Goal: Task Accomplishment & Management: Manage account settings

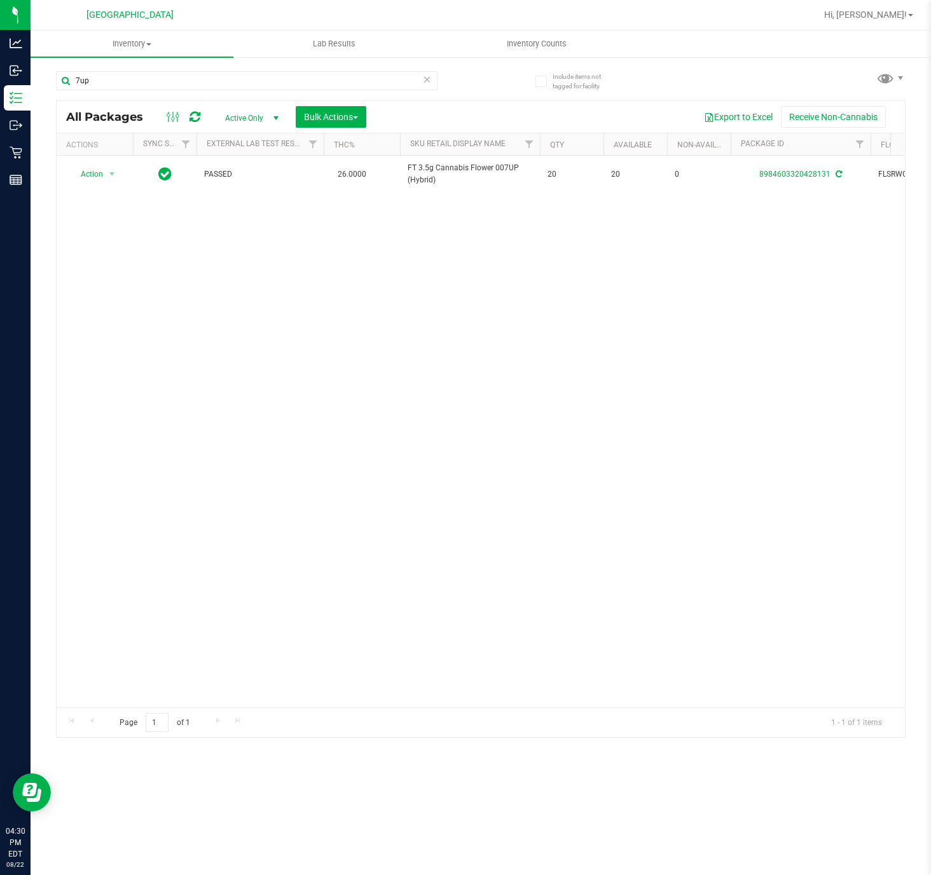
click at [329, 383] on div "Action Action Adjust qty Create package Edit attributes Global inventory Locate…" at bounding box center [481, 432] width 848 height 552
click at [313, 508] on div "Action Action Adjust qty Create package Edit attributes Global inventory Locate…" at bounding box center [481, 432] width 848 height 552
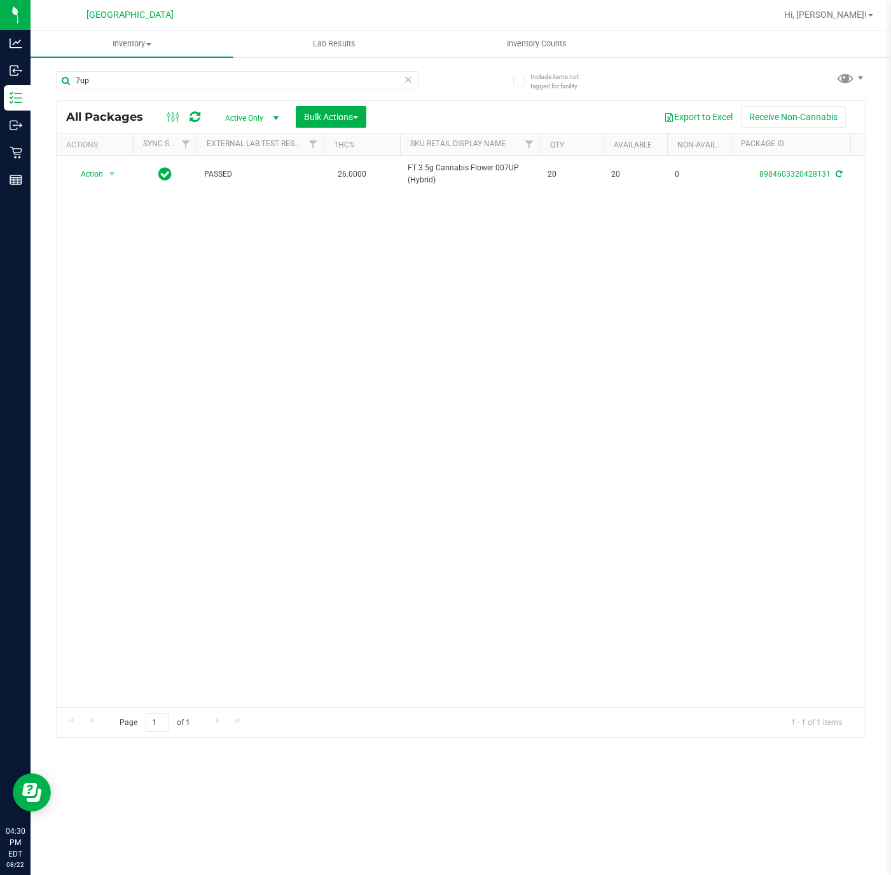
click at [157, 376] on div "Action Action Adjust qty Create package Edit attributes Global inventory Locate…" at bounding box center [461, 432] width 808 height 552
click at [259, 353] on div "Action Action Adjust qty Create package Edit attributes Global inventory Locate…" at bounding box center [461, 432] width 808 height 552
click at [170, 78] on input "7up" at bounding box center [237, 80] width 362 height 19
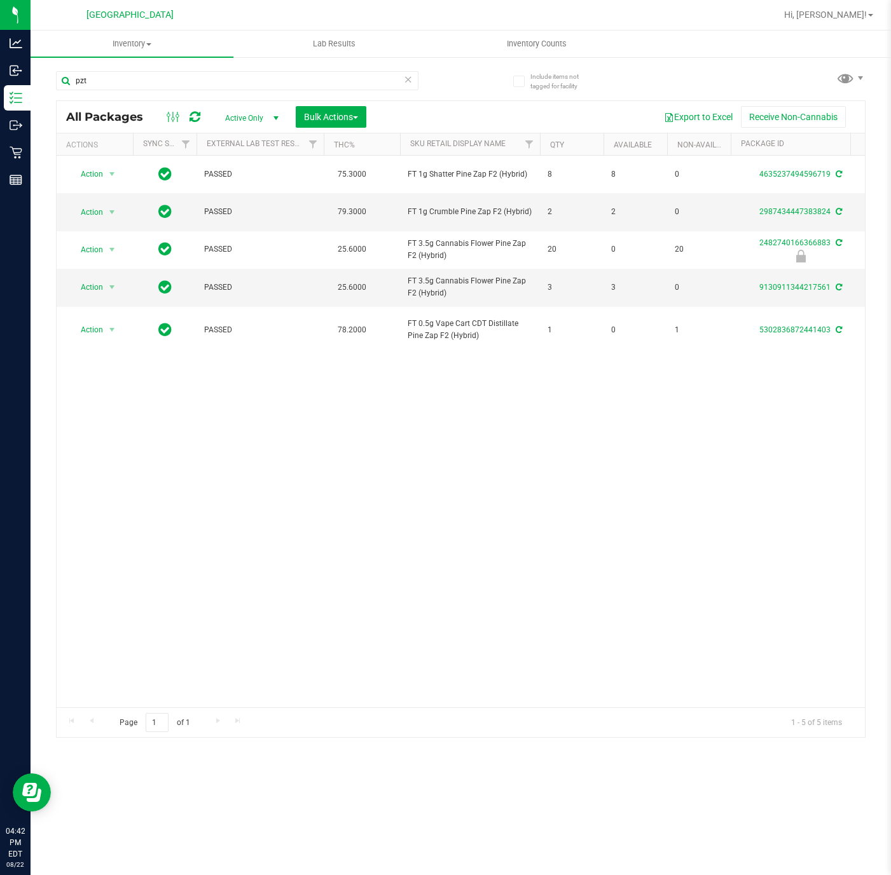
click at [451, 490] on div "Action Action Adjust qty Create package Edit attributes Global inventory Locate…" at bounding box center [461, 432] width 808 height 552
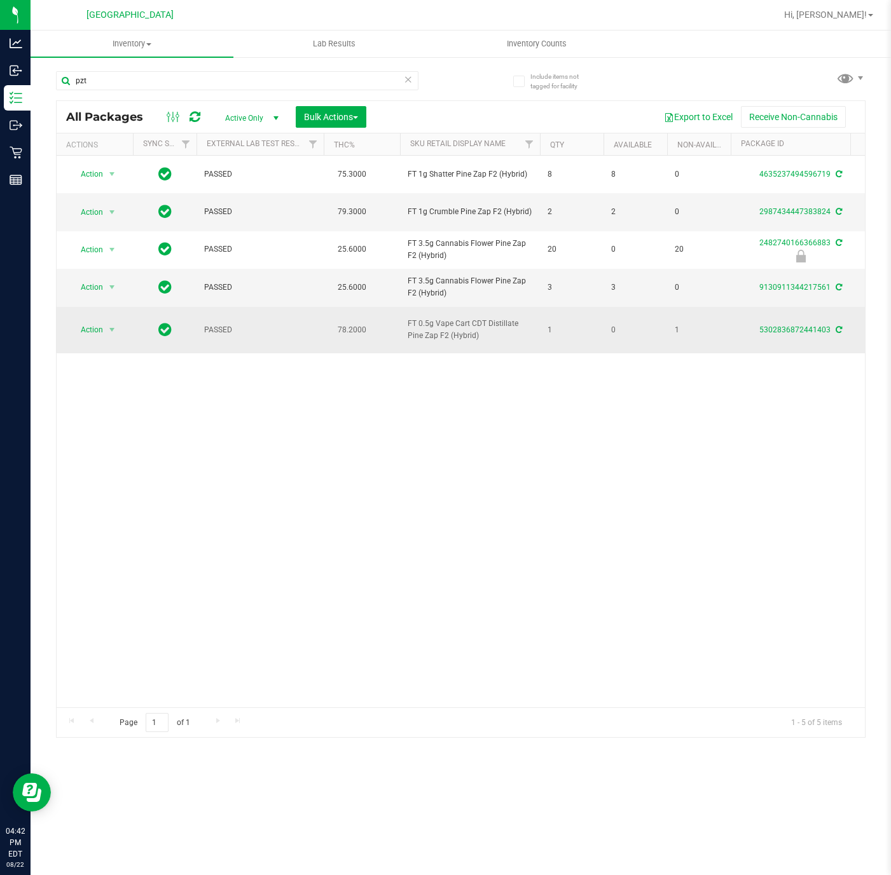
click at [434, 321] on span "FT 0.5g Vape Cart CDT Distillate Pine Zap F2 (Hybrid)" at bounding box center [469, 330] width 125 height 24
copy tr "FT 0.5g Vape Cart CDT Distillate Pine Zap F2 (Hybrid)"
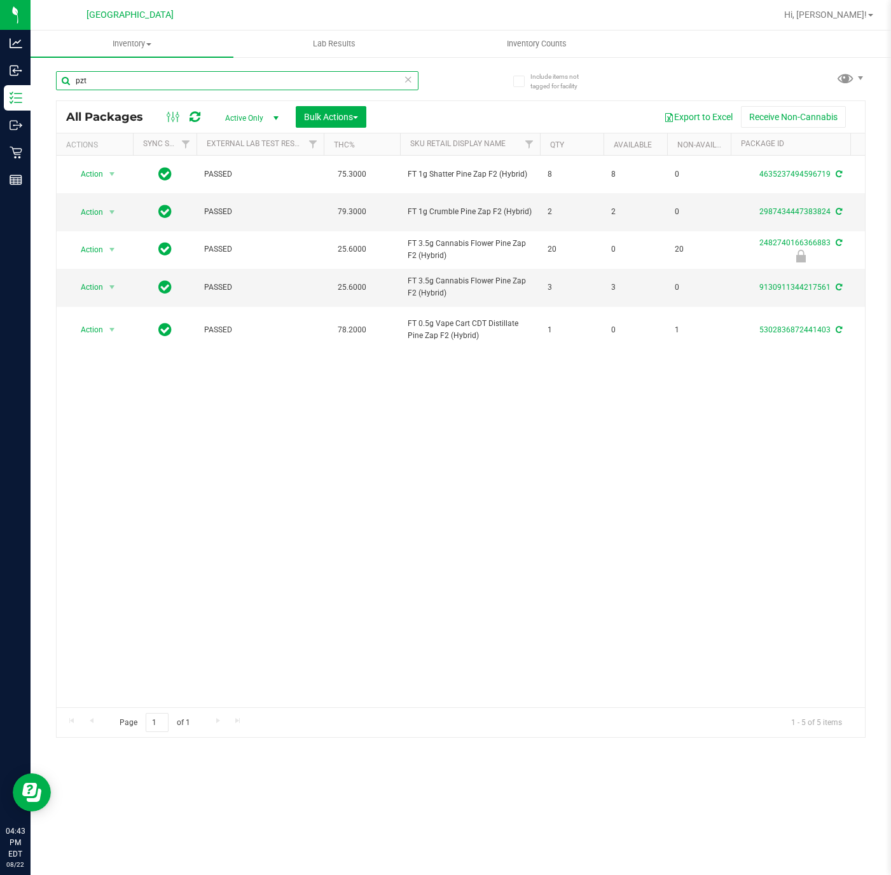
click at [282, 88] on input "pzt" at bounding box center [237, 80] width 362 height 19
paste input "FT 0.5g Vape Cart CDT Distillate Pine Zap F2 (Hybrid)"
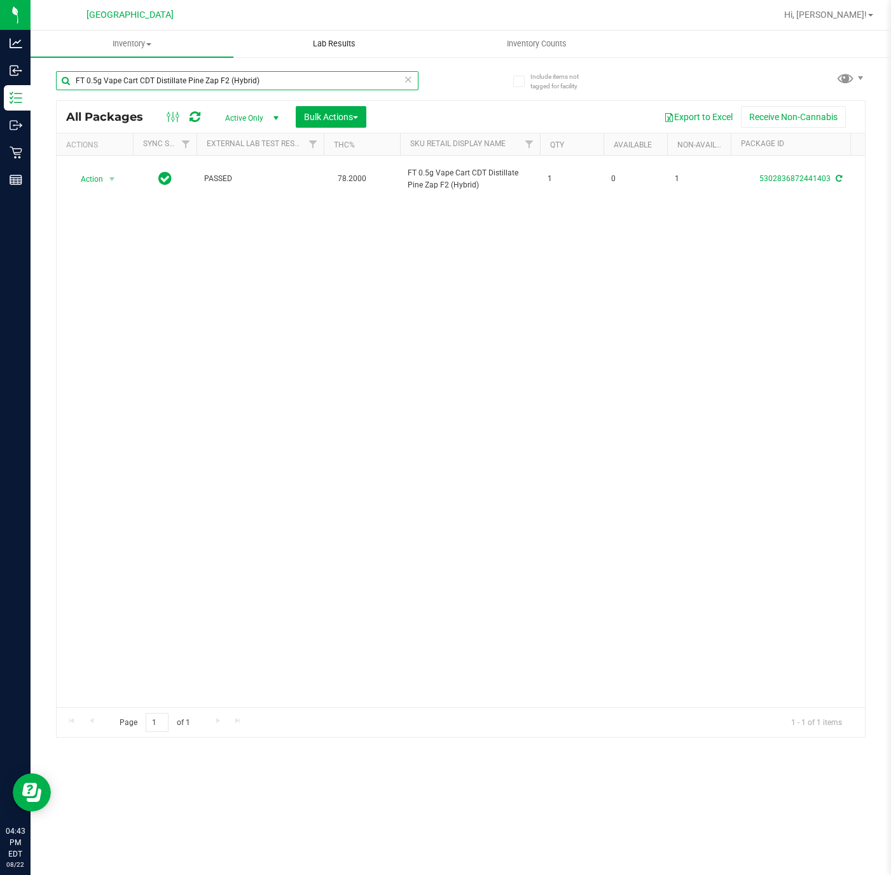
type input "FT 0.5g Vape Cart CDT Distillate Pine Zap F2 (Hybrid)"
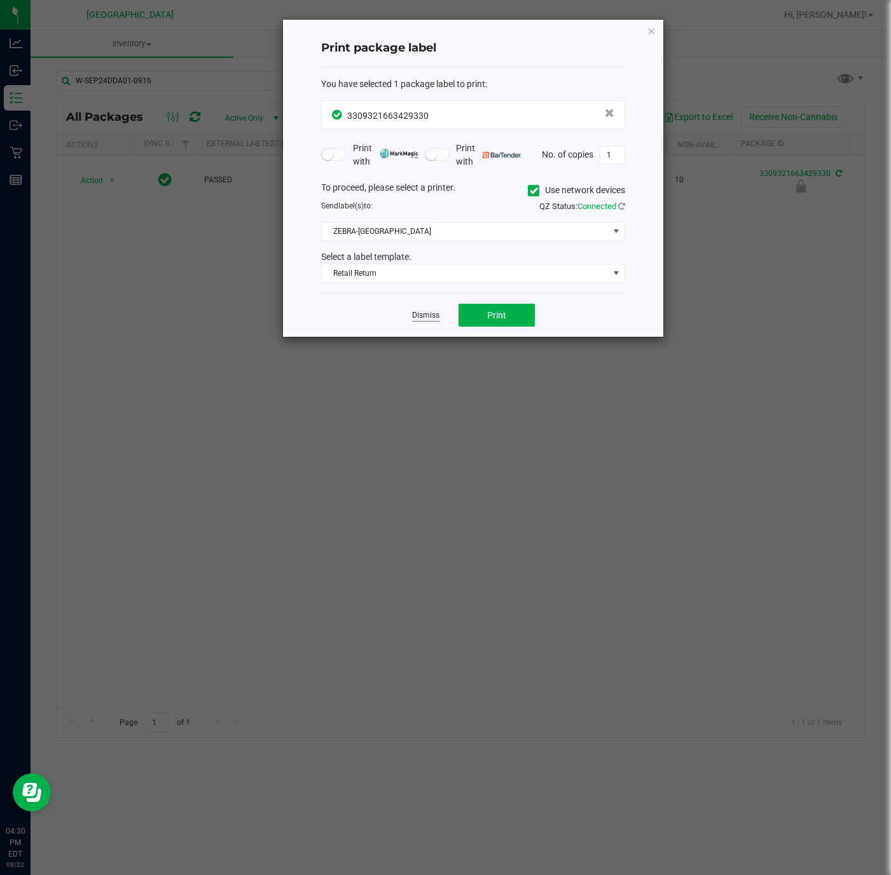
click at [418, 313] on link "Dismiss" at bounding box center [425, 315] width 27 height 11
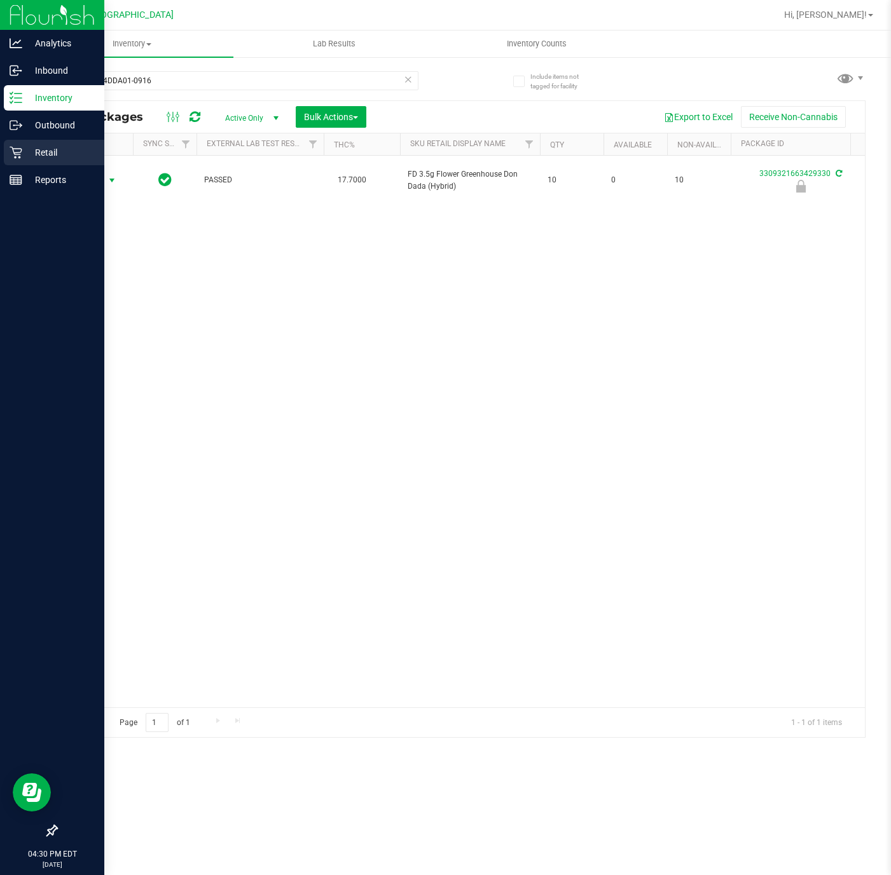
click at [44, 153] on p "Retail" at bounding box center [60, 152] width 76 height 15
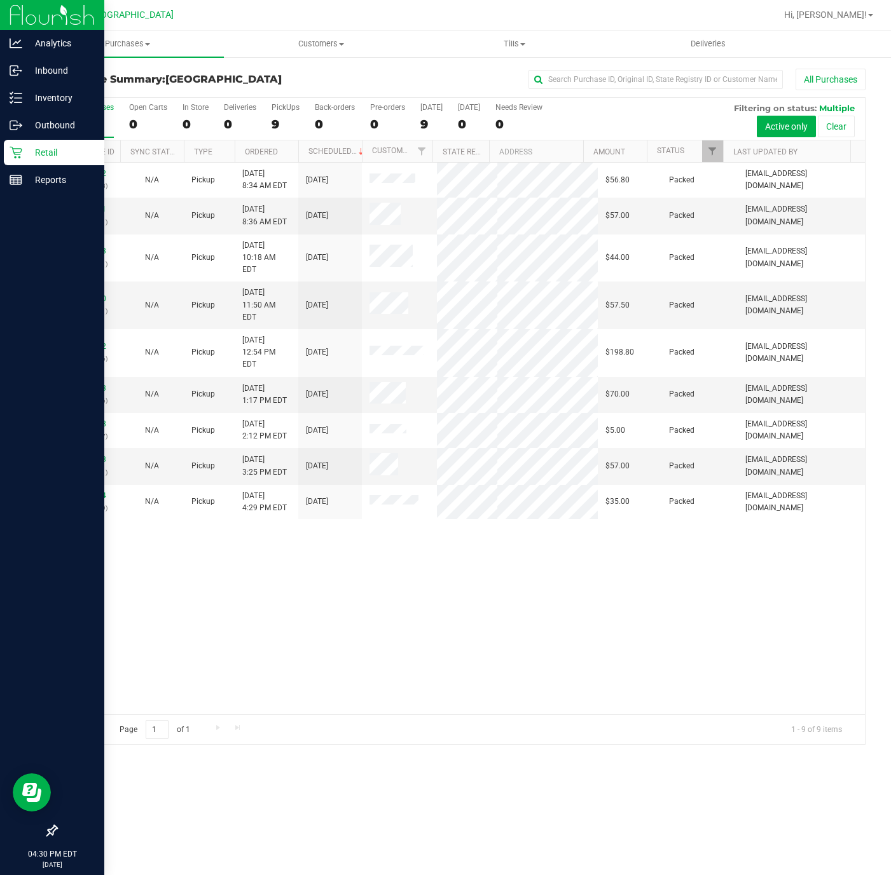
click at [400, 563] on div "11826362 (316524258) N/A Pickup [DATE] 8:34 AM EDT 8/22/2025 $56.80 Packed [EMA…" at bounding box center [461, 439] width 808 height 552
click at [144, 46] on span "Purchases" at bounding box center [127, 43] width 193 height 11
click at [151, 48] on span "Purchases" at bounding box center [127, 43] width 193 height 11
click at [149, 48] on span "Purchases" at bounding box center [127, 43] width 193 height 11
click at [111, 94] on li "Fulfillment" at bounding box center [127, 92] width 193 height 15
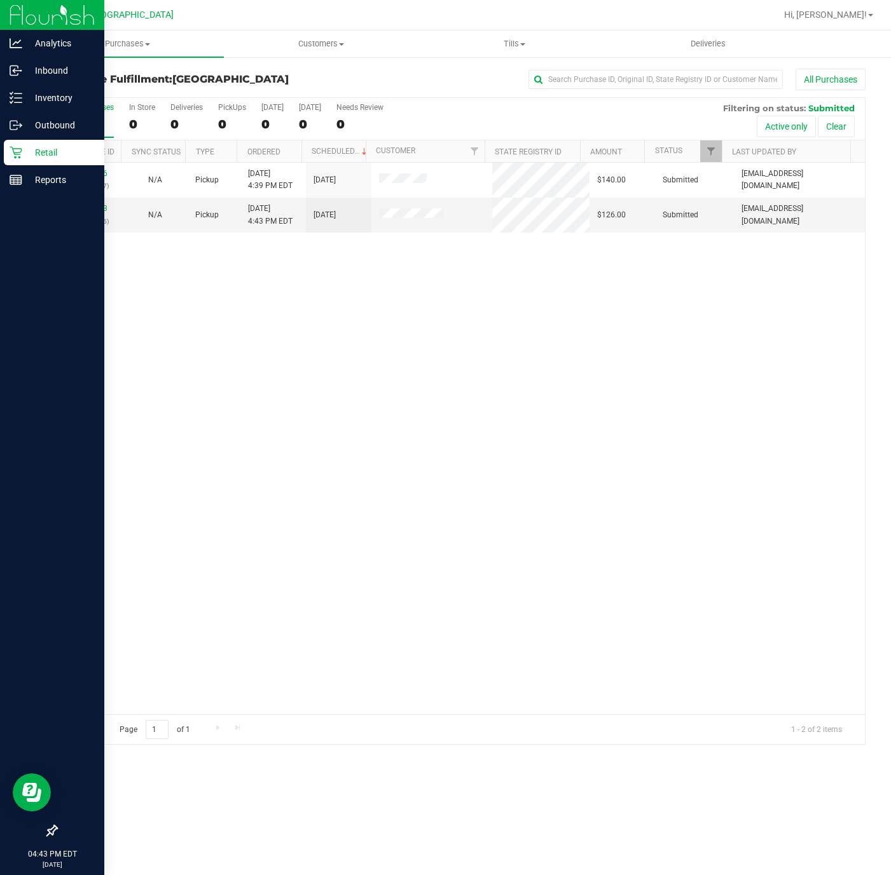
click at [294, 519] on div "11830626 (316654347) N/A Pickup 8/22/2025 4:39 PM EDT 8/22/2025 $140.00 Submitt…" at bounding box center [461, 439] width 808 height 552
click at [303, 493] on div "11830626 (316654347) N/A Pickup 8/22/2025 4:39 PM EDT 8/22/2025 $140.00 Submitt…" at bounding box center [461, 439] width 808 height 552
click at [231, 479] on div "11830626 (316654347) N/A Pickup 8/22/2025 4:39 PM EDT 8/22/2025 $140.00 Submitt…" at bounding box center [461, 439] width 808 height 552
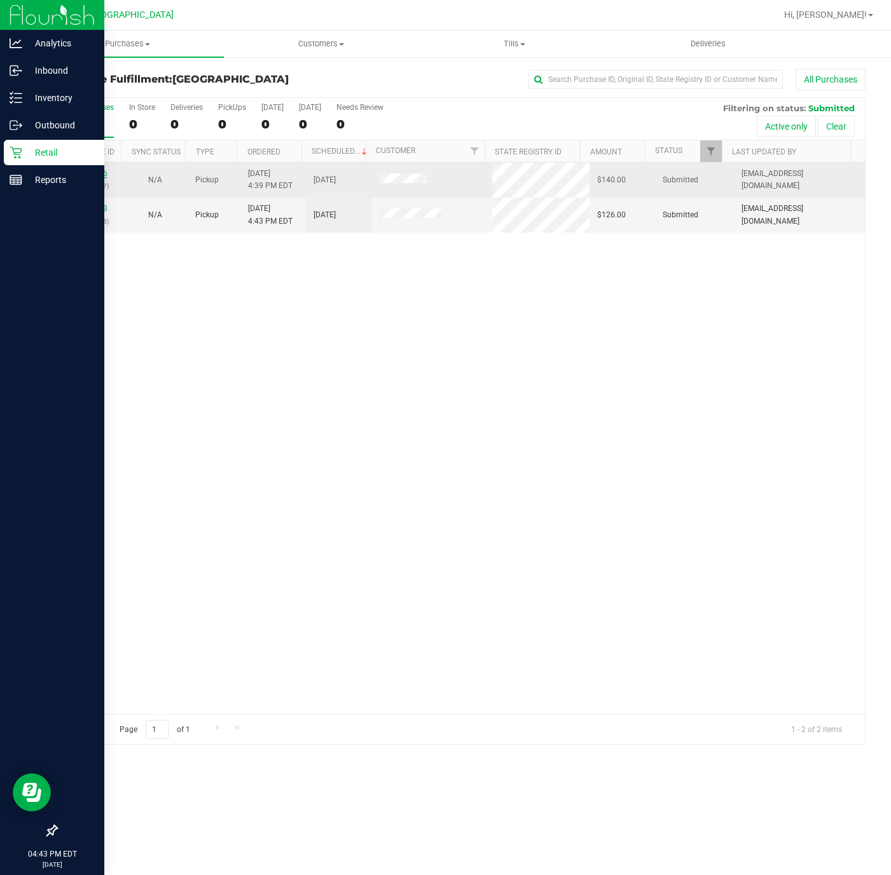
click at [95, 178] on link "11830626" at bounding box center [90, 173] width 36 height 9
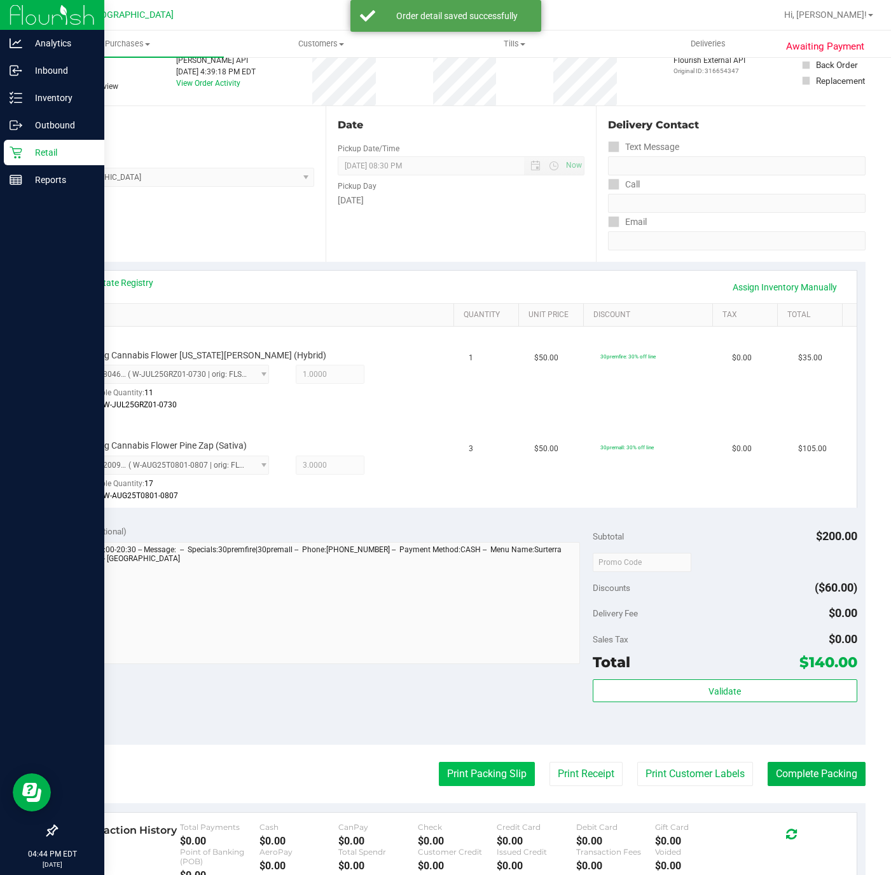
scroll to position [252, 0]
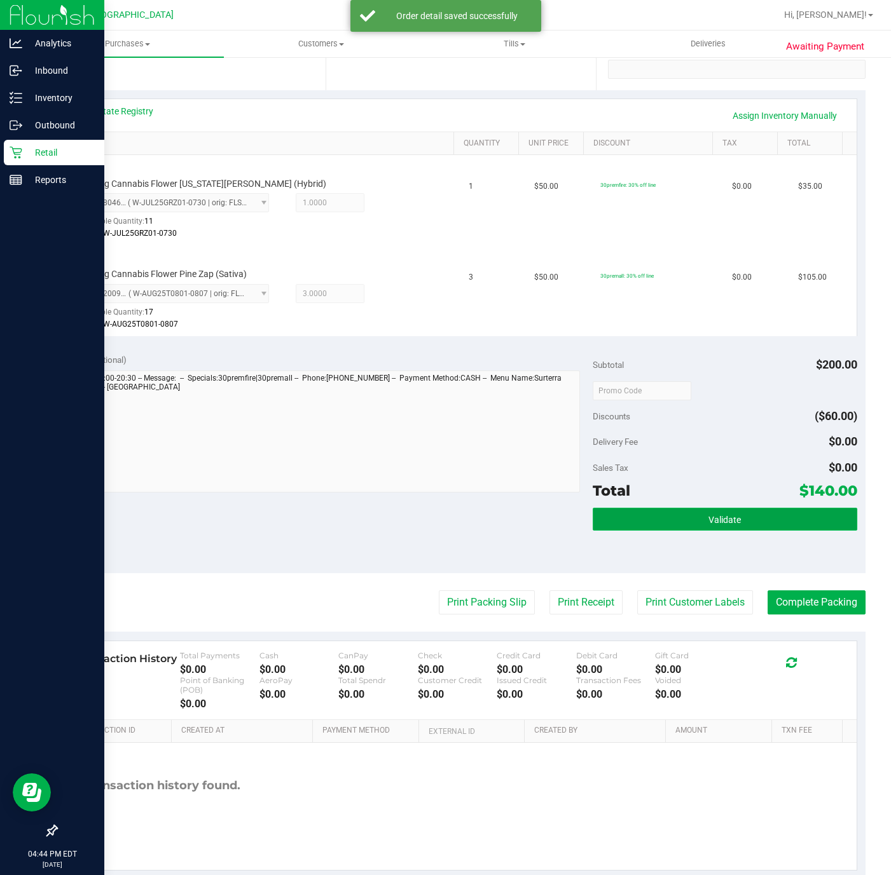
click at [666, 508] on button "Validate" at bounding box center [724, 519] width 264 height 23
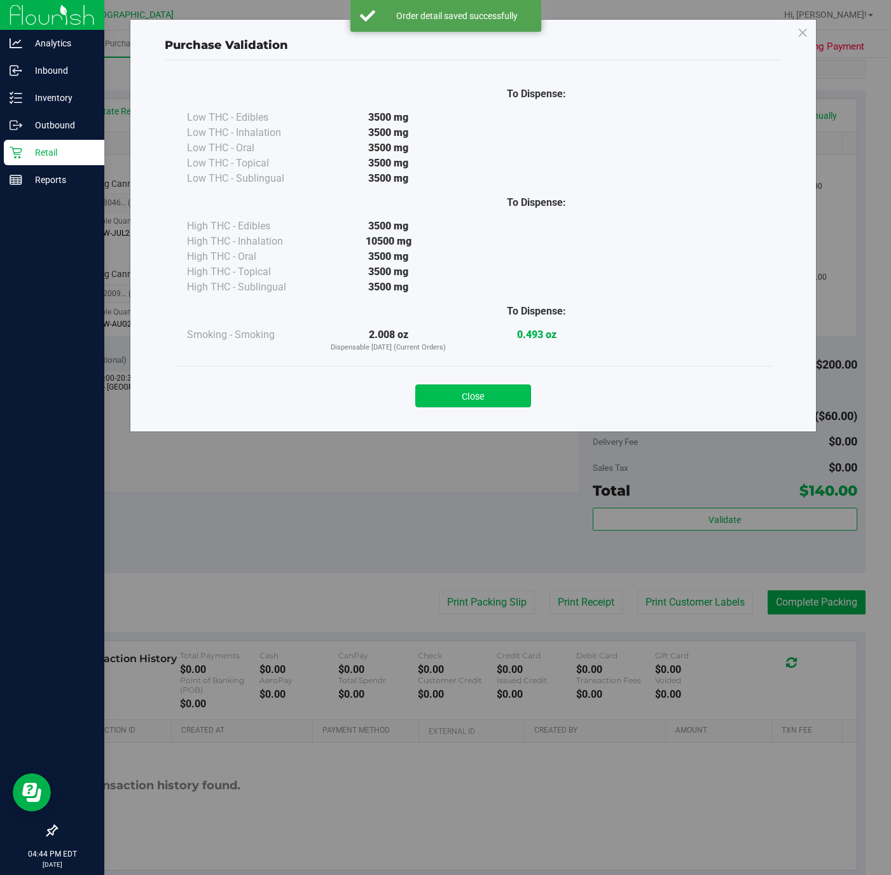
click at [427, 395] on button "Close" at bounding box center [473, 396] width 116 height 23
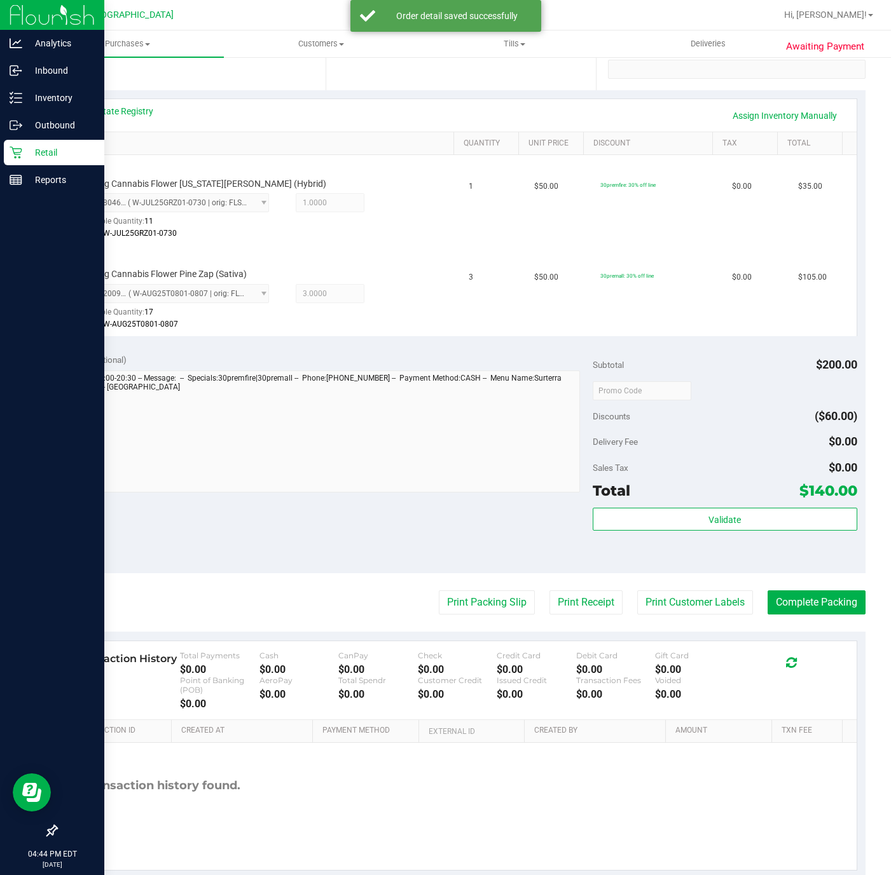
click at [458, 591] on purchase-details "Back Edit Purchase Cancel Purchase View Profile # 11830626 BioTrack ID: - Submi…" at bounding box center [460, 347] width 809 height 1063
click at [458, 591] on button "Print Packing Slip" at bounding box center [487, 603] width 96 height 24
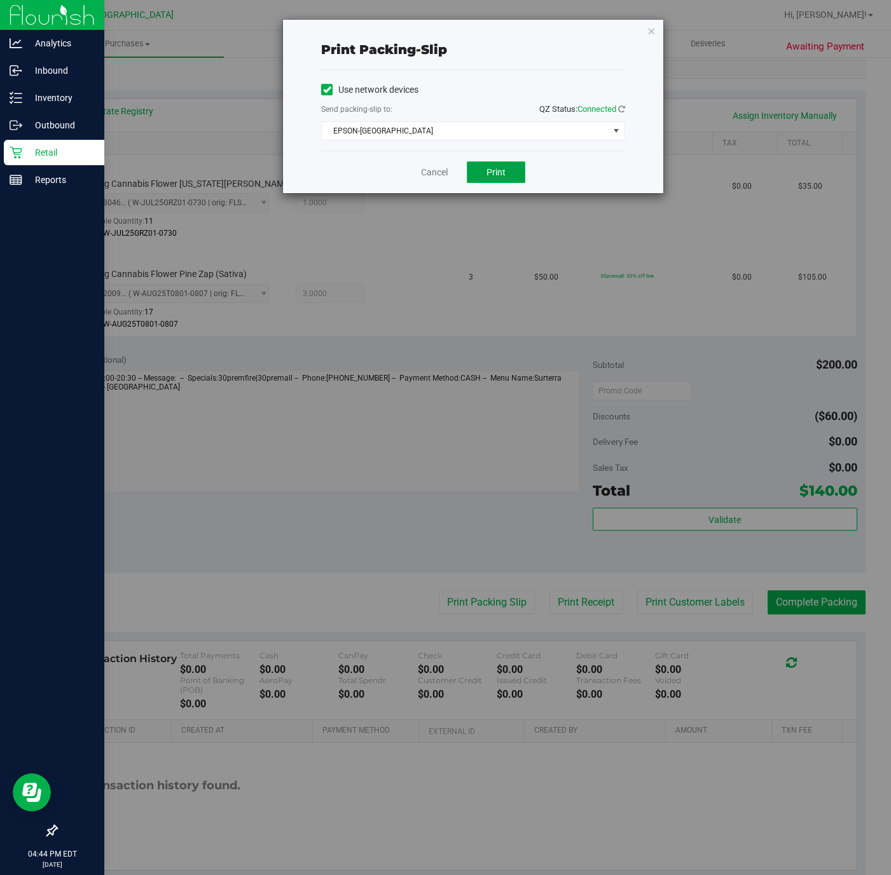
click at [492, 179] on button "Print" at bounding box center [496, 172] width 58 height 22
click at [649, 31] on icon "button" at bounding box center [651, 30] width 9 height 15
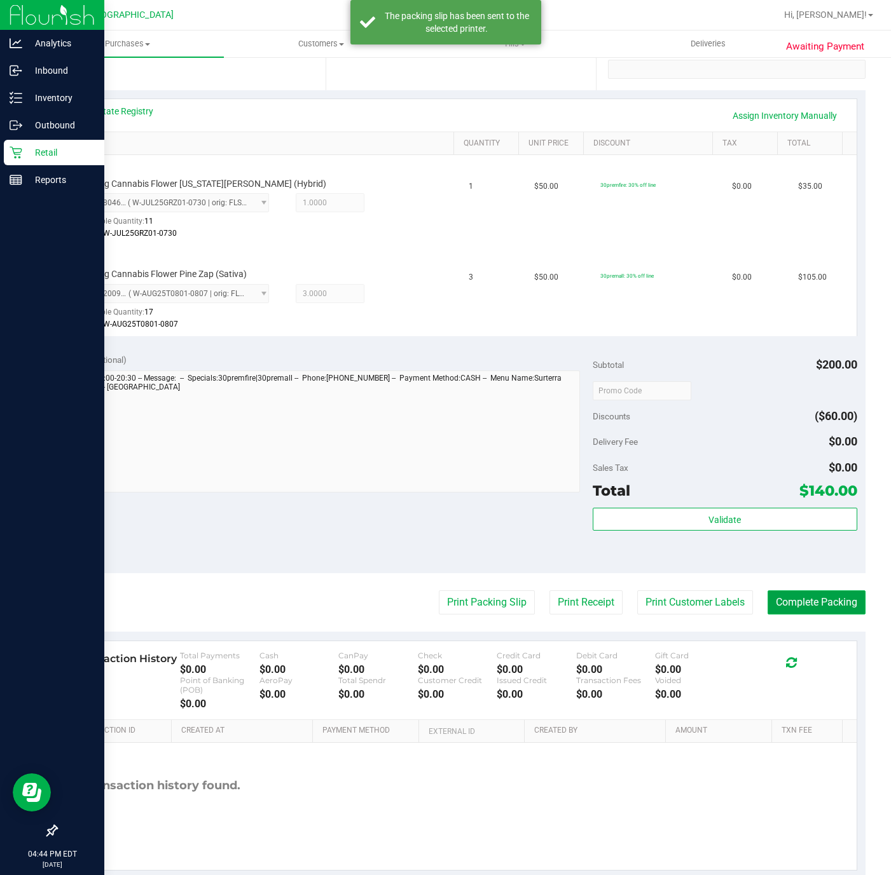
click at [820, 591] on button "Complete Packing" at bounding box center [816, 603] width 98 height 24
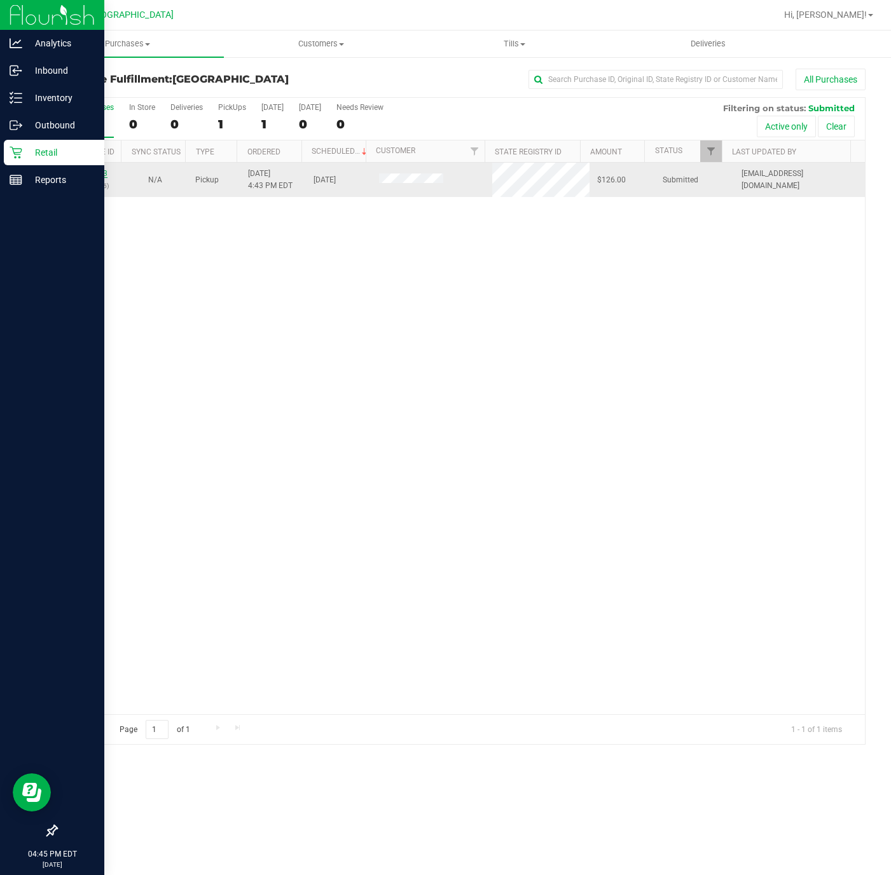
click at [86, 176] on link "11830663" at bounding box center [90, 173] width 36 height 9
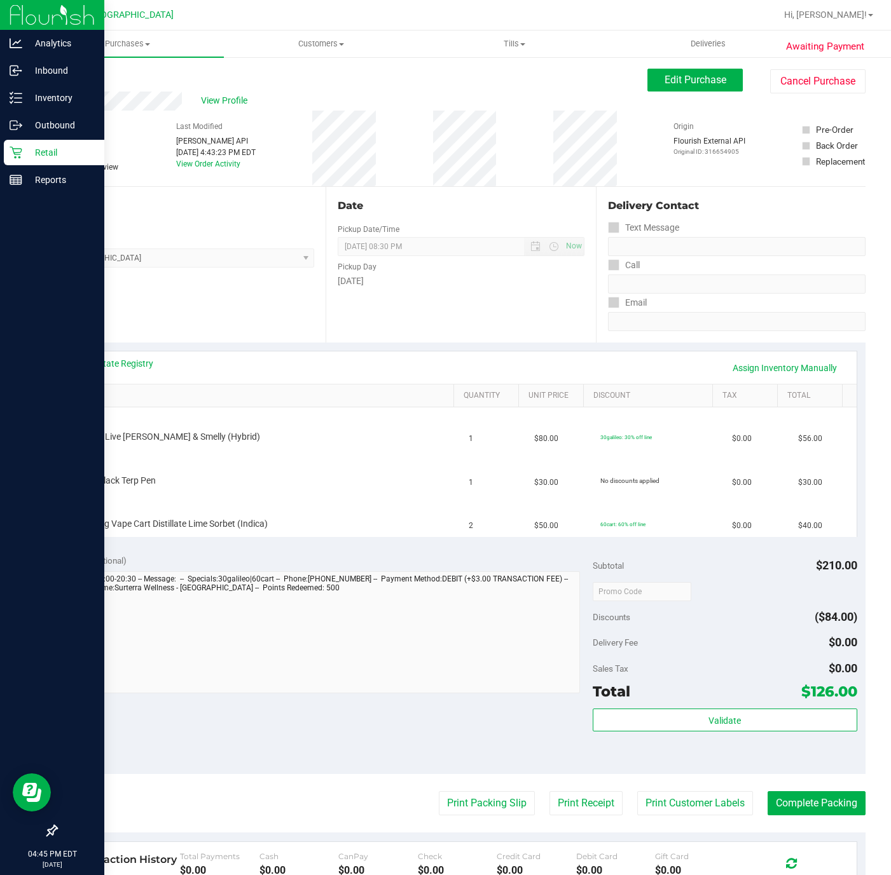
click at [229, 334] on div "Location Pickup Store Deerfield Beach WC Select Store Bonita Springs WC Boynton…" at bounding box center [191, 265] width 270 height 156
click at [35, 151] on p "Retail" at bounding box center [60, 152] width 76 height 15
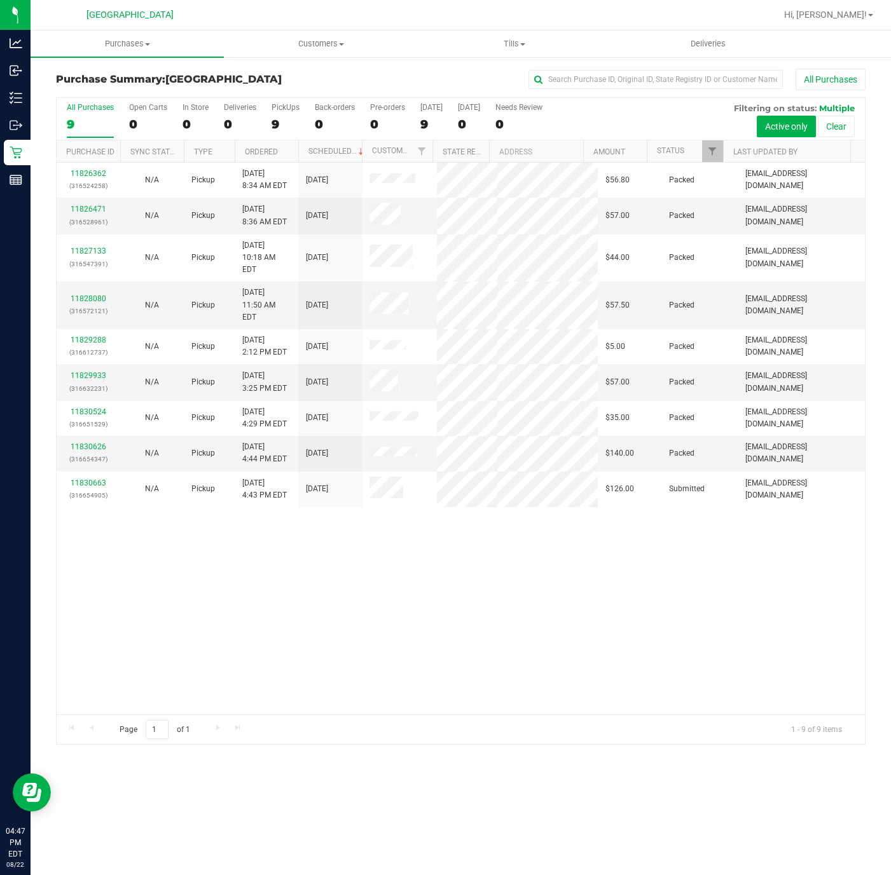
click at [624, 594] on div "11826362 (316524258) N/A Pickup 8/22/2025 8:34 AM EDT 8/22/2025 $56.80 Packed c…" at bounding box center [461, 439] width 808 height 552
click at [620, 603] on div "11826362 (316524258) N/A Pickup 8/22/2025 8:34 AM EDT 8/22/2025 $56.80 Packed c…" at bounding box center [461, 439] width 808 height 552
click at [376, 634] on div "11826362 (316524258) N/A Pickup 8/22/2025 8:34 AM EDT 8/22/2025 $56.80 Packed c…" at bounding box center [461, 439] width 808 height 552
click at [140, 39] on span "Purchases" at bounding box center [127, 43] width 193 height 11
click at [128, 83] on li "Summary of purchases" at bounding box center [127, 76] width 193 height 15
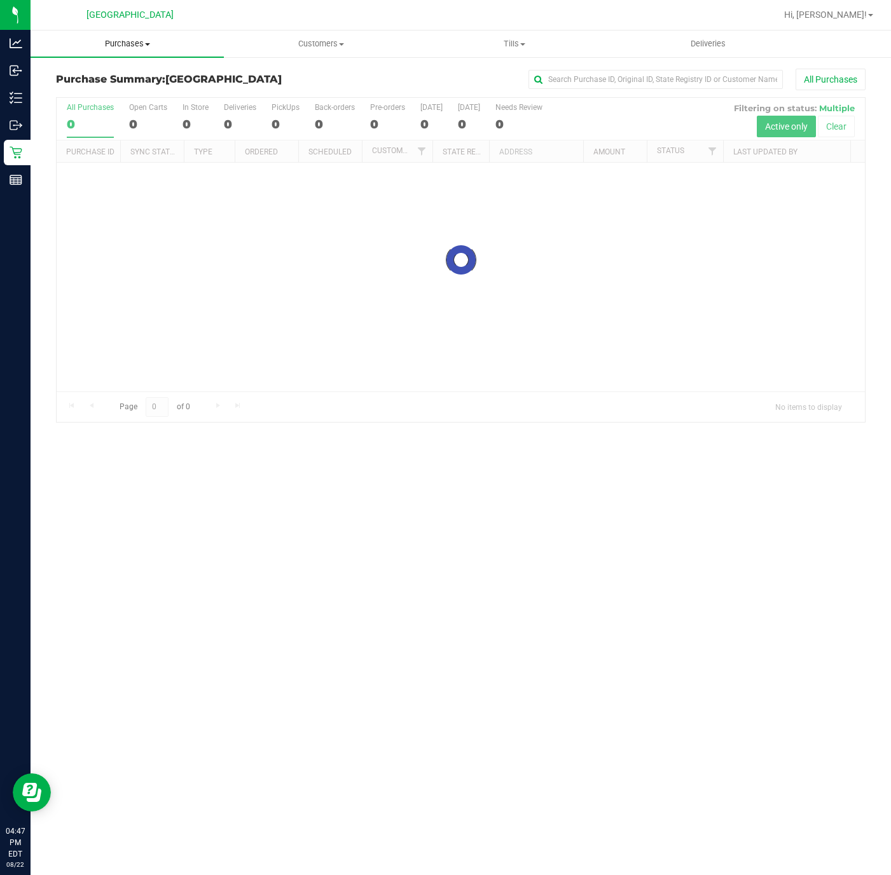
click at [138, 35] on uib-tab-heading "Purchases Summary of purchases Fulfillment All purchases" at bounding box center [127, 44] width 193 height 27
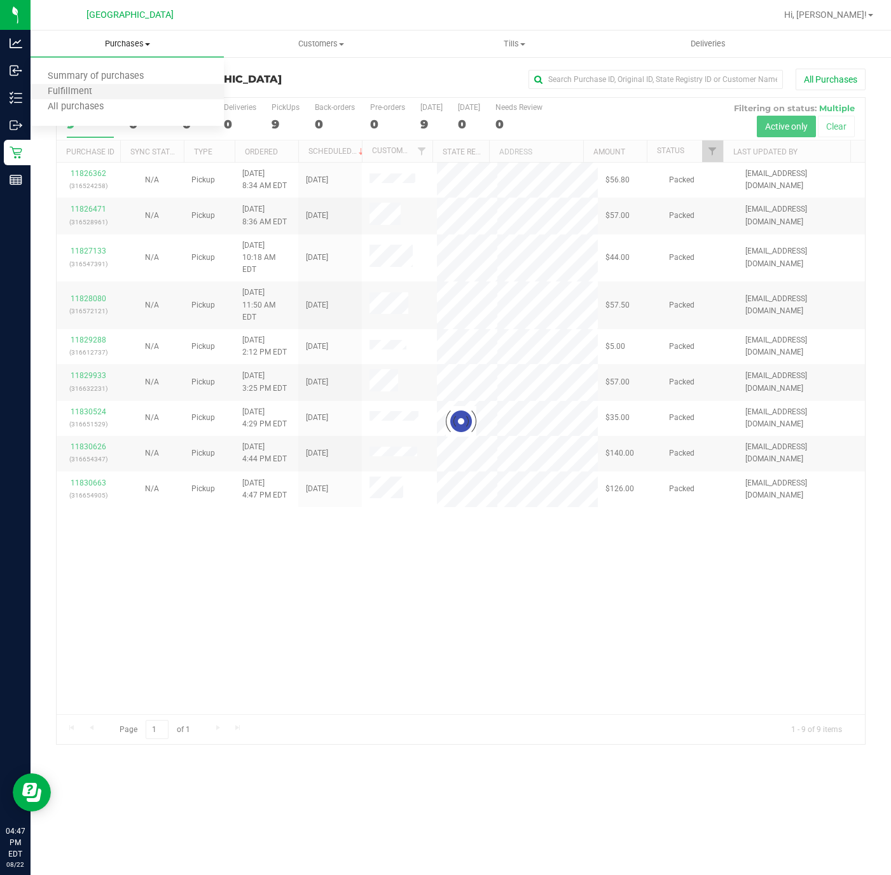
click at [113, 92] on li "Fulfillment" at bounding box center [127, 92] width 193 height 15
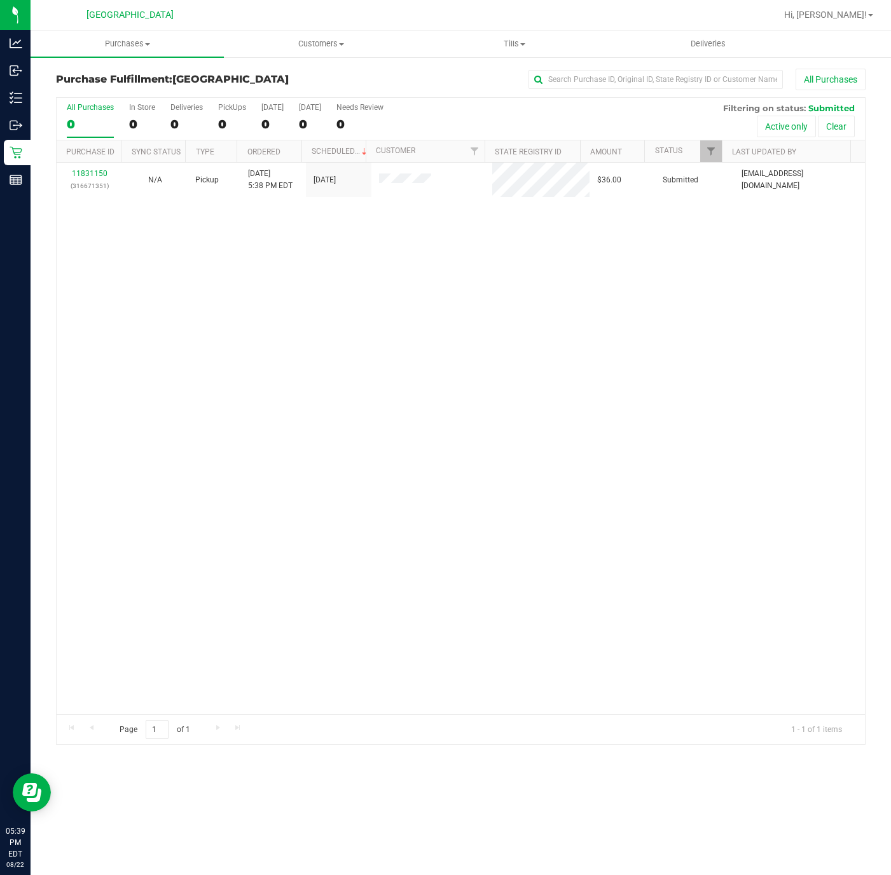
click at [283, 425] on div "11831150 (316671351) N/A Pickup 8/22/2025 5:38 PM EDT 8/22/2025 $36.00 Submitte…" at bounding box center [461, 439] width 808 height 552
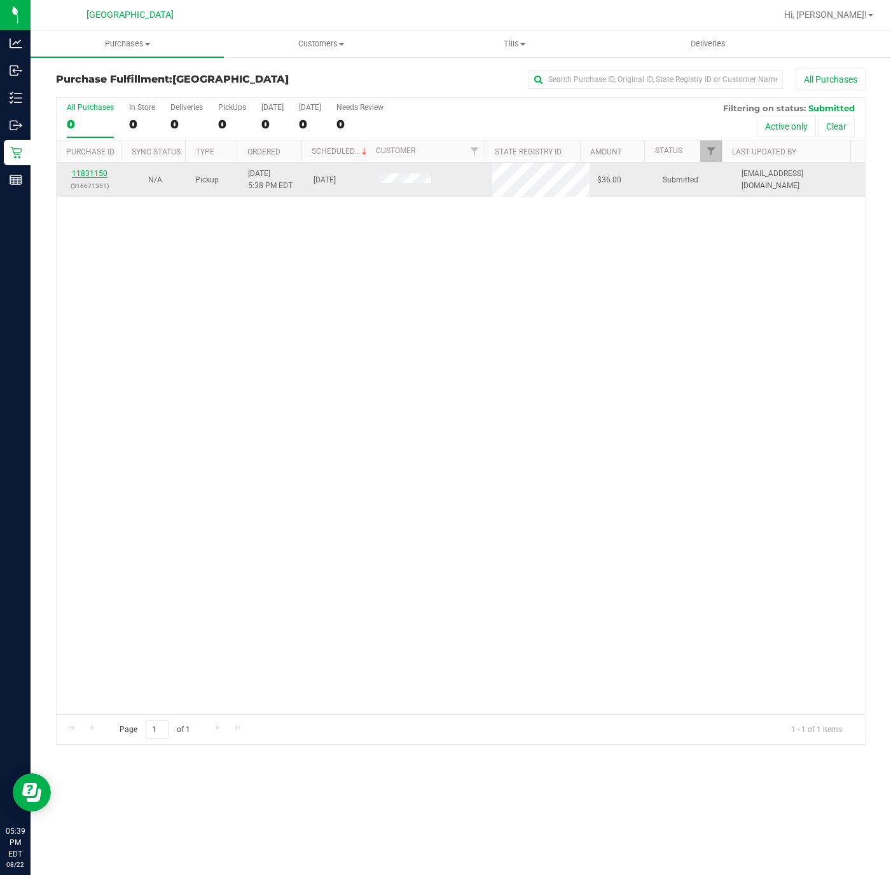
click at [75, 177] on link "11831150" at bounding box center [90, 173] width 36 height 9
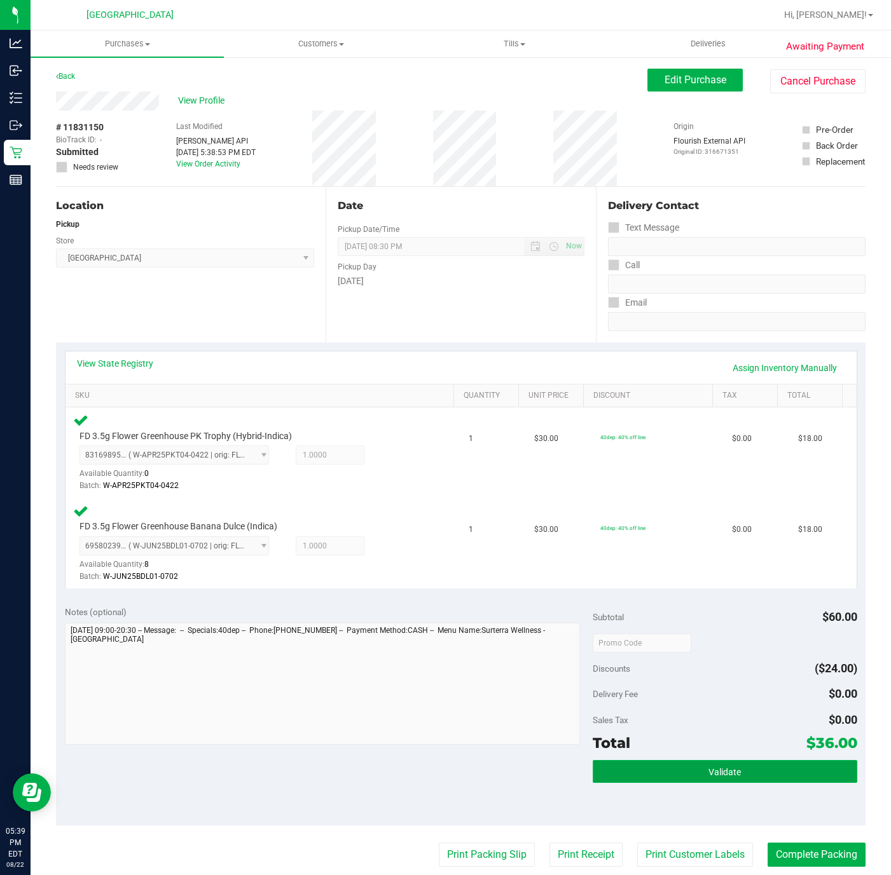
click at [618, 760] on button "Validate" at bounding box center [724, 771] width 264 height 23
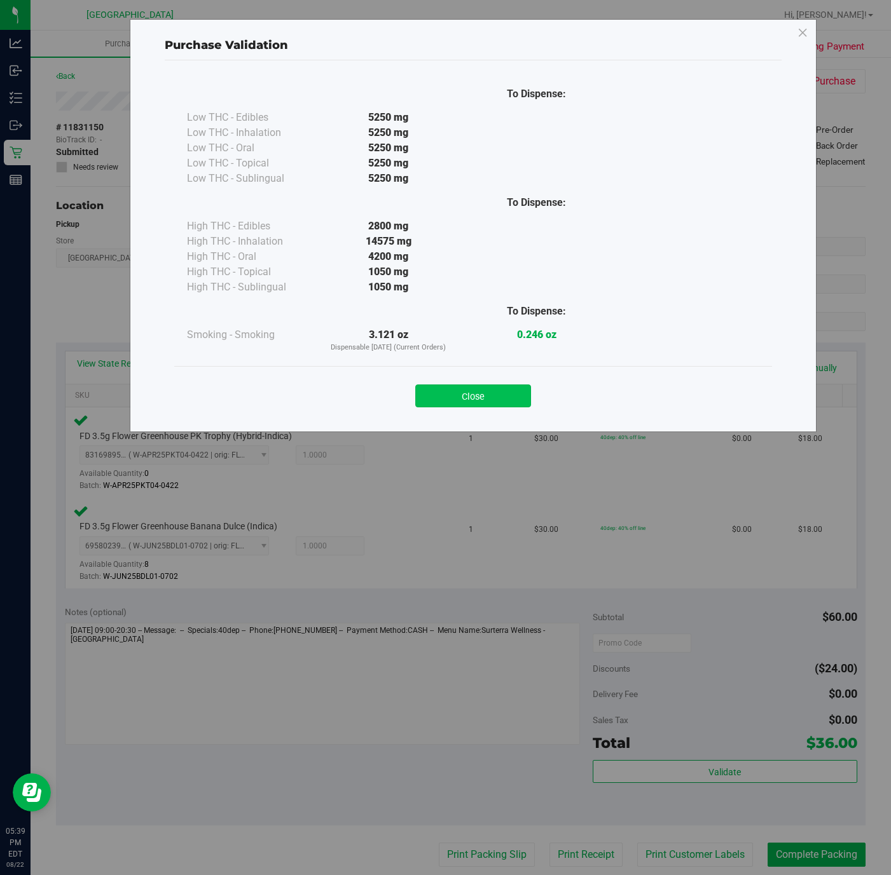
click at [455, 399] on button "Close" at bounding box center [473, 396] width 116 height 23
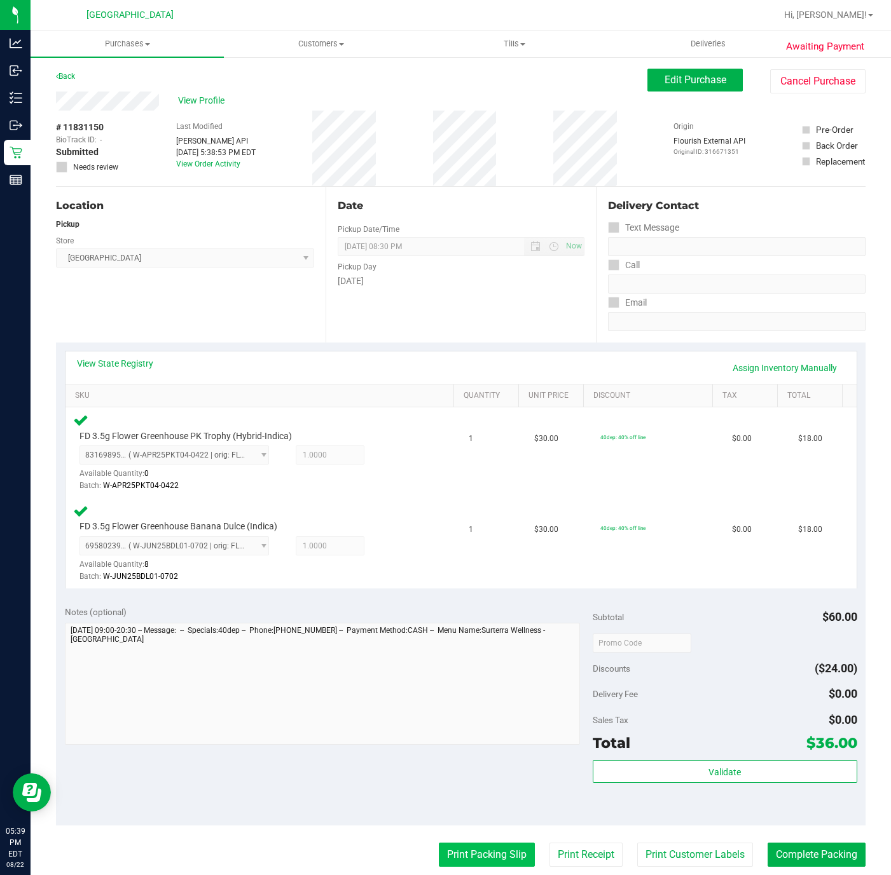
click at [469, 843] on button "Print Packing Slip" at bounding box center [487, 855] width 96 height 24
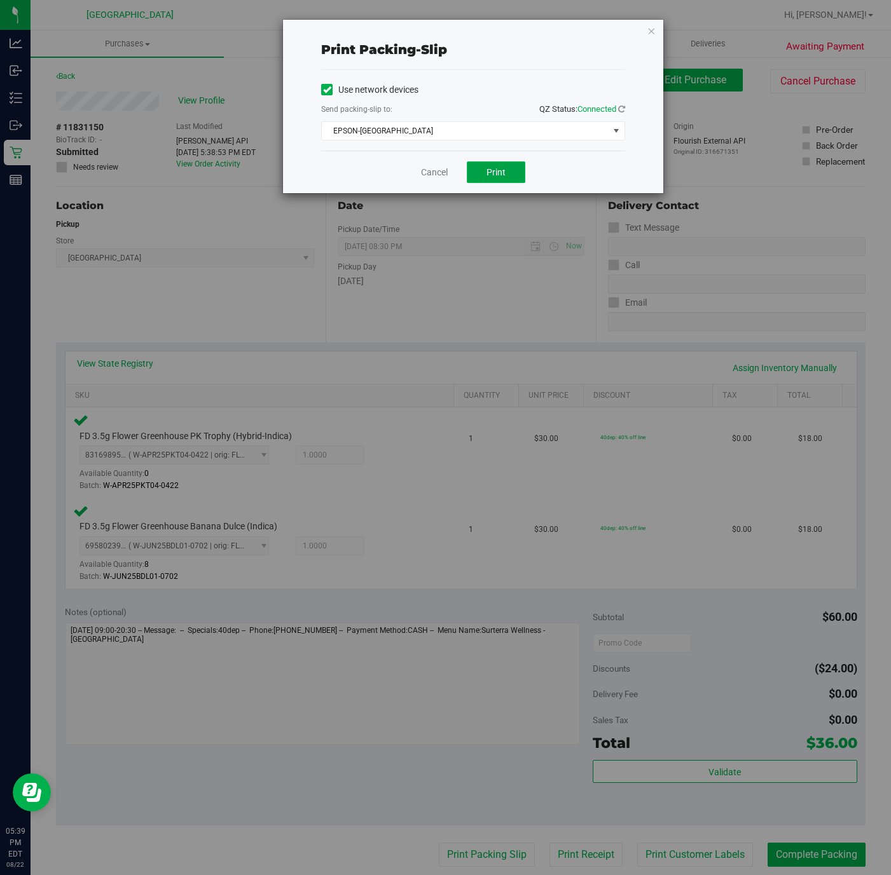
click at [508, 174] on button "Print" at bounding box center [496, 172] width 58 height 22
click at [648, 35] on icon "button" at bounding box center [651, 30] width 9 height 15
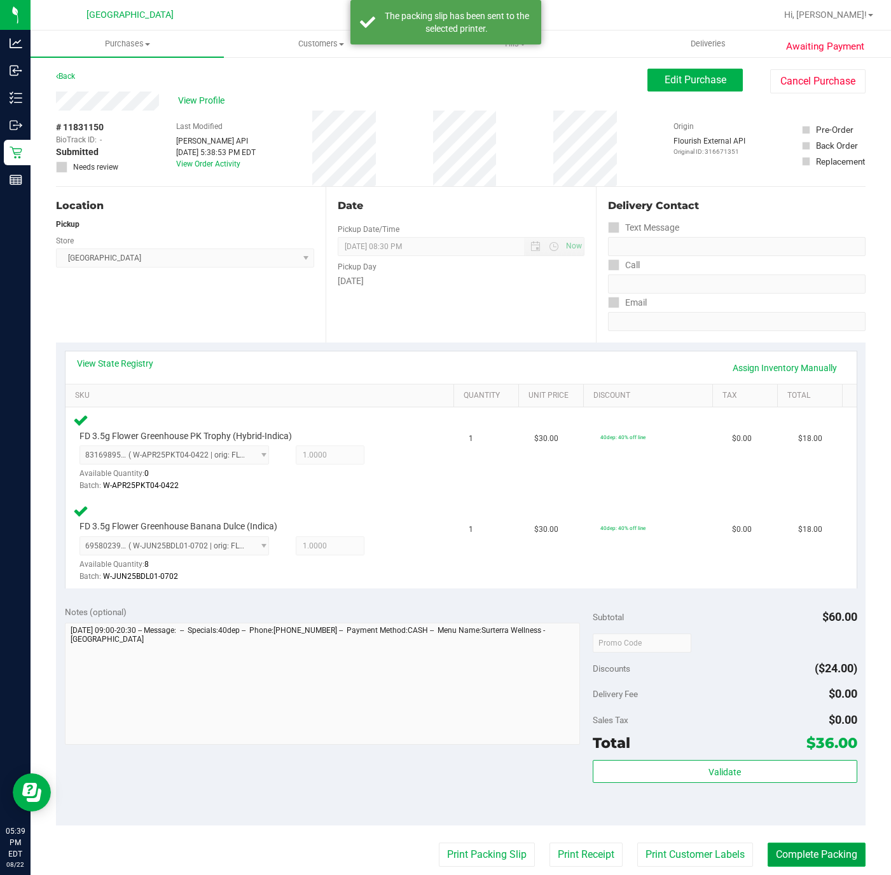
click at [767, 843] on button "Complete Packing" at bounding box center [816, 855] width 98 height 24
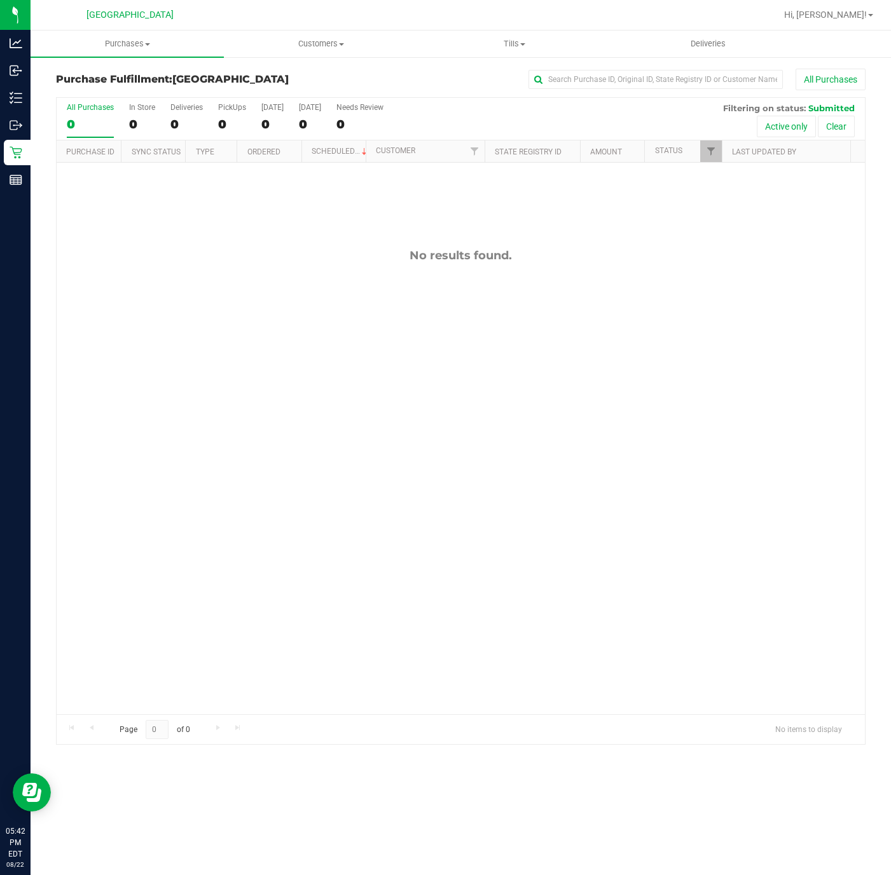
click at [268, 506] on div "No results found." at bounding box center [461, 482] width 808 height 638
click at [199, 334] on div "No results found." at bounding box center [461, 482] width 808 height 638
click at [125, 44] on span "Purchases" at bounding box center [127, 43] width 193 height 11
click at [122, 88] on li "Fulfillment" at bounding box center [127, 92] width 193 height 15
click at [298, 428] on div "No results found." at bounding box center [461, 482] width 808 height 638
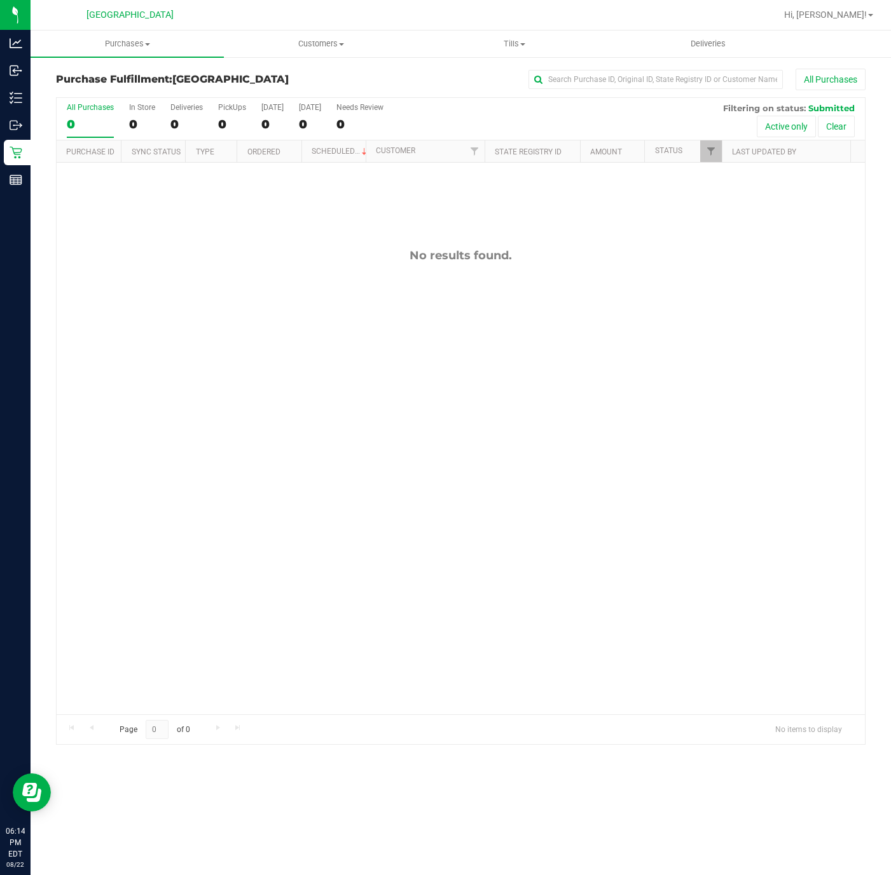
click at [248, 462] on div "No results found." at bounding box center [461, 482] width 808 height 638
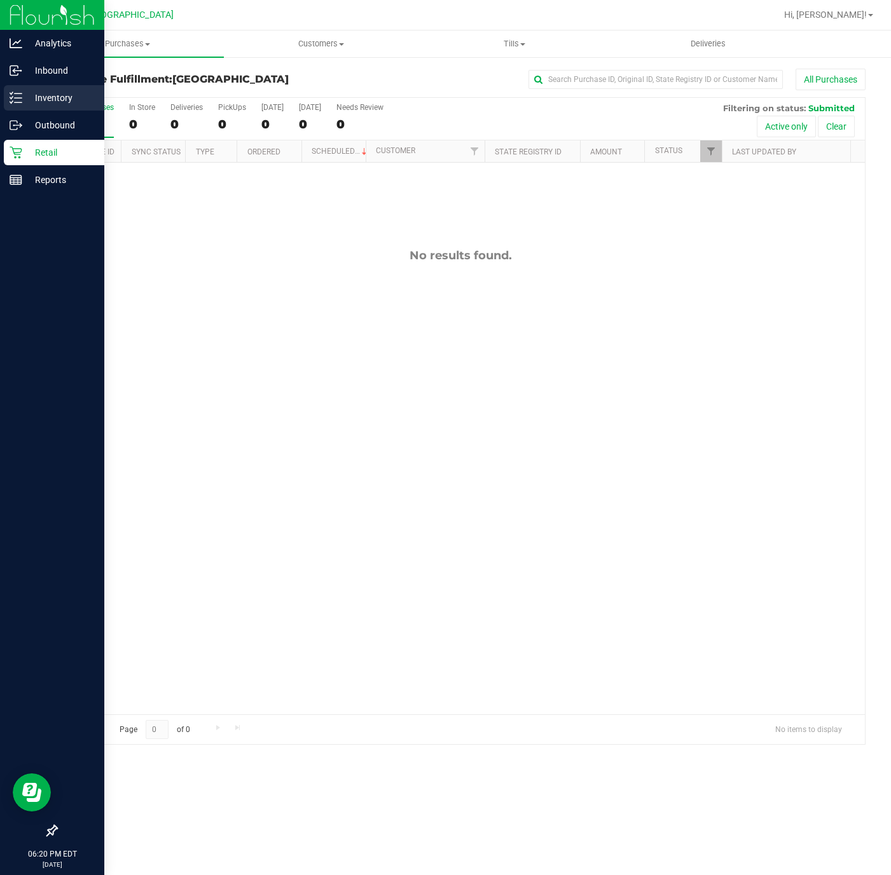
click at [29, 95] on p "Inventory" at bounding box center [60, 97] width 76 height 15
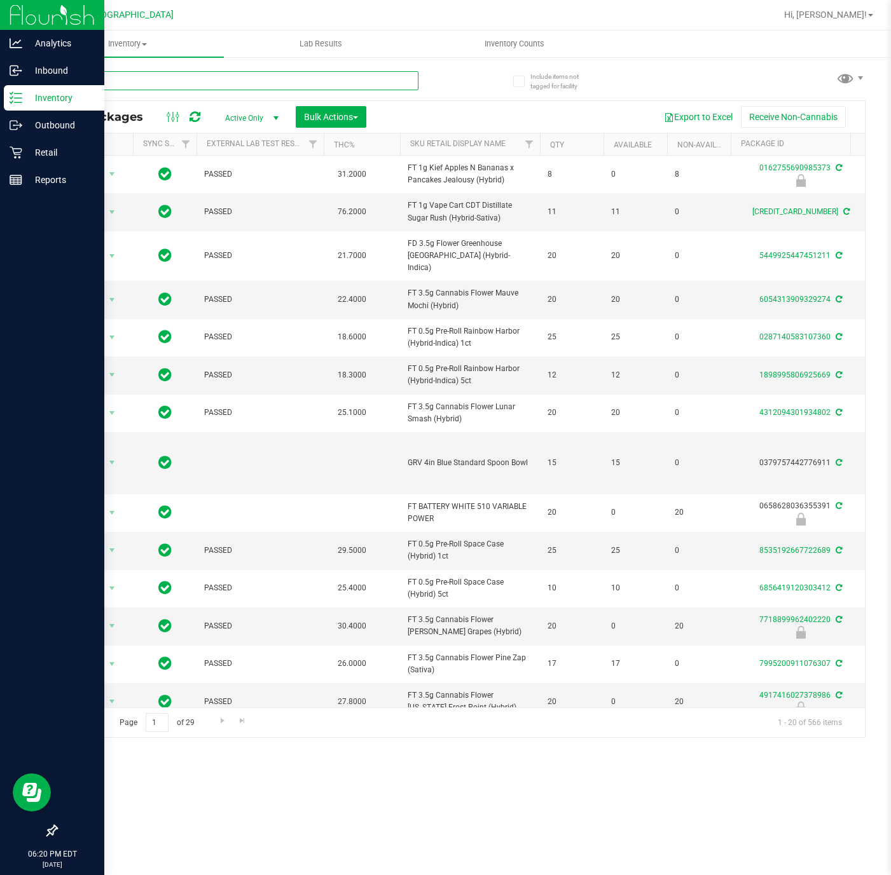
click at [166, 79] on input "text" at bounding box center [237, 80] width 362 height 19
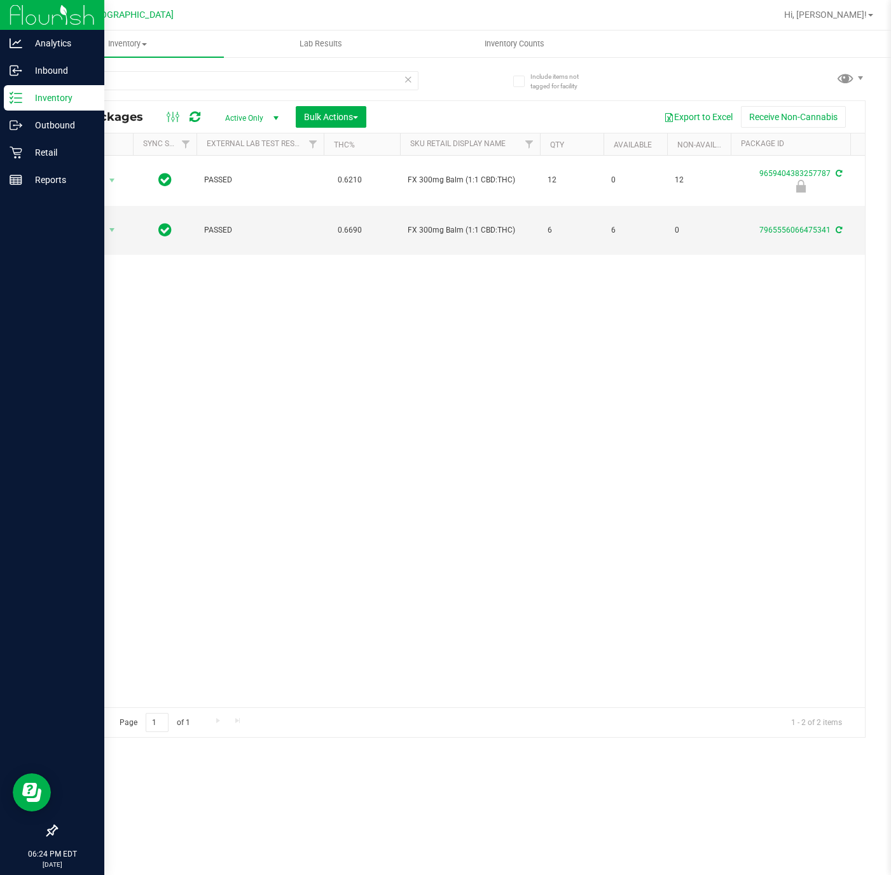
click at [52, 423] on div "Include items not tagged for facility balm All Packages Active Only Active Only…" at bounding box center [461, 250] width 860 height 388
click at [153, 76] on input "balm" at bounding box center [237, 80] width 362 height 19
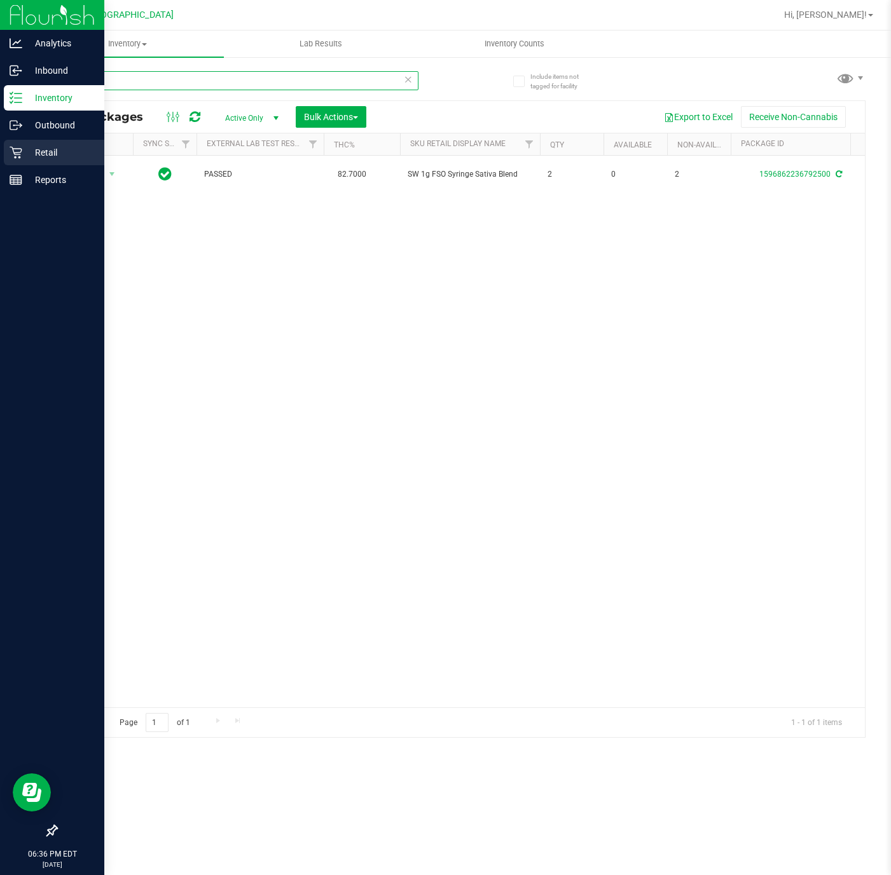
type input "-3540"
click at [16, 151] on icon at bounding box center [16, 152] width 13 height 13
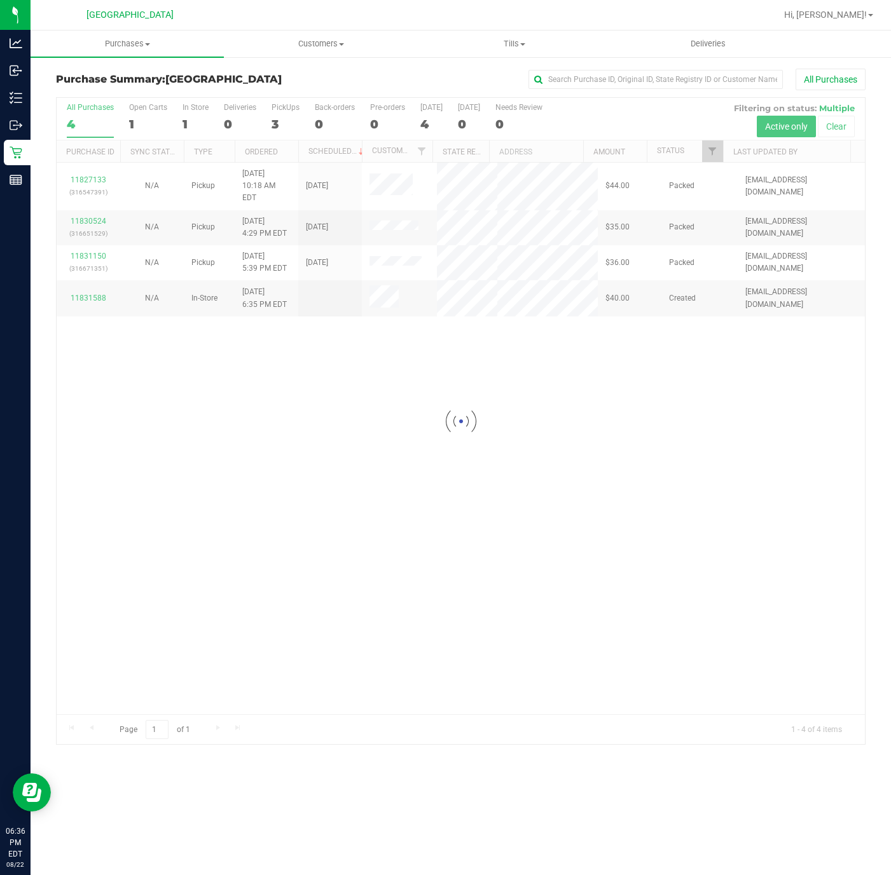
click at [289, 486] on div at bounding box center [461, 421] width 808 height 647
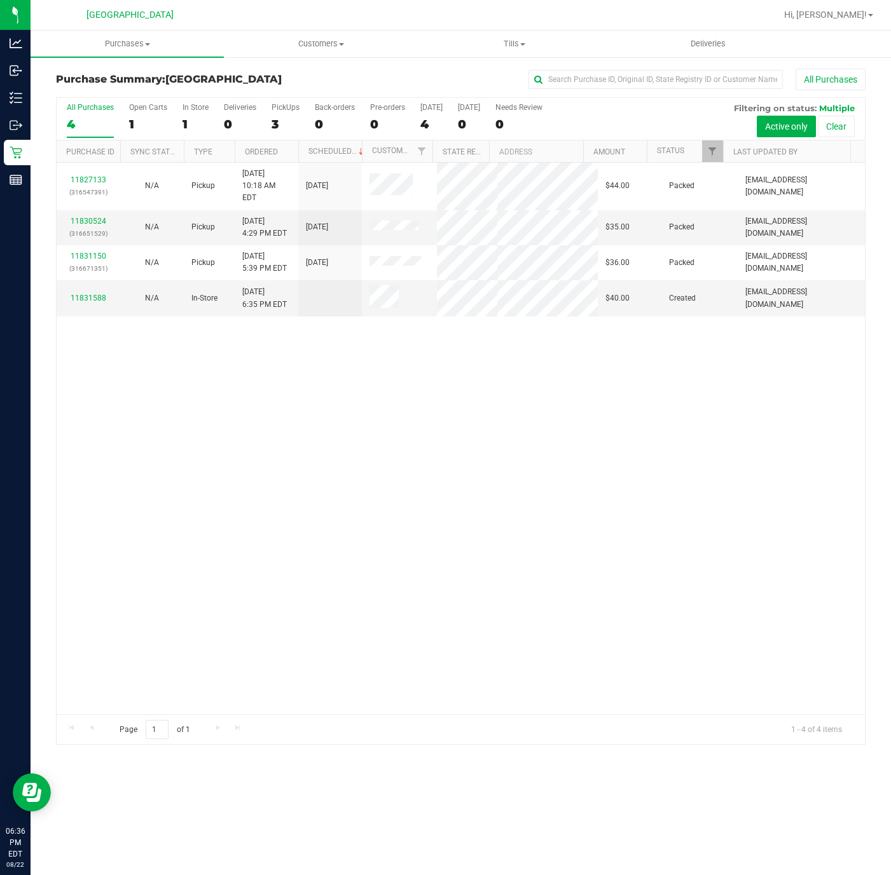
click at [296, 487] on div "11827133 (316547391) N/A Pickup 8/22/2025 10:18 AM EDT 8/22/2025 $44.00 Packed …" at bounding box center [461, 439] width 808 height 552
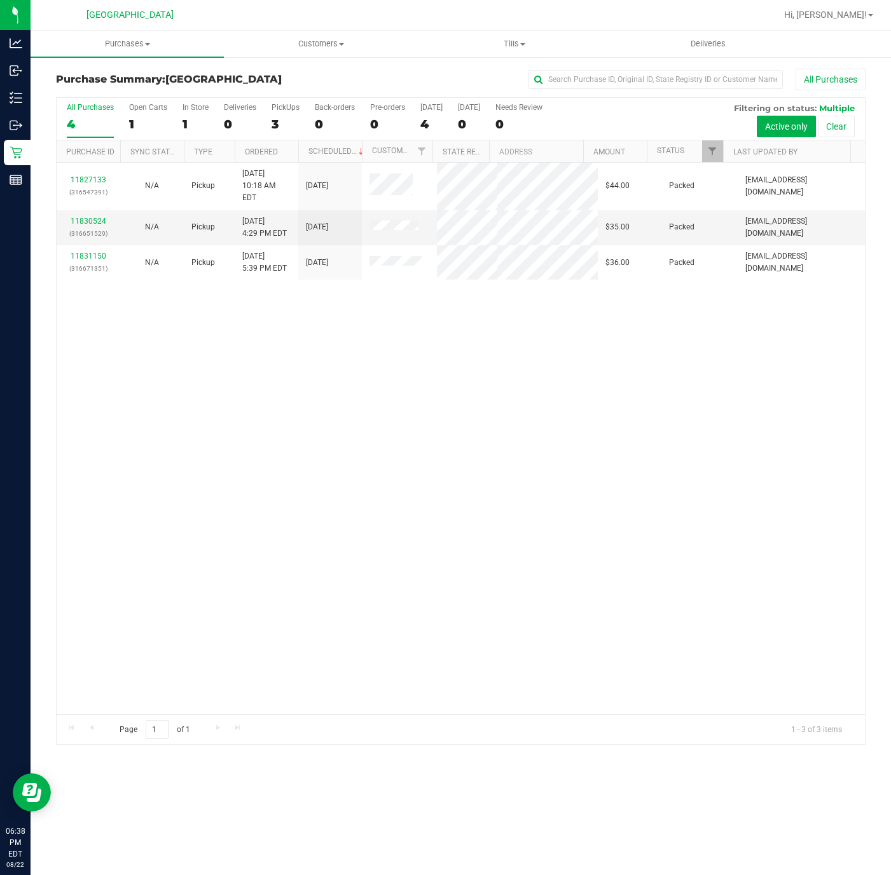
click at [374, 509] on div "11827133 (316547391) N/A Pickup 8/22/2025 10:18 AM EDT 8/22/2025 $44.00 Packed …" at bounding box center [461, 439] width 808 height 552
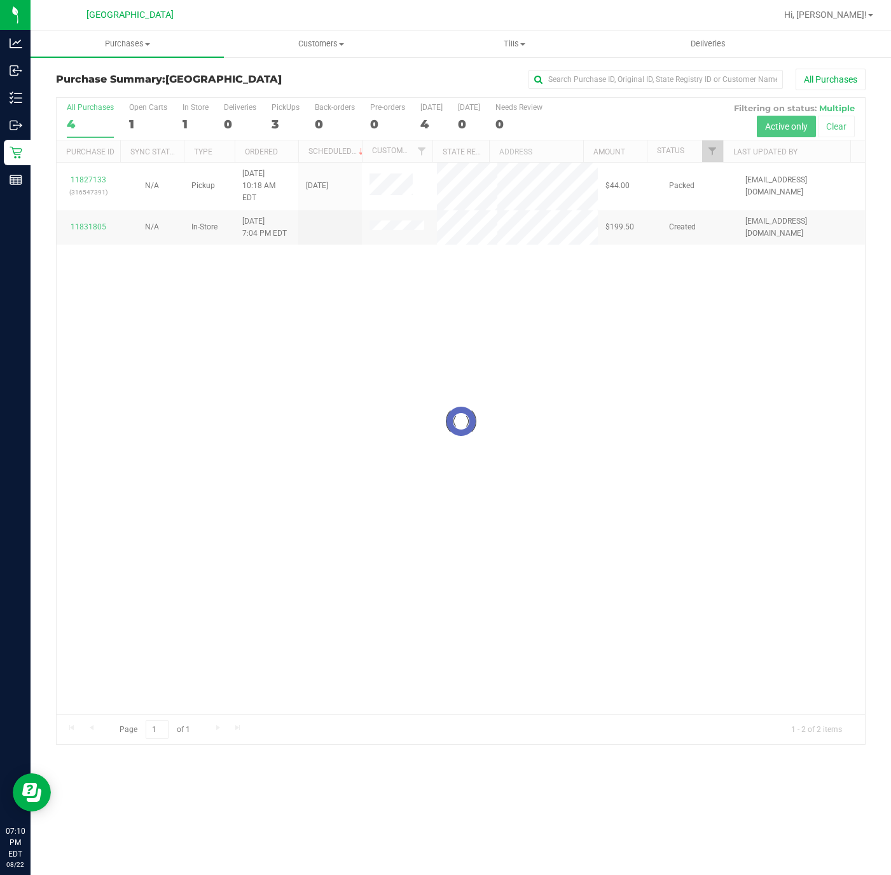
click at [313, 378] on div at bounding box center [461, 421] width 808 height 647
click at [123, 42] on span "Purchases" at bounding box center [127, 43] width 193 height 11
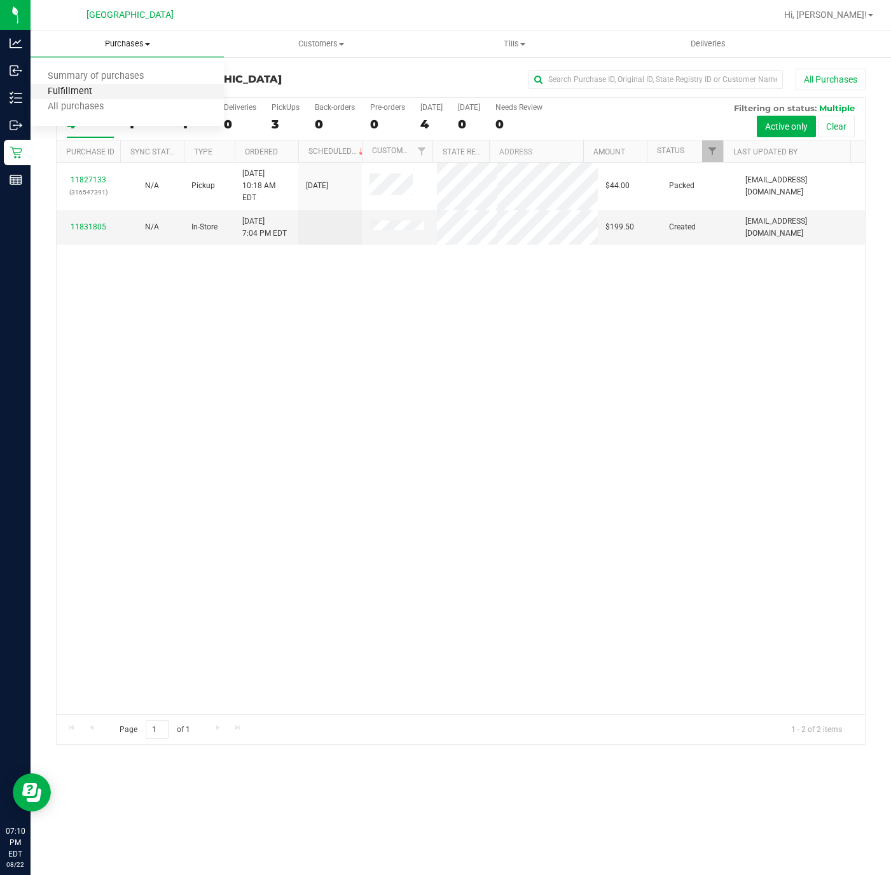
click at [101, 90] on span "Fulfillment" at bounding box center [70, 91] width 79 height 11
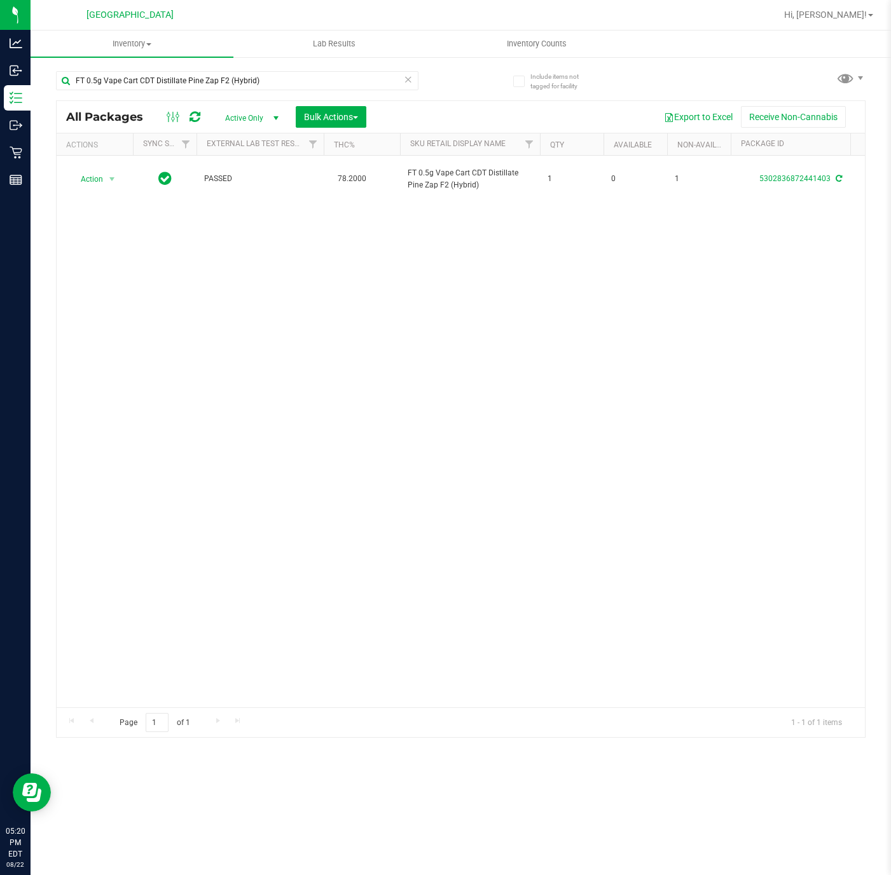
click at [407, 81] on icon at bounding box center [408, 78] width 9 height 15
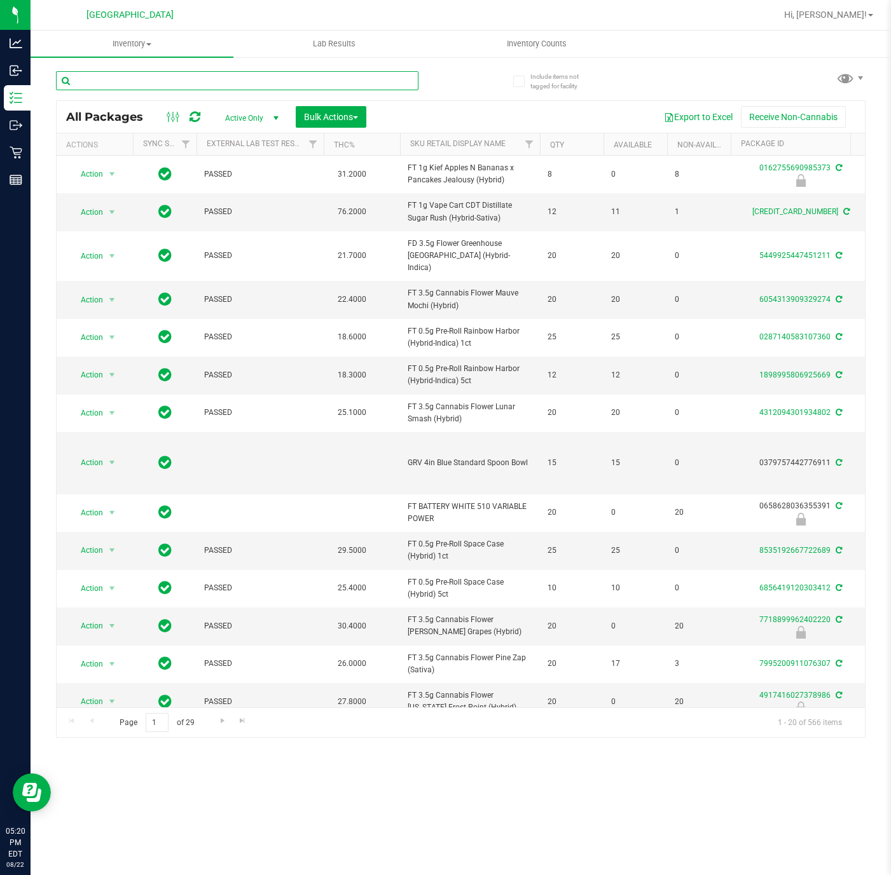
click at [133, 79] on input "text" at bounding box center [237, 80] width 362 height 19
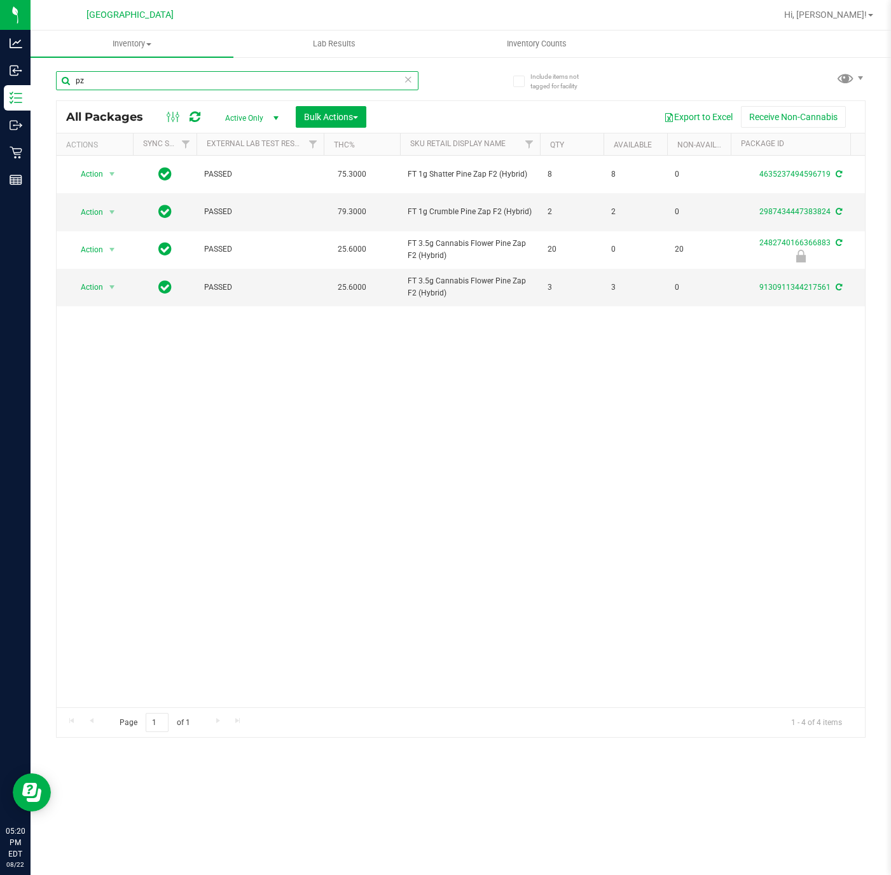
type input "p"
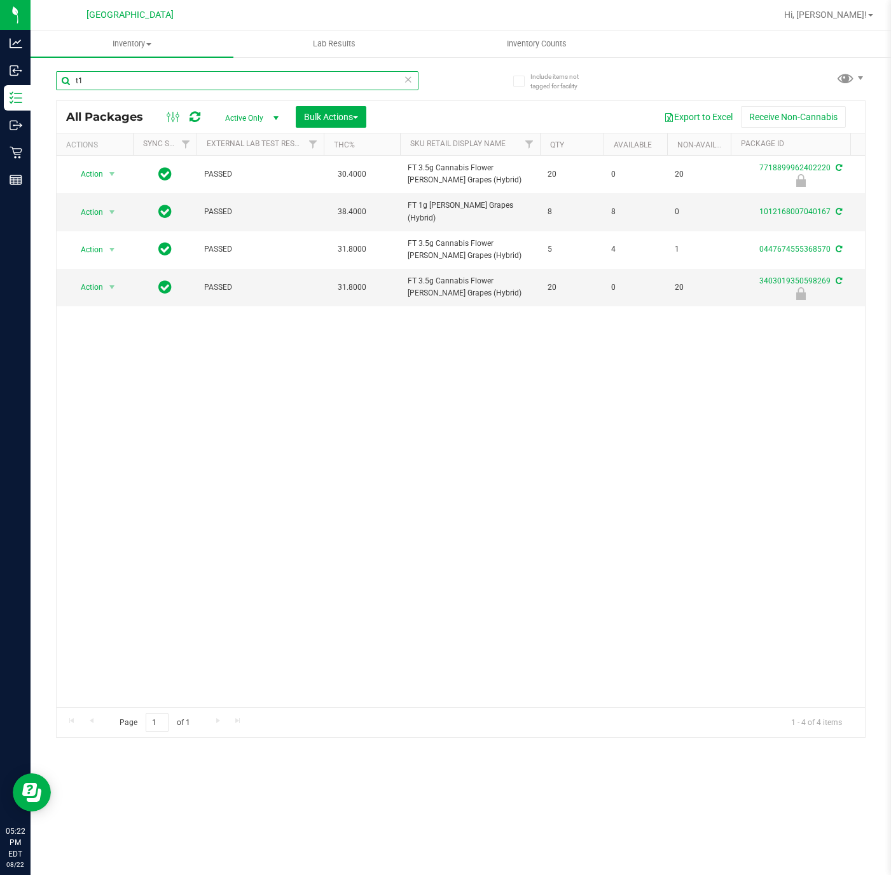
type input "t"
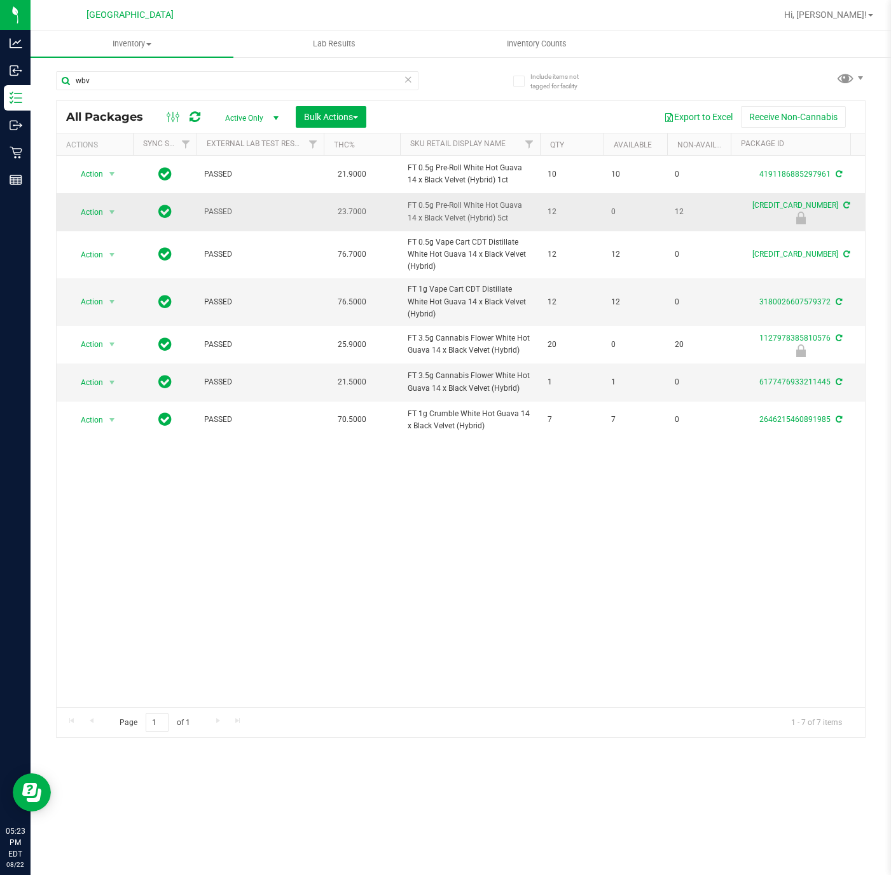
drag, startPoint x: 502, startPoint y: 222, endPoint x: 485, endPoint y: 225, distance: 16.8
click at [485, 224] on span "FT 0.5g Pre-Roll White Hot Guava 14 x Black Velvet (Hybrid) 5ct" at bounding box center [469, 212] width 125 height 24
click at [466, 219] on span "FT 0.5g Pre-Roll White Hot Guava 14 x Black Velvet (Hybrid) 5ct" at bounding box center [469, 212] width 125 height 24
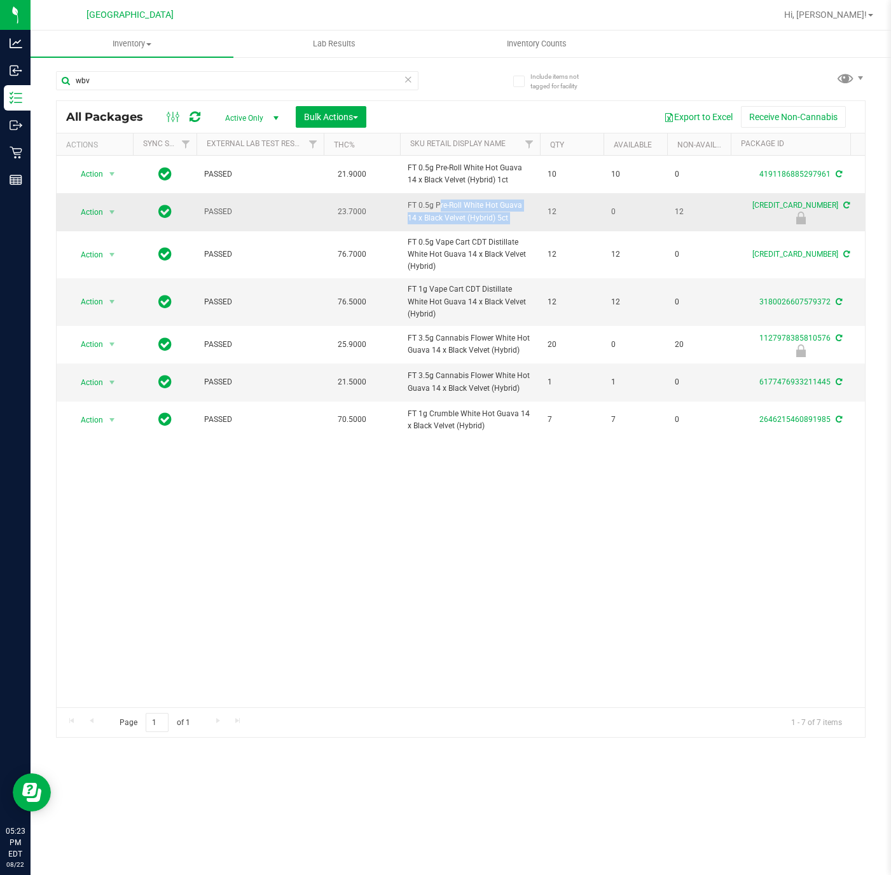
copy tr "FT 0.5g Pre-Roll White Hot Guava 14 x Black Velvet (Hybrid) 5ct"
click at [198, 96] on div "wbv" at bounding box center [237, 85] width 362 height 29
click at [200, 83] on input "wbv" at bounding box center [237, 80] width 362 height 19
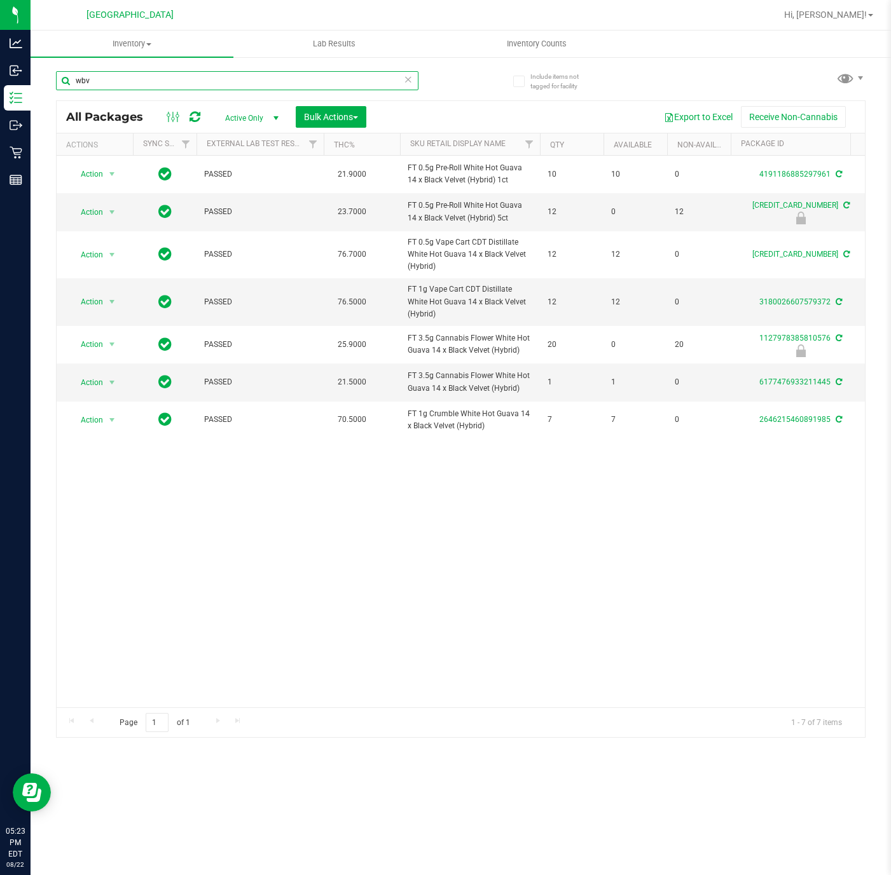
paste input "FT 0.5g Pre-Roll White Hot Guava 14 x Black Velvet (Hybrid) 5ct"
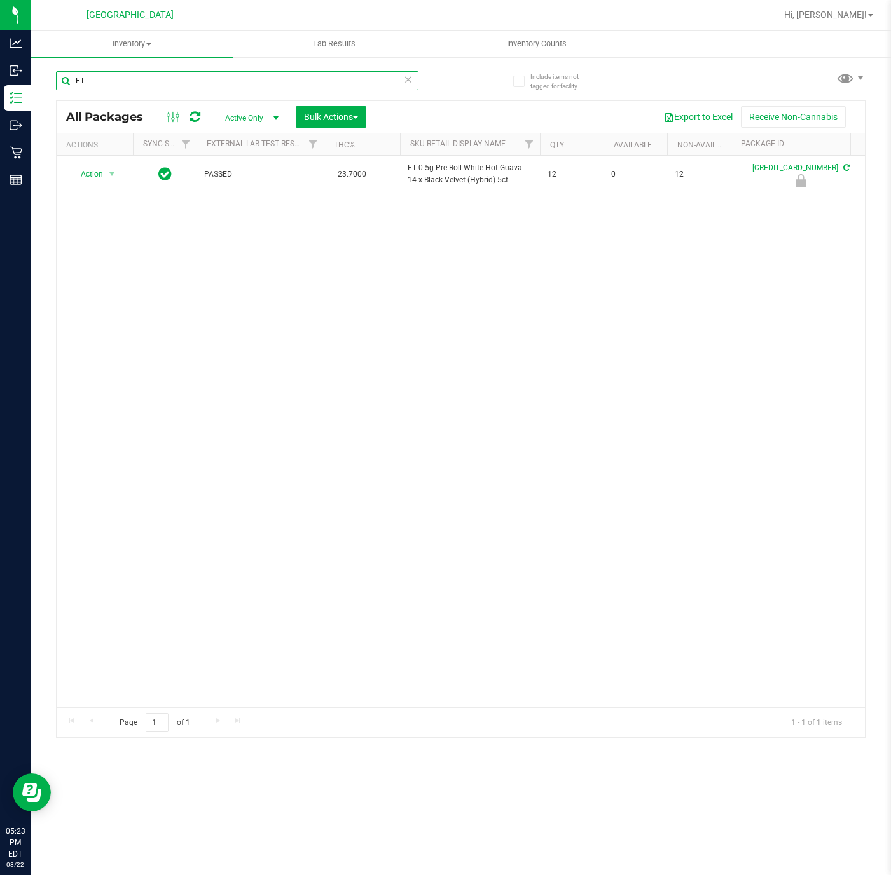
type input "F"
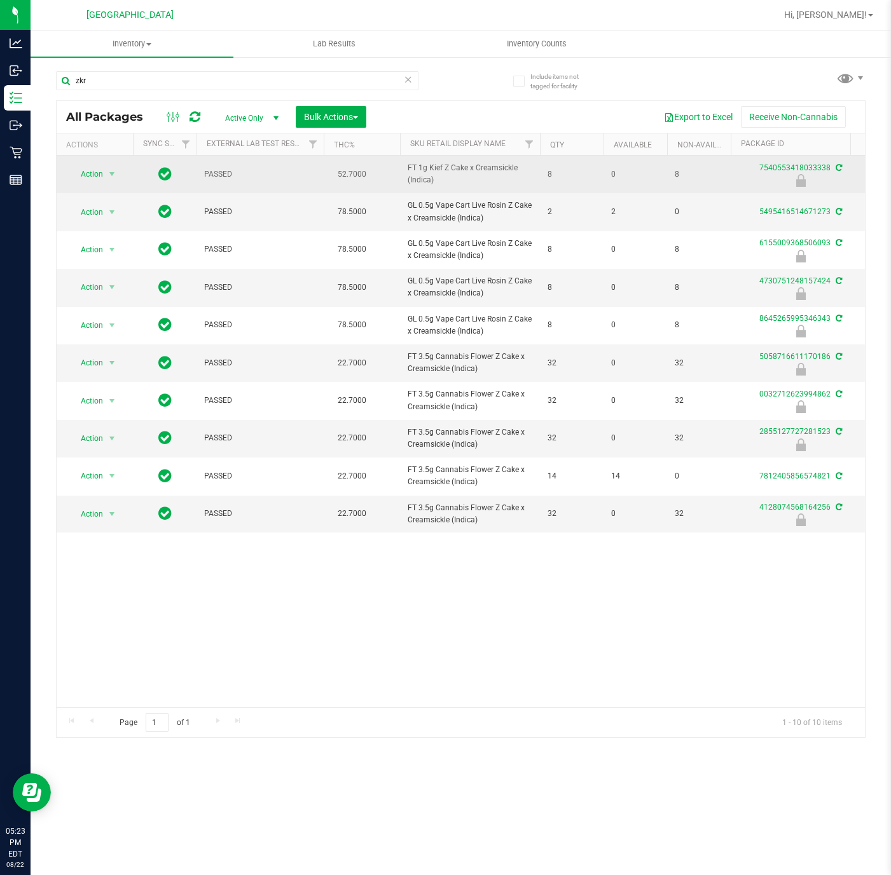
click at [416, 176] on span "FT 1g Kief Z Cake x Creamsickle (Indica)" at bounding box center [469, 174] width 125 height 24
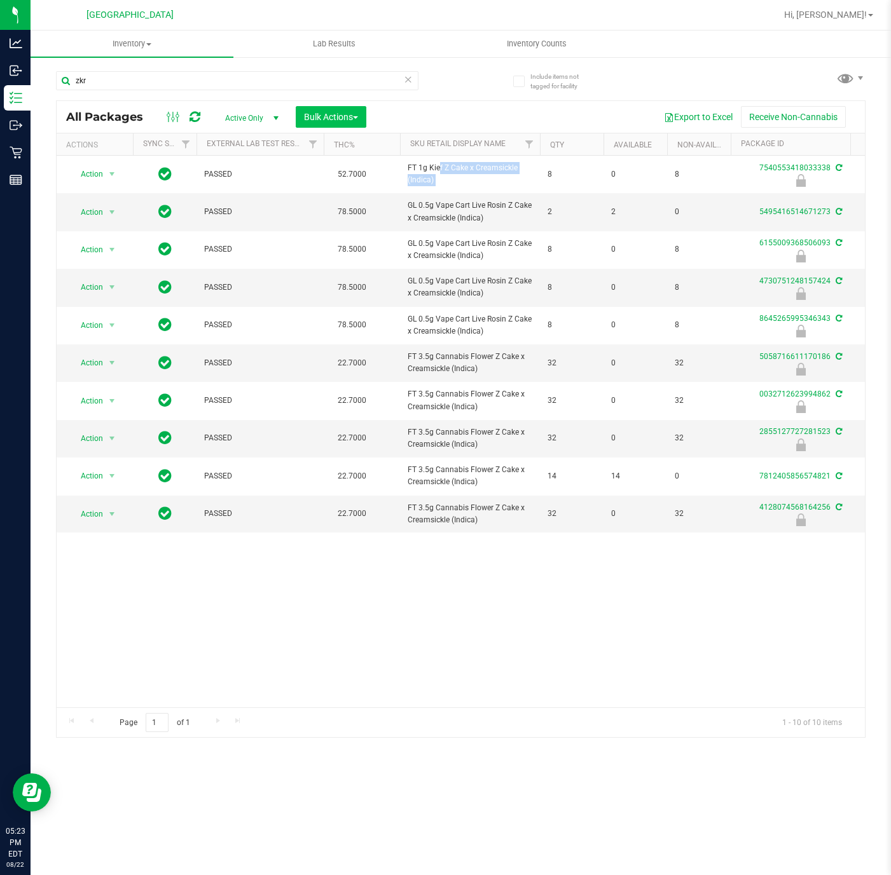
copy tr "FT 1g Kief Z Cake x Creamsickle (Indica)"
click at [257, 75] on input "zkr" at bounding box center [237, 80] width 362 height 19
paste input "FT 1g Kief Z Cake x Creamsickle (Indica)"
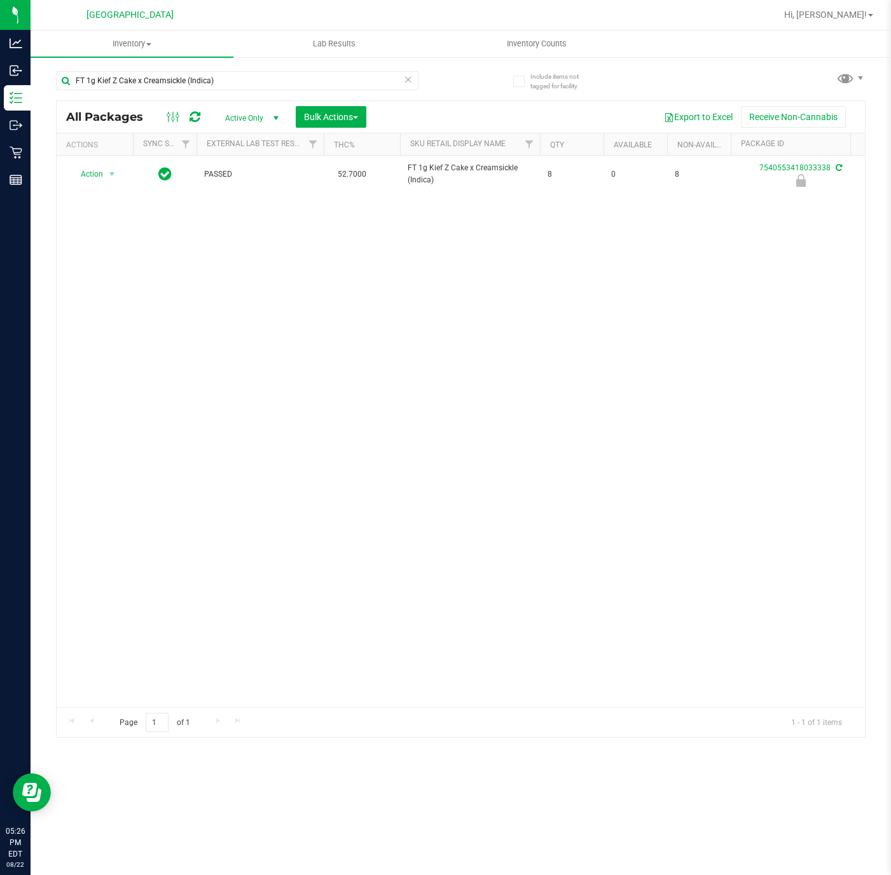
click at [418, 492] on div "Action Action Edit attributes Global inventory Locate package Package audit log…" at bounding box center [461, 432] width 808 height 552
click at [277, 472] on div "Action Action Edit attributes Global inventory Locate package Package audit log…" at bounding box center [461, 432] width 808 height 552
click at [154, 90] on div "FT 1g Kief Z Cake x Creamsickle (Indica)" at bounding box center [237, 85] width 362 height 29
click at [153, 86] on input "FT 1g Kief Z Cake x Creamsickle (Indica)" at bounding box center [237, 80] width 362 height 19
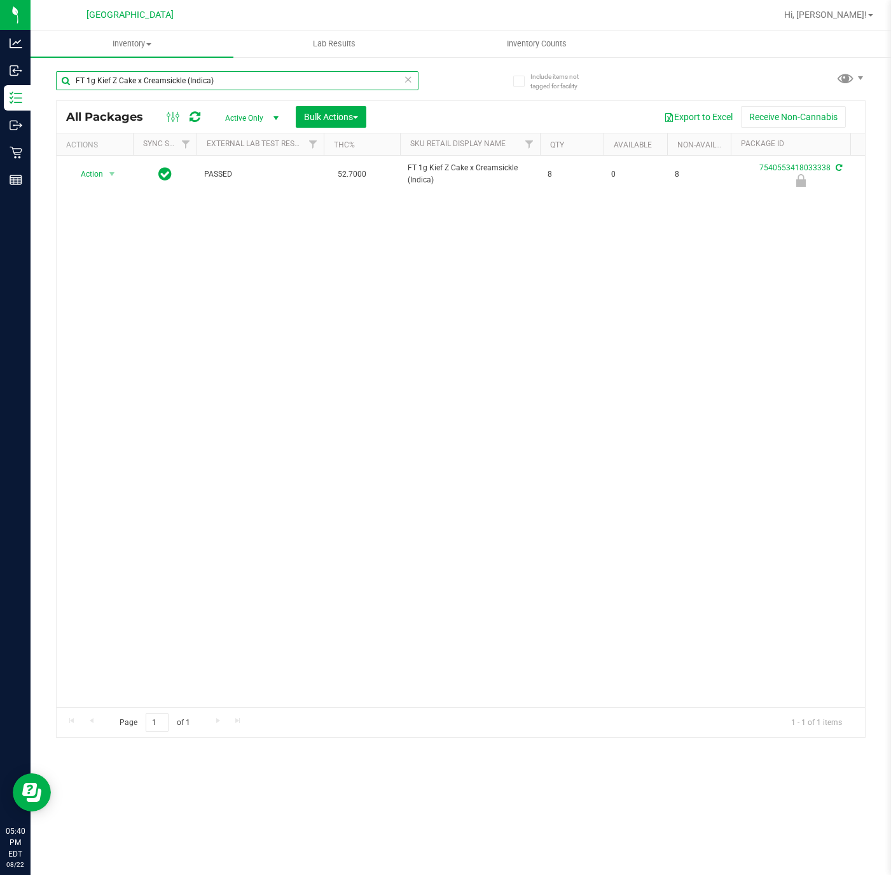
click at [153, 86] on input "FT 1g Kief Z Cake x Creamsickle (Indica)" at bounding box center [237, 80] width 362 height 19
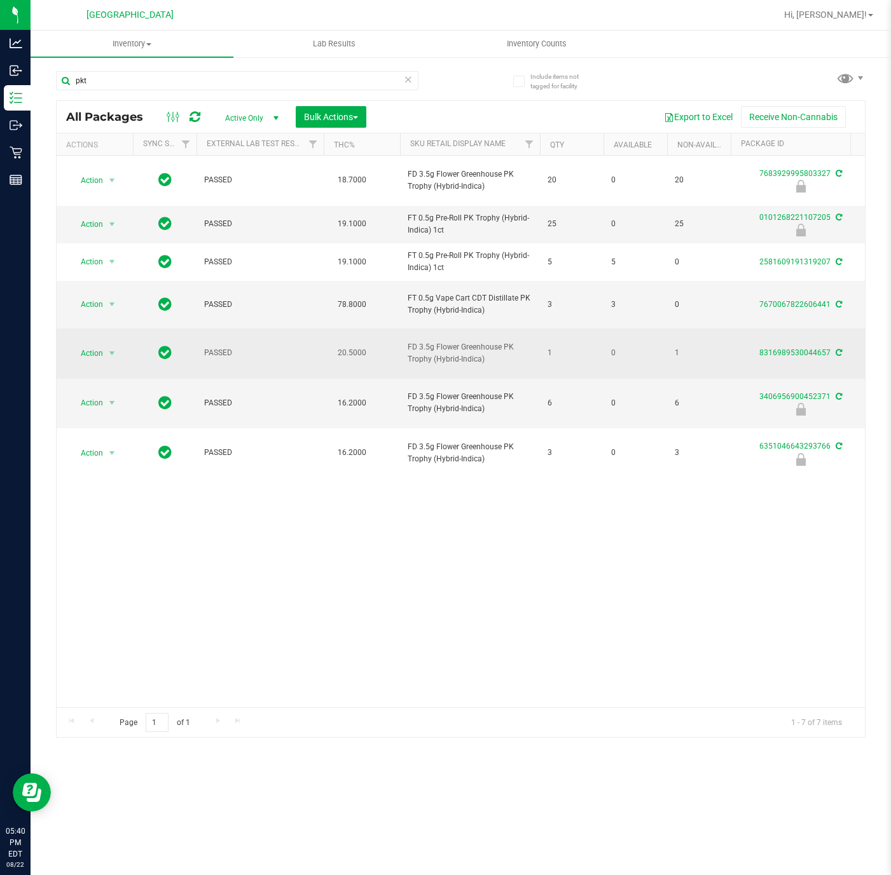
click at [426, 341] on span "FD 3.5g Flower Greenhouse PK Trophy (Hybrid-Indica)" at bounding box center [469, 353] width 125 height 24
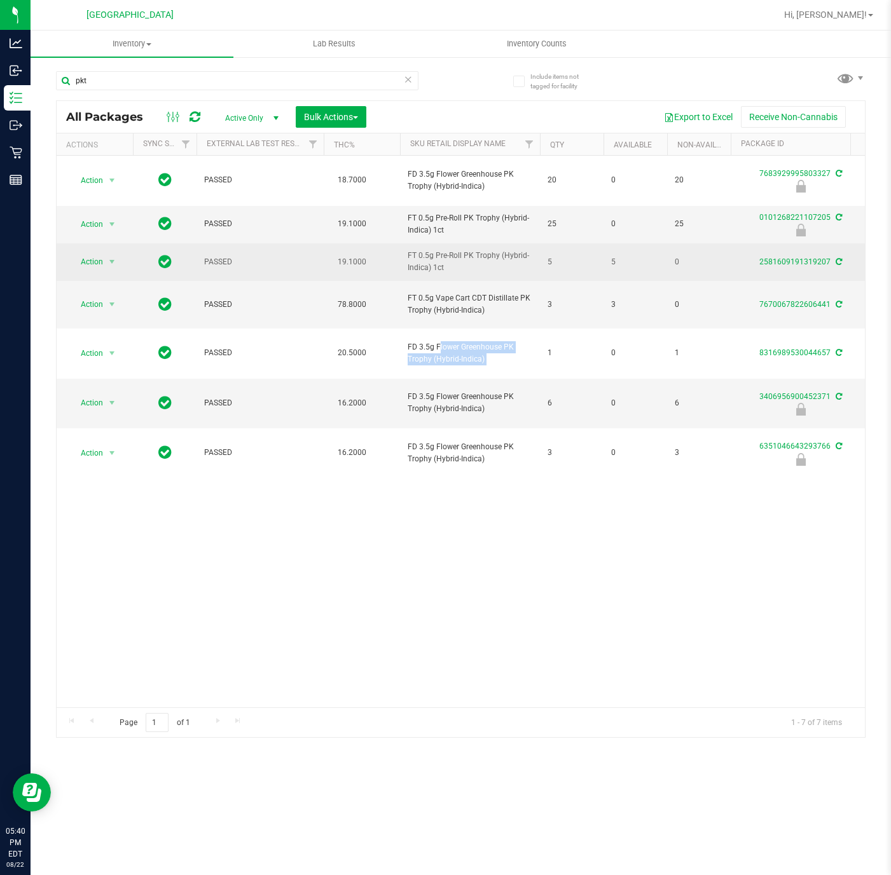
copy tr "FD 3.5g Flower Greenhouse PK Trophy (Hybrid-Indica)"
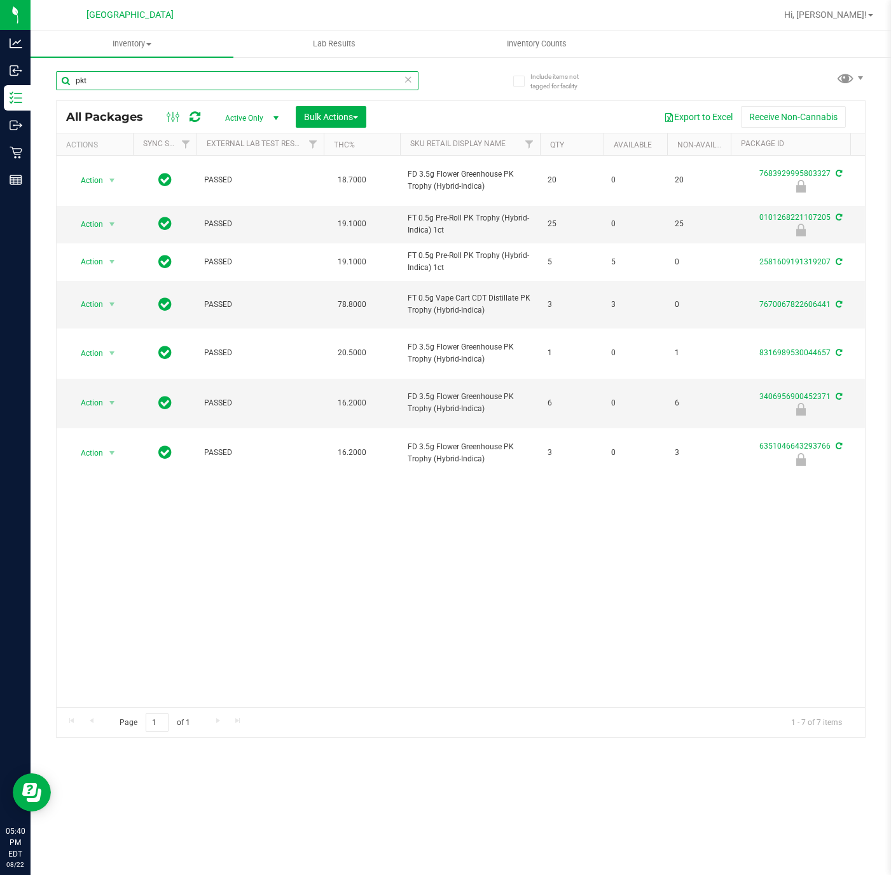
click at [205, 80] on input "pkt" at bounding box center [237, 80] width 362 height 19
paste input "FD 3.5g Flower Greenhouse PK Trophy (Hybrid-Indica)"
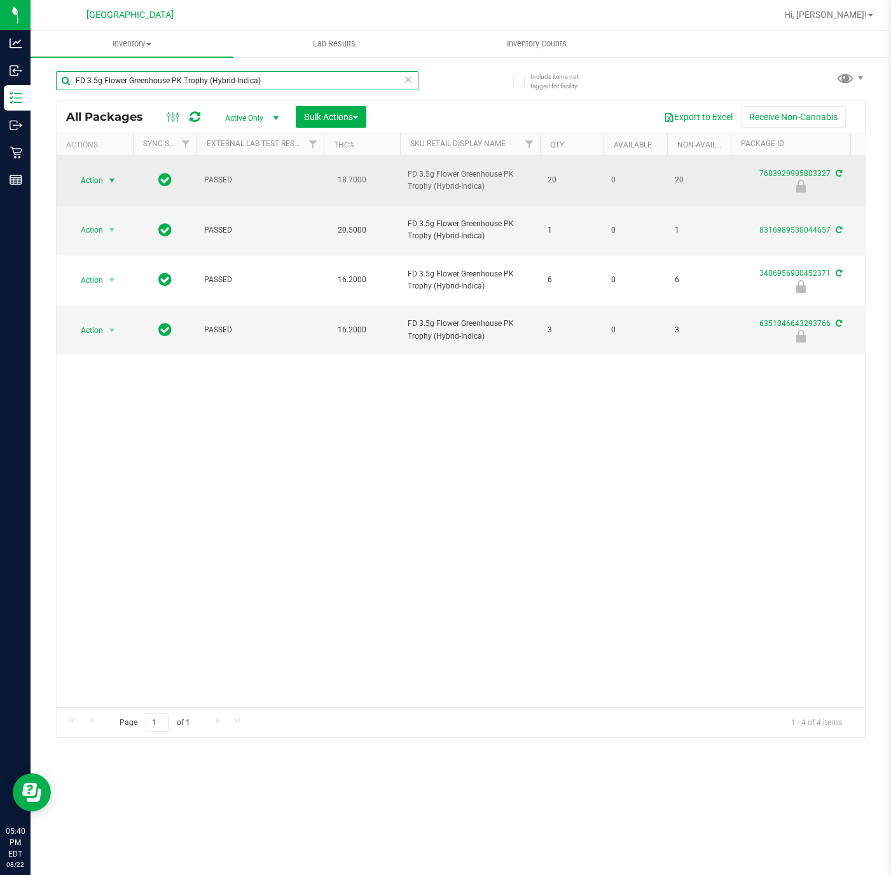
type input "FD 3.5g Flower Greenhouse PK Trophy (Hybrid-Indica)"
click at [113, 176] on span "select" at bounding box center [112, 180] width 10 height 10
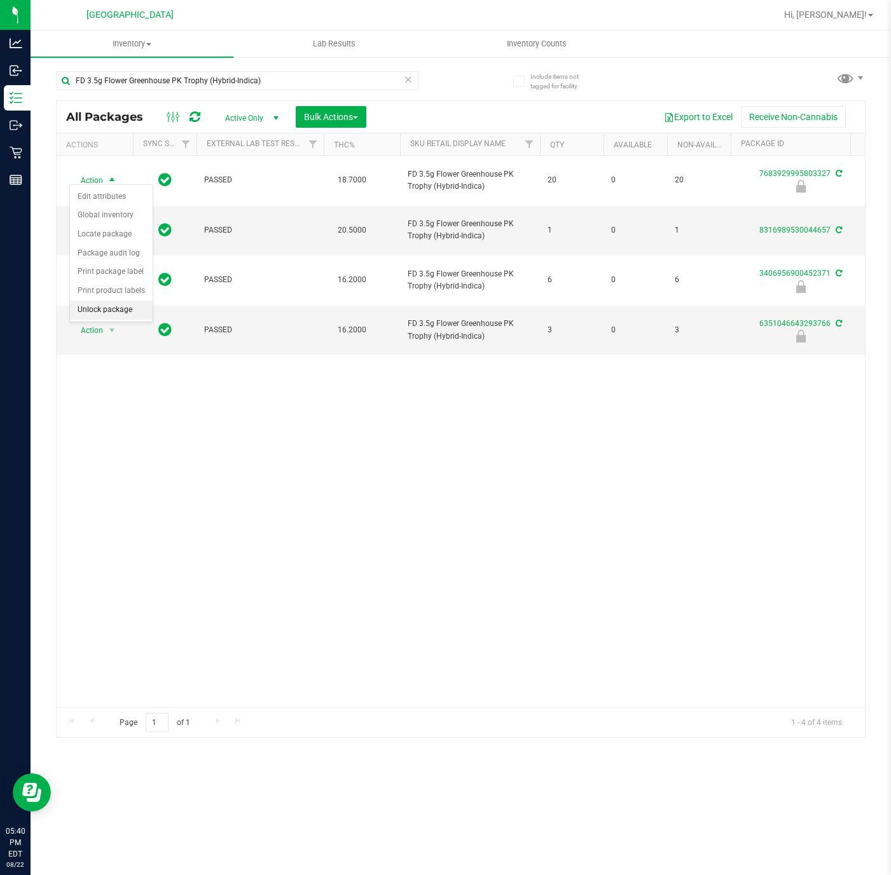
click at [113, 305] on li "Unlock package" at bounding box center [111, 310] width 83 height 19
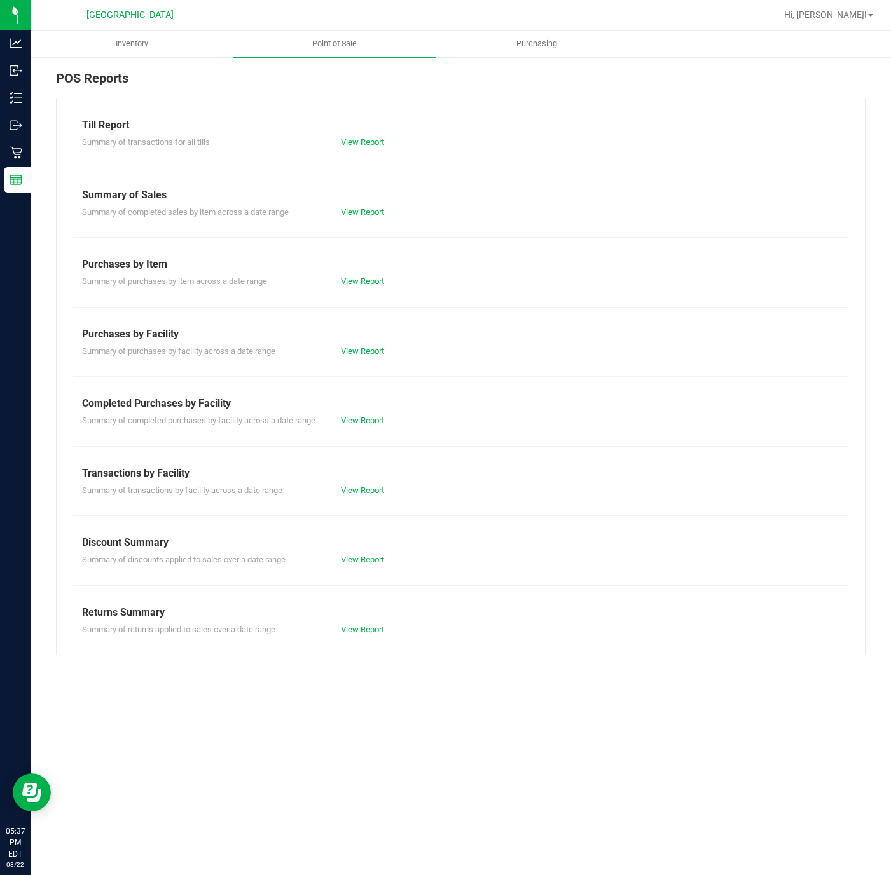
click at [353, 420] on link "View Report" at bounding box center [362, 421] width 43 height 10
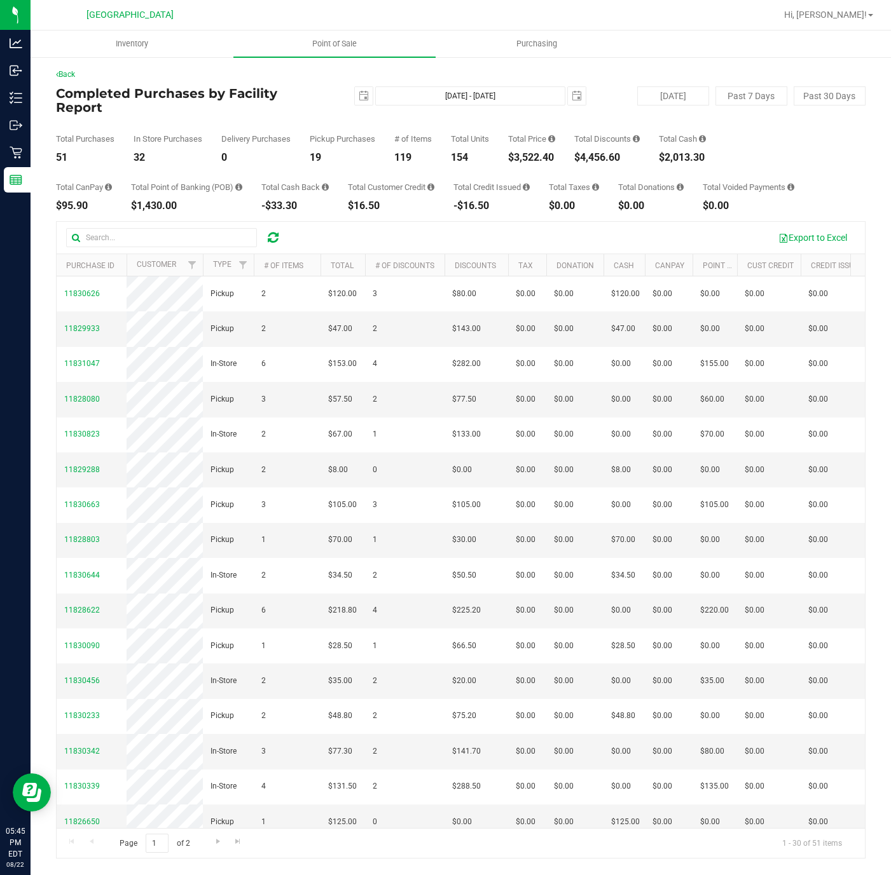
click at [292, 114] on div "Total Purchases 51 In Store Purchases 32 Delivery Purchases 0 Pickup Purchases …" at bounding box center [460, 138] width 809 height 48
click at [329, 43] on span "Point of Sale" at bounding box center [334, 43] width 79 height 11
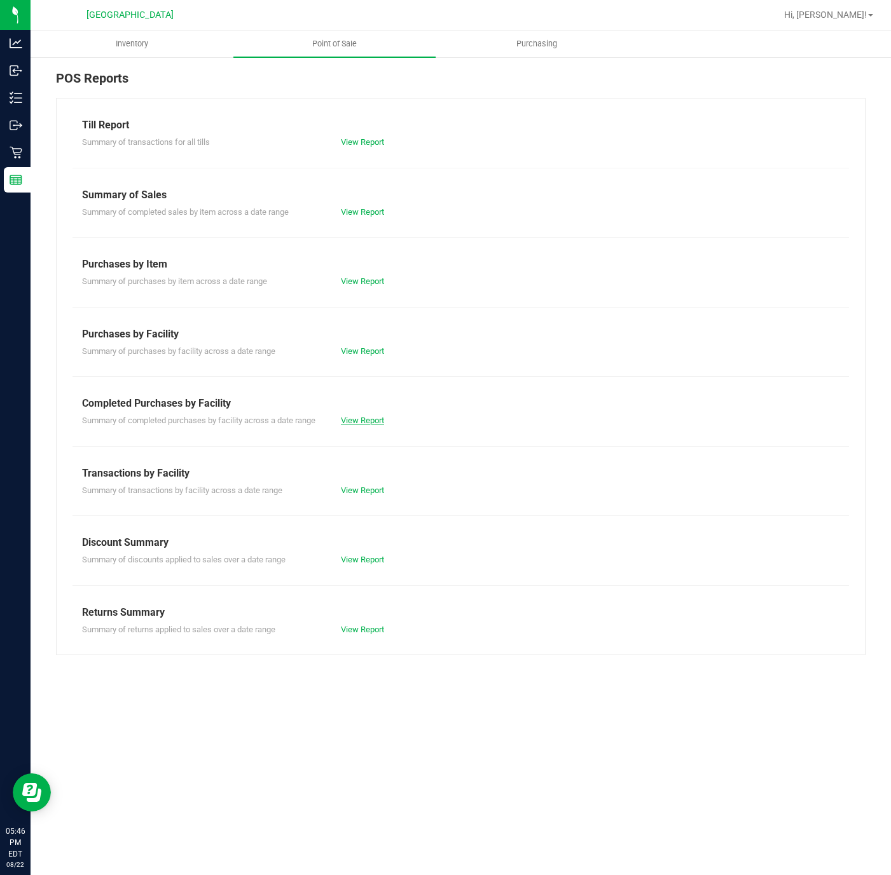
click at [367, 422] on link "View Report" at bounding box center [362, 421] width 43 height 10
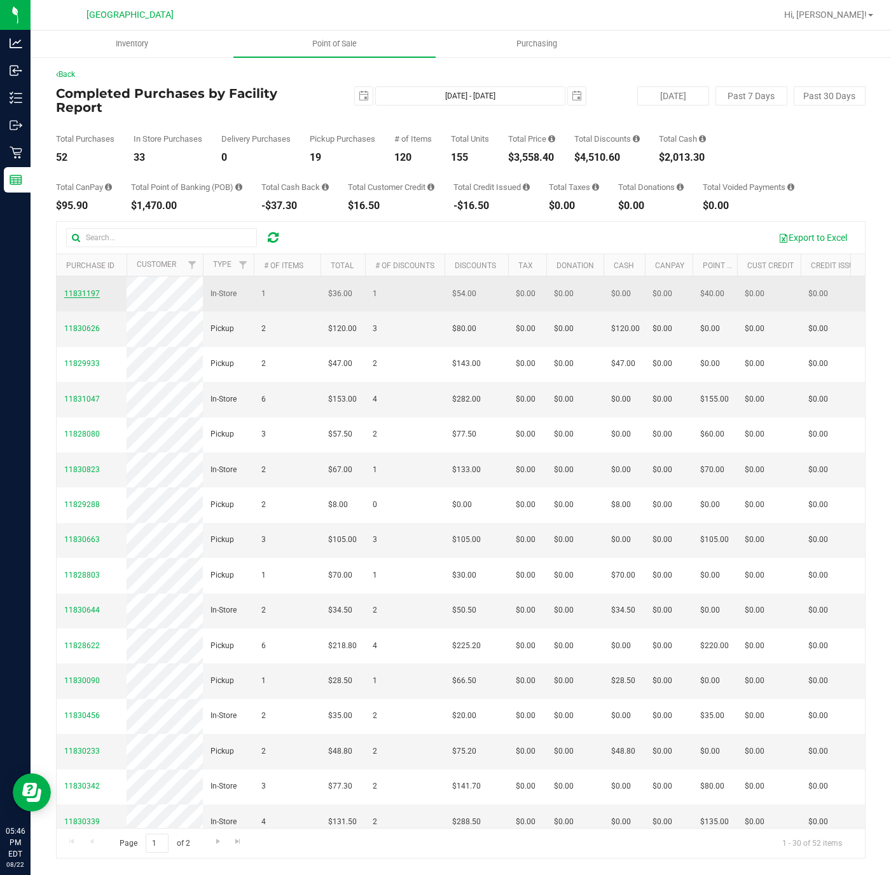
click at [88, 294] on span "11831197" at bounding box center [82, 293] width 36 height 9
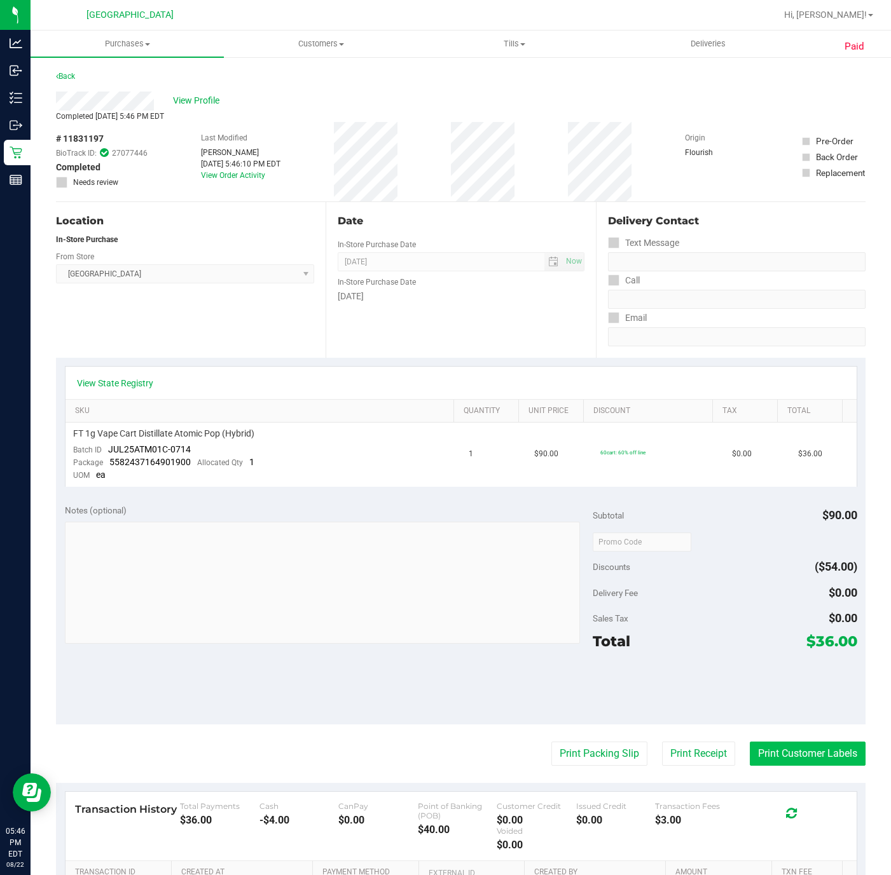
click at [759, 748] on button "Print Customer Labels" at bounding box center [807, 754] width 116 height 24
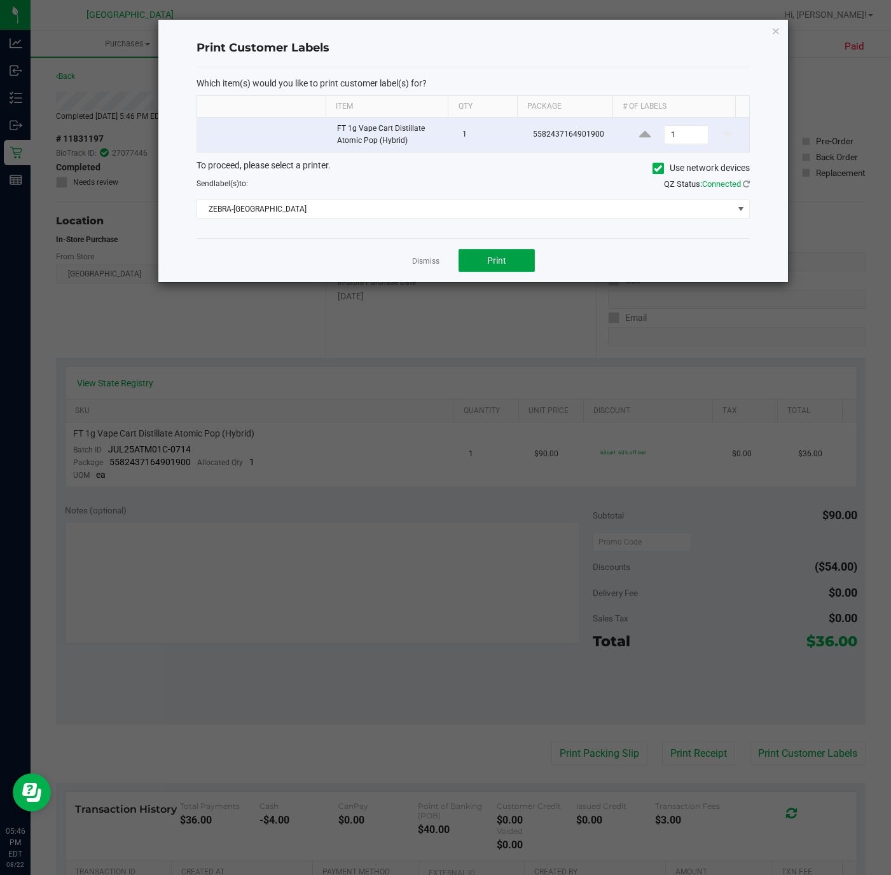
click at [495, 266] on span "Print" at bounding box center [496, 261] width 19 height 10
click at [418, 262] on link "Dismiss" at bounding box center [425, 261] width 27 height 11
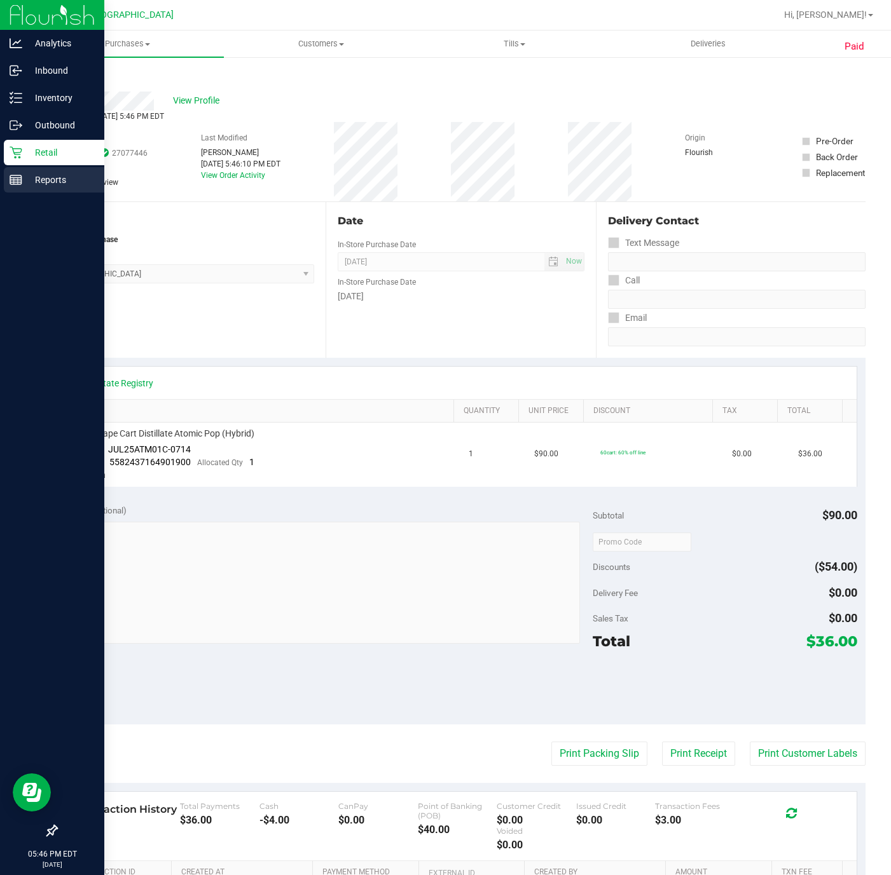
click at [64, 184] on p "Reports" at bounding box center [60, 179] width 76 height 15
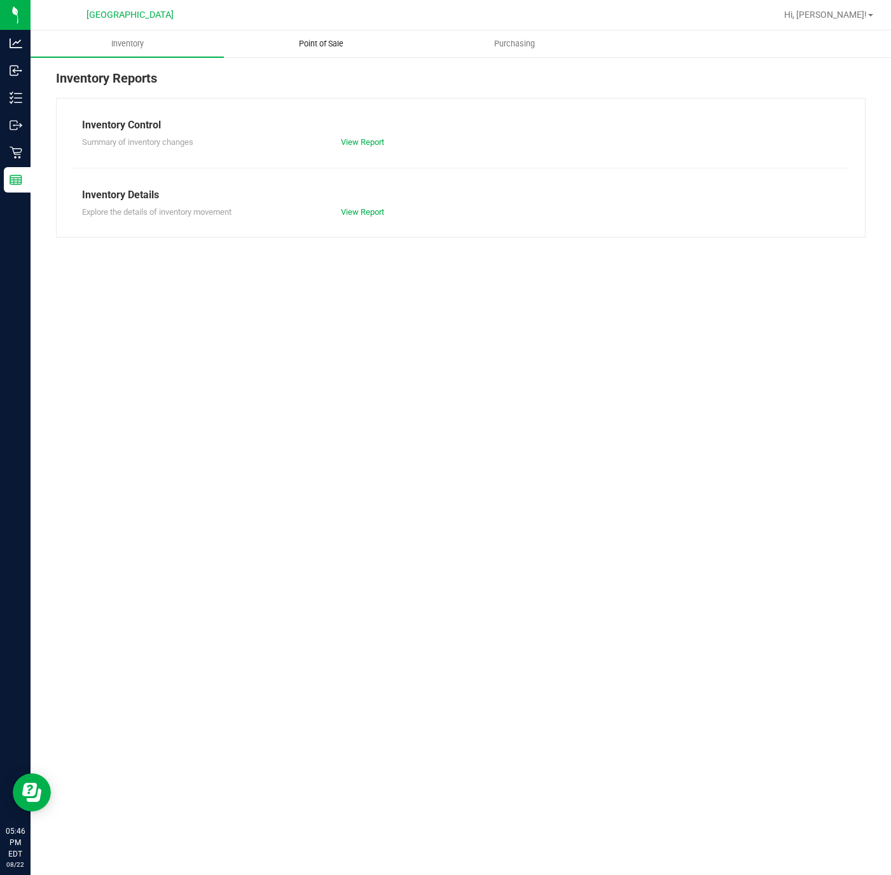
click at [323, 48] on span "Point of Sale" at bounding box center [321, 43] width 79 height 11
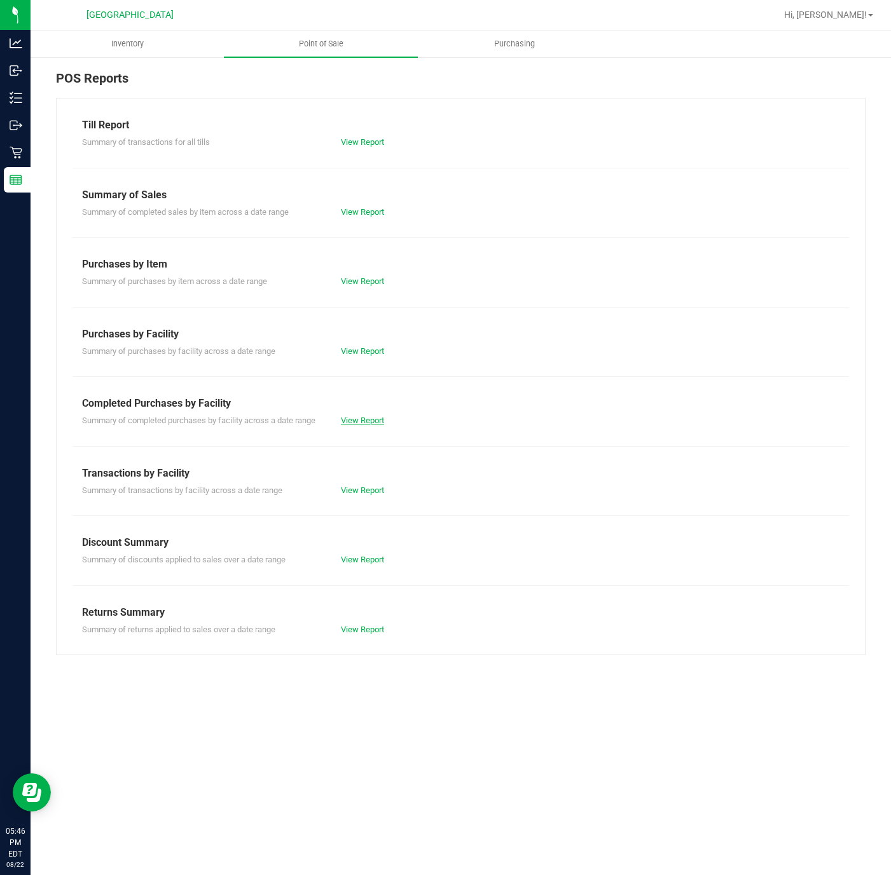
click at [355, 423] on link "View Report" at bounding box center [362, 421] width 43 height 10
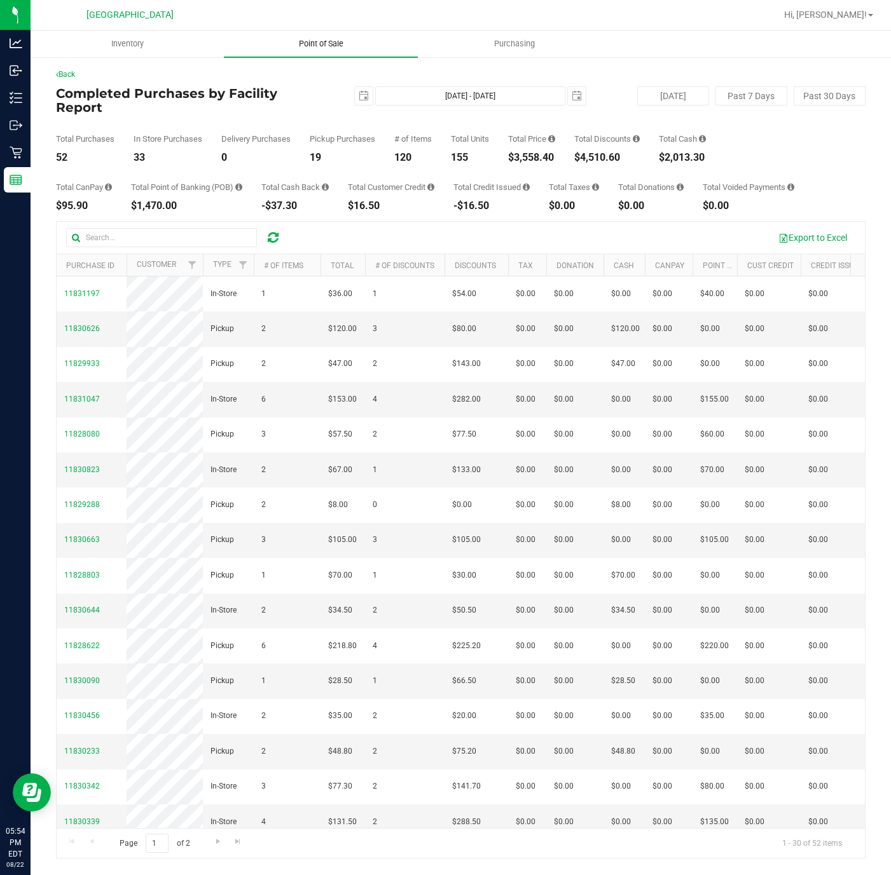
click at [320, 42] on span "Point of Sale" at bounding box center [321, 43] width 79 height 11
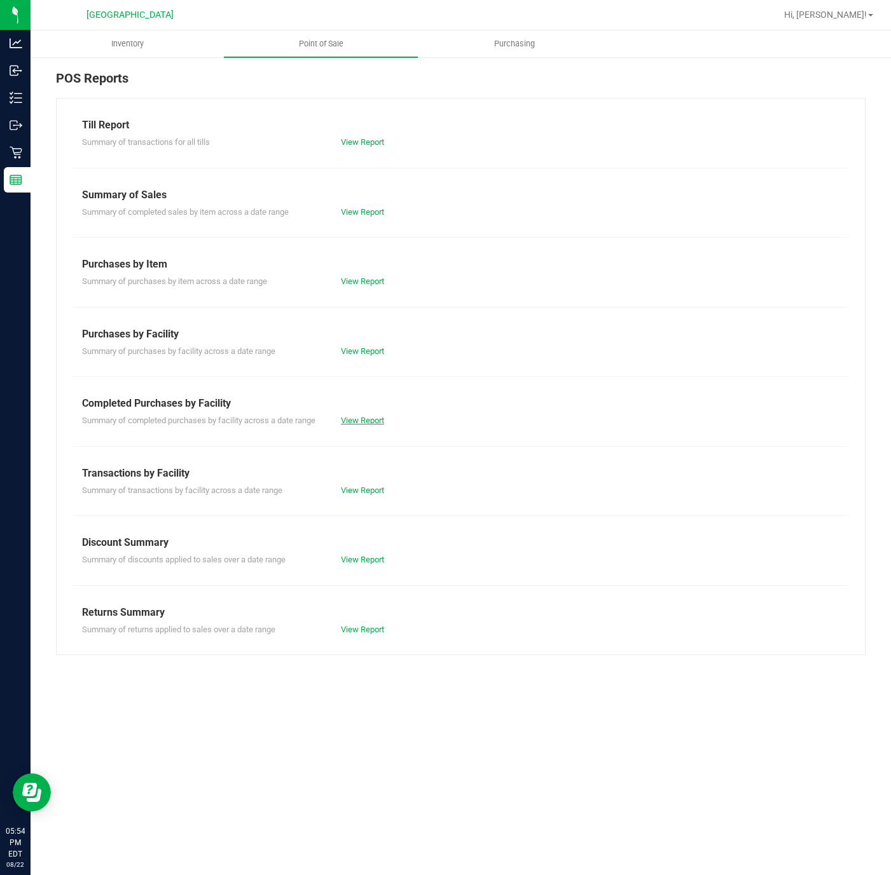
click at [374, 422] on link "View Report" at bounding box center [362, 421] width 43 height 10
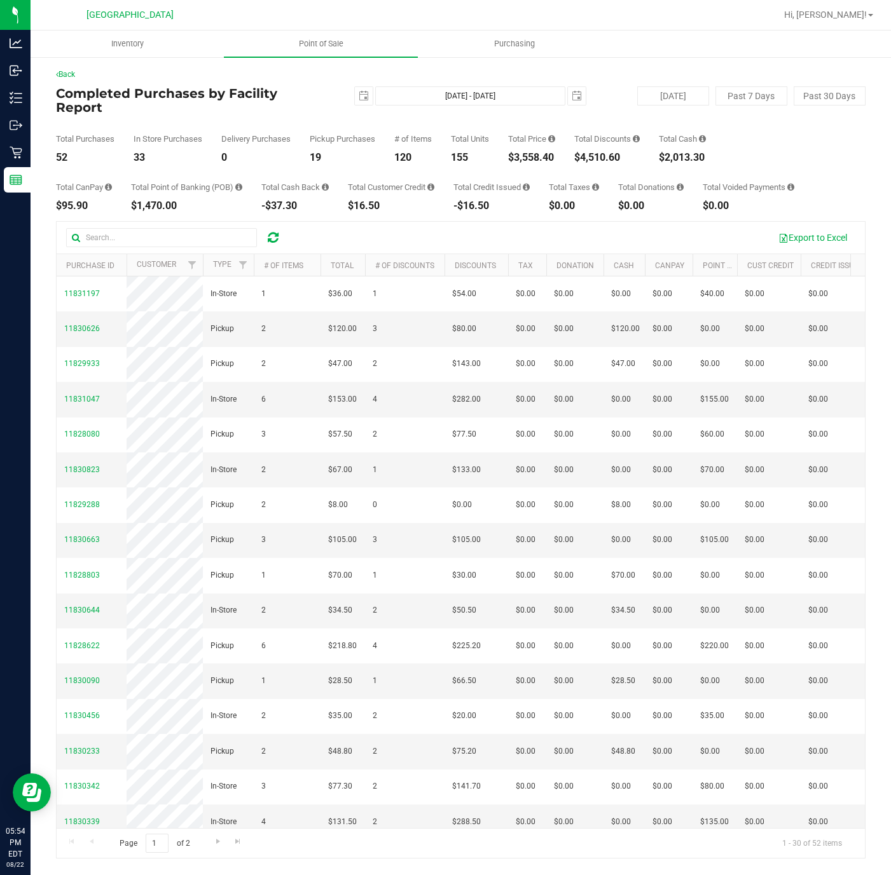
click at [547, 153] on div "$3,558.40" at bounding box center [531, 158] width 47 height 10
copy div "3,558.40"
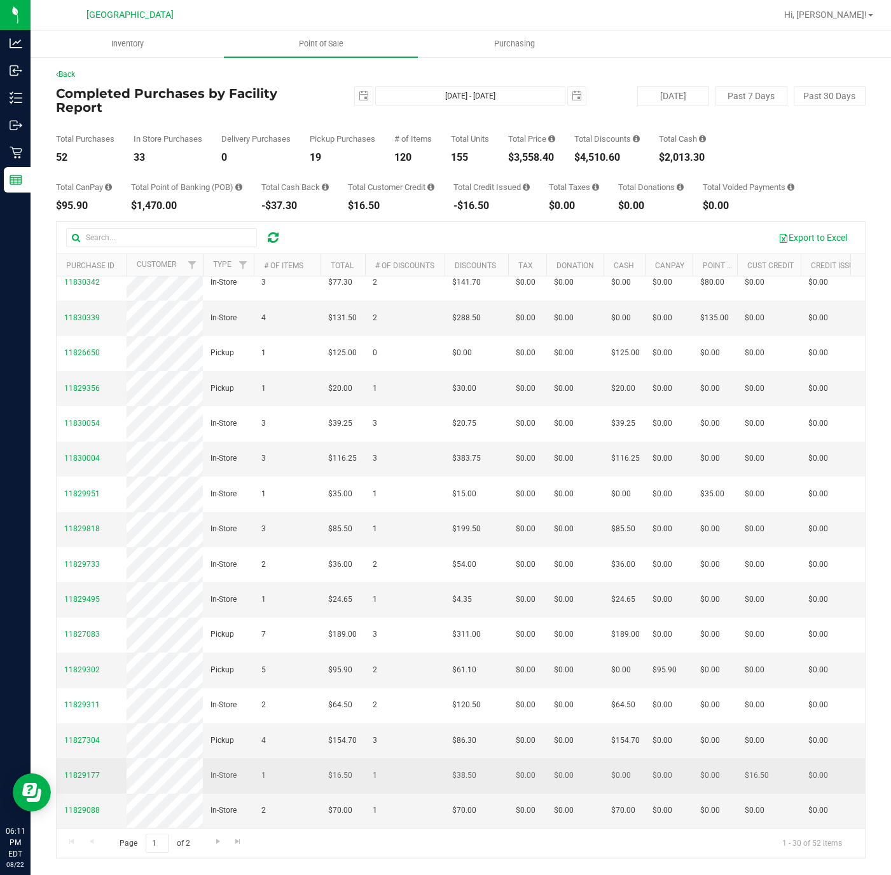
scroll to position [667, 0]
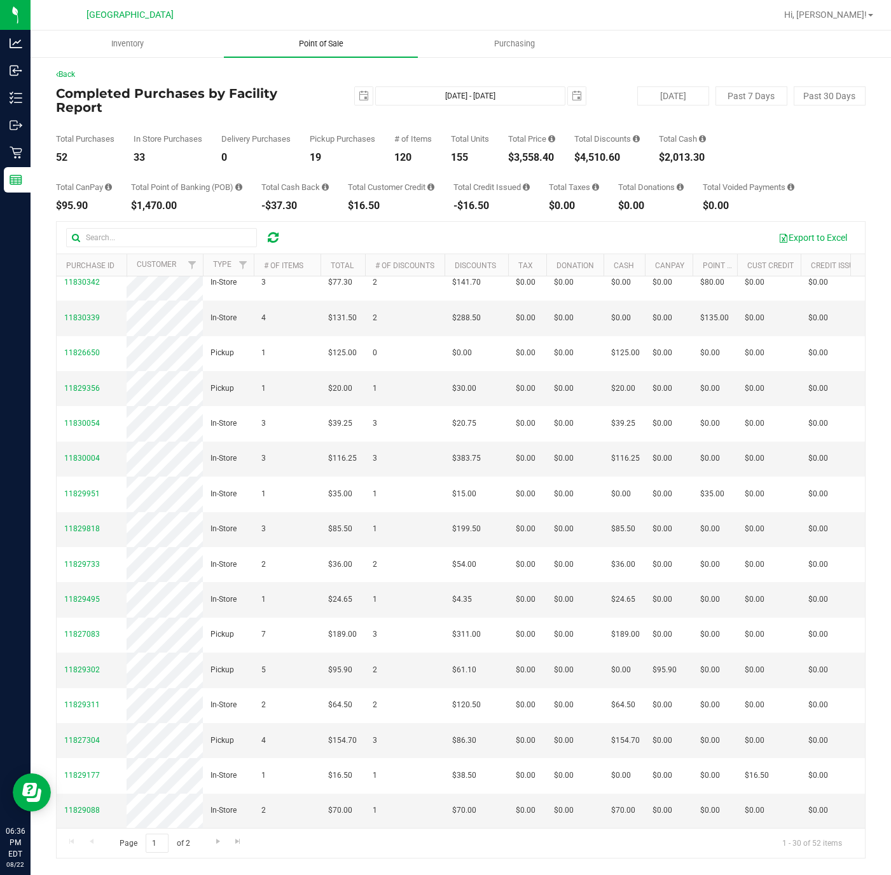
click at [341, 38] on span "Point of Sale" at bounding box center [321, 43] width 79 height 11
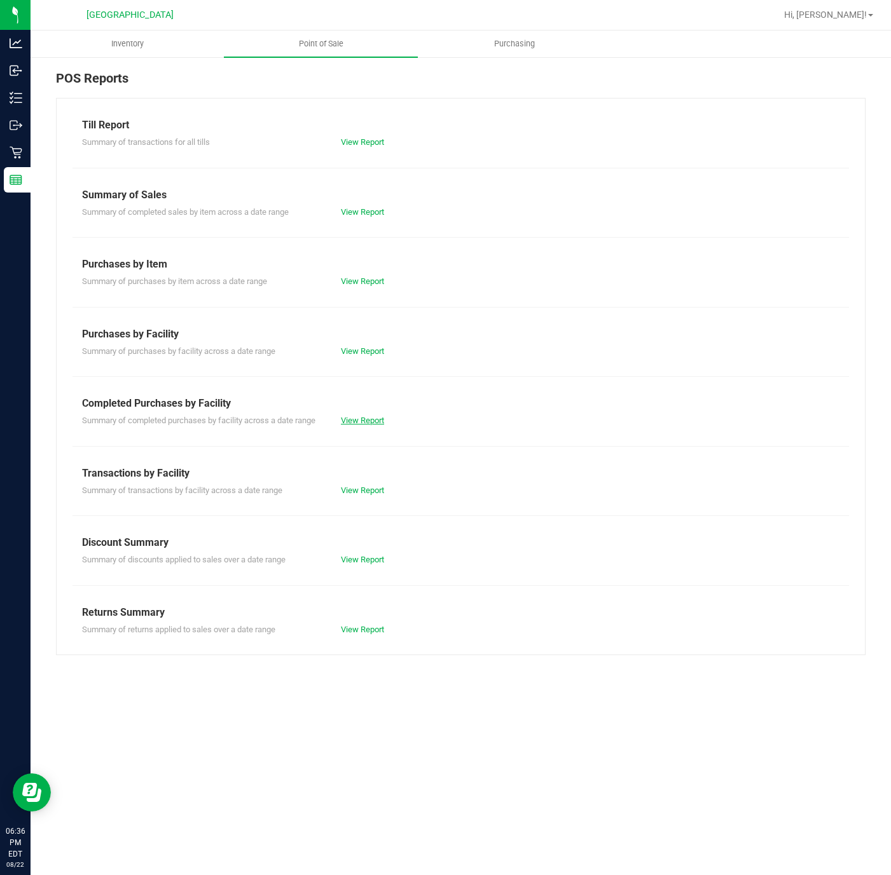
click at [380, 420] on link "View Report" at bounding box center [362, 421] width 43 height 10
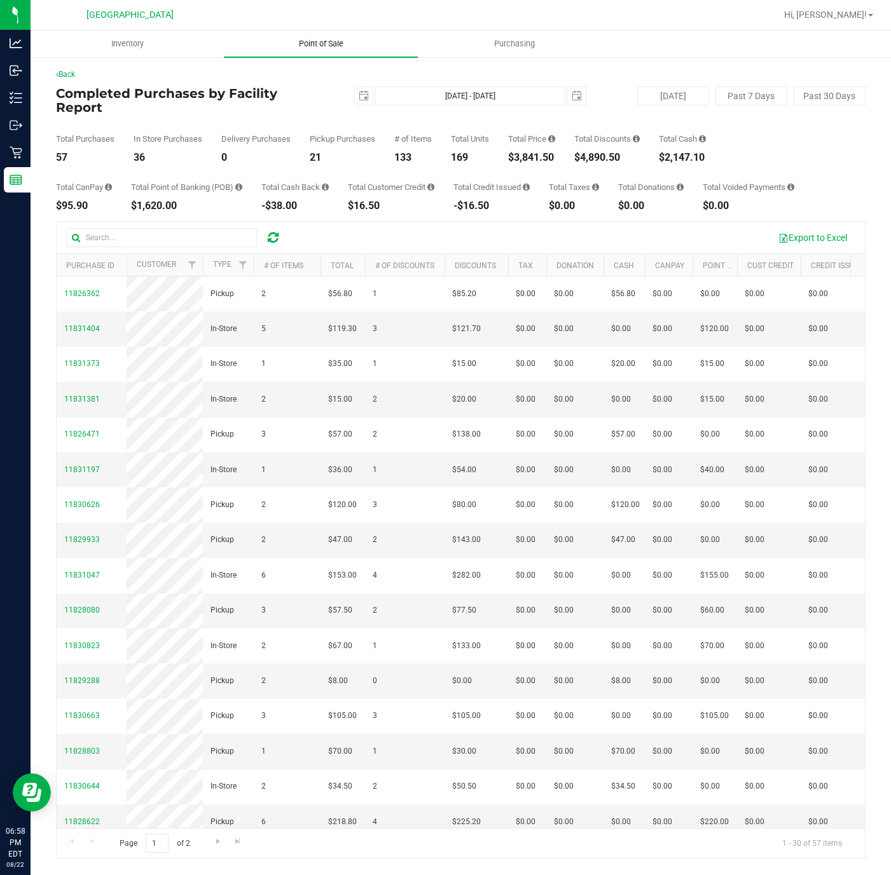
click at [317, 44] on span "Point of Sale" at bounding box center [321, 43] width 79 height 11
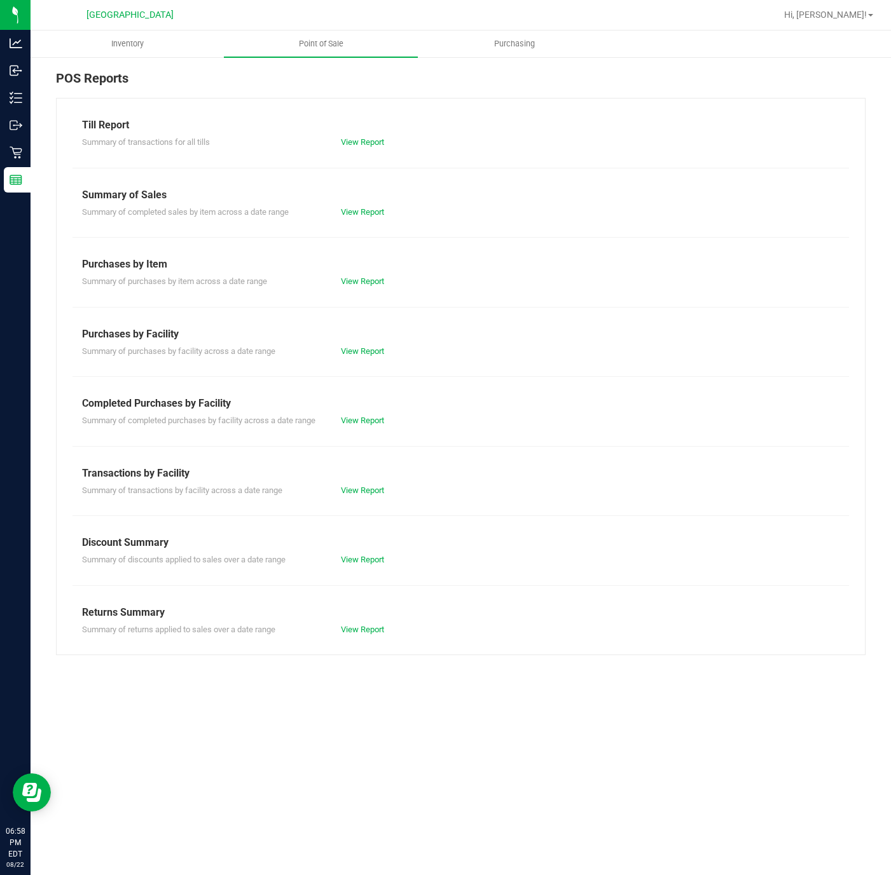
click at [367, 430] on div "Till Report Summary of transactions for all tills View Report Summary of Sales …" at bounding box center [460, 377] width 809 height 558
click at [368, 418] on link "View Report" at bounding box center [362, 421] width 43 height 10
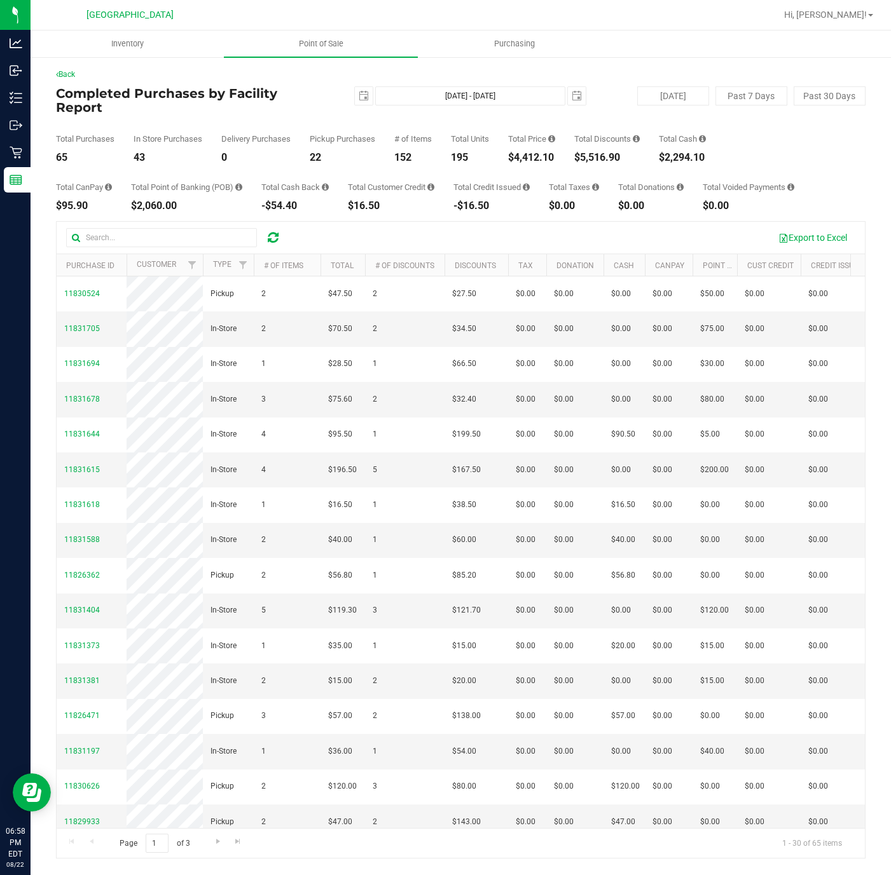
click at [531, 153] on div "$4,412.10" at bounding box center [531, 158] width 47 height 10
copy div "4,412.10"
drag, startPoint x: 455, startPoint y: 216, endPoint x: 413, endPoint y: 126, distance: 99.0
click at [455, 222] on div "Export to Excel" at bounding box center [461, 238] width 808 height 32
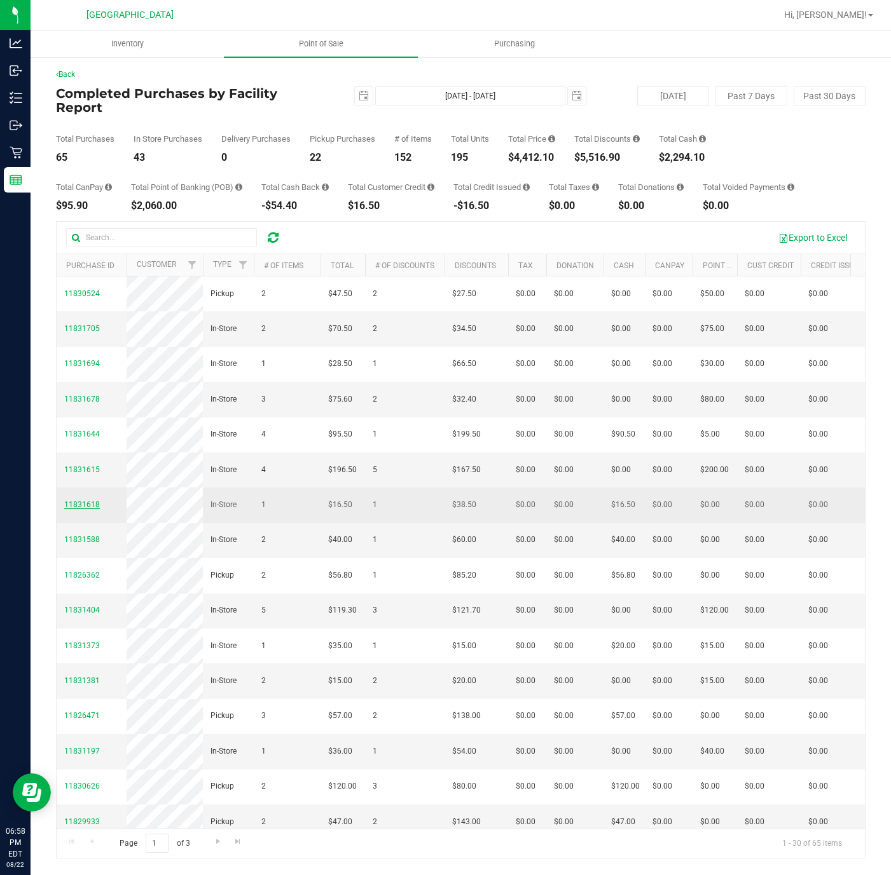
click at [71, 509] on span "11831618" at bounding box center [82, 504] width 36 height 9
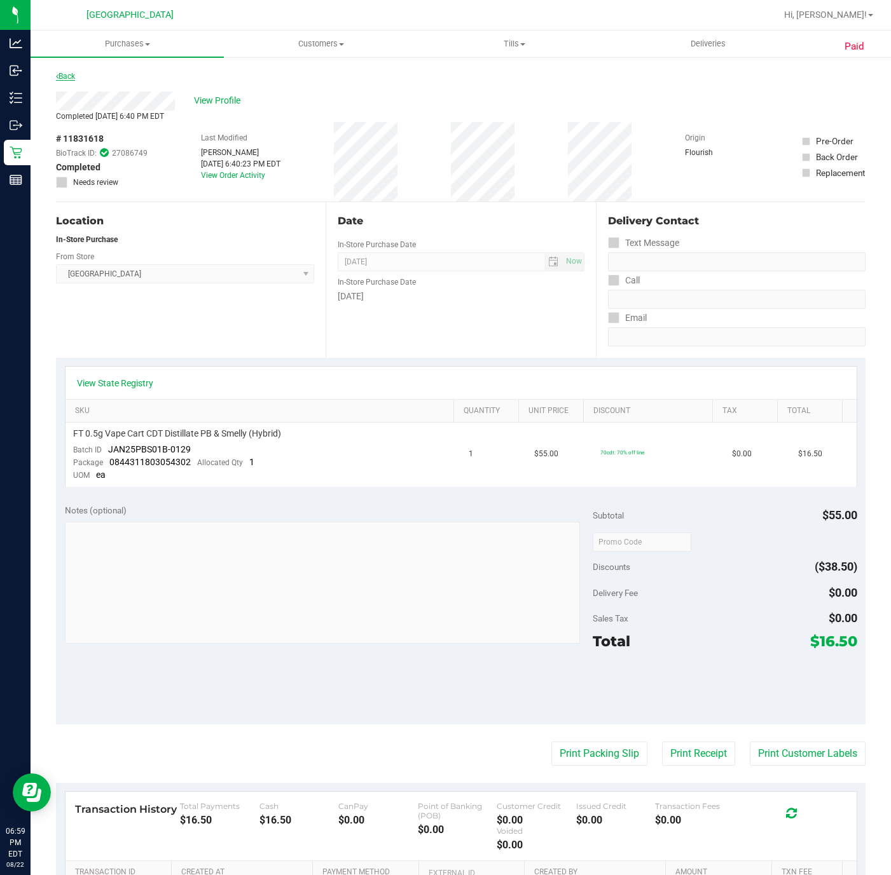
click at [75, 74] on link "Back" at bounding box center [65, 76] width 19 height 9
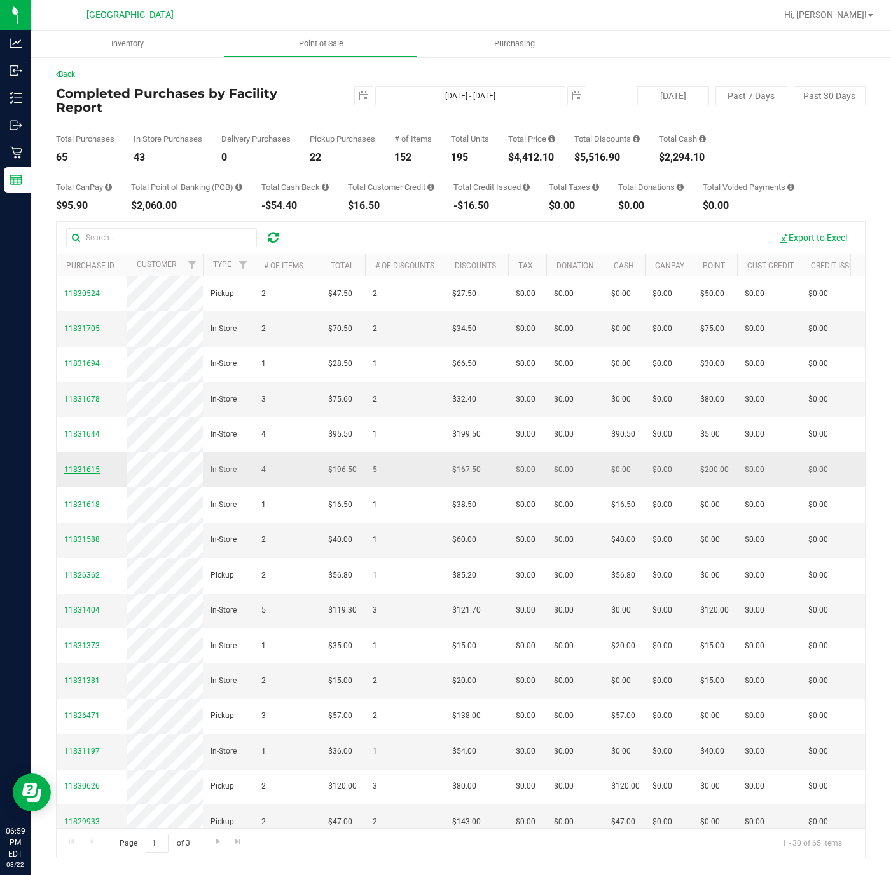
click at [83, 474] on span "11831615" at bounding box center [82, 469] width 36 height 9
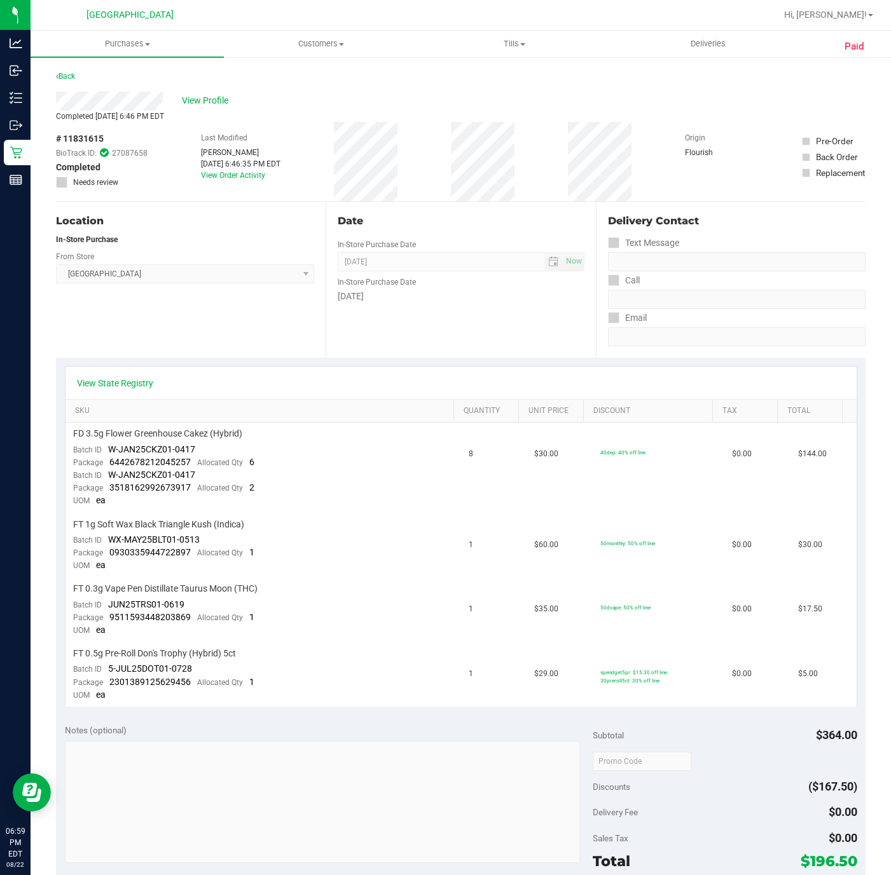
scroll to position [286, 0]
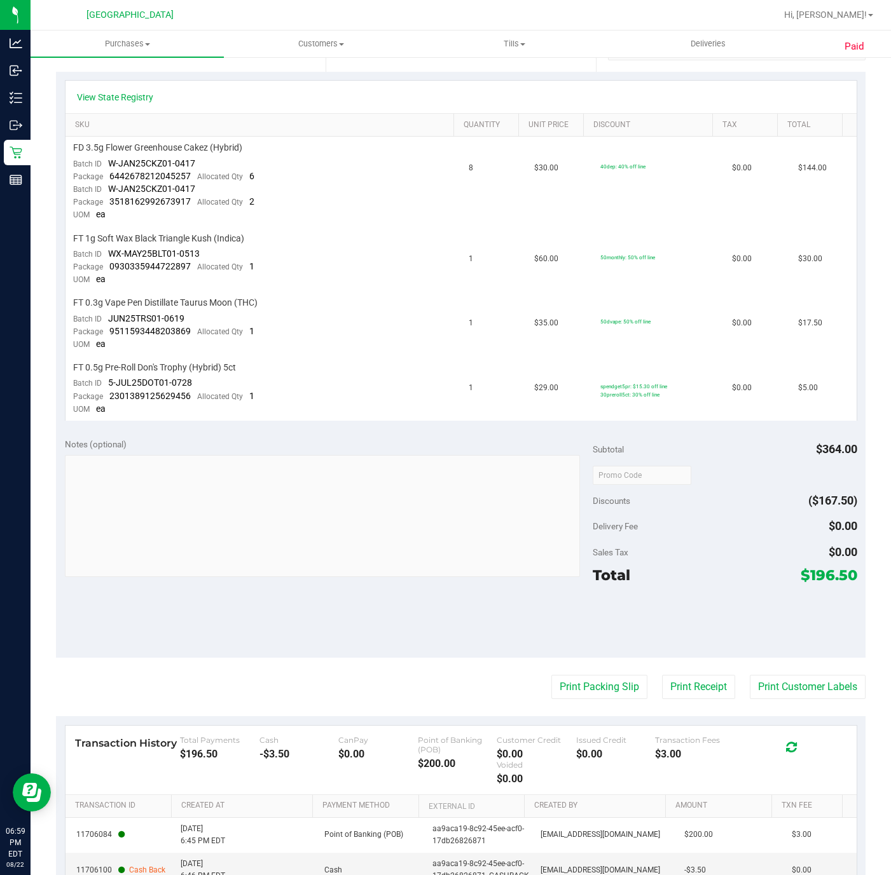
click at [572, 694] on purchase-details "Back View Profile Completed Aug 22, 2025 6:46 PM EDT # 11831615 BioTrack ID: 27…" at bounding box center [460, 369] width 809 height 1172
click at [573, 685] on button "Print Packing Slip" at bounding box center [599, 687] width 96 height 24
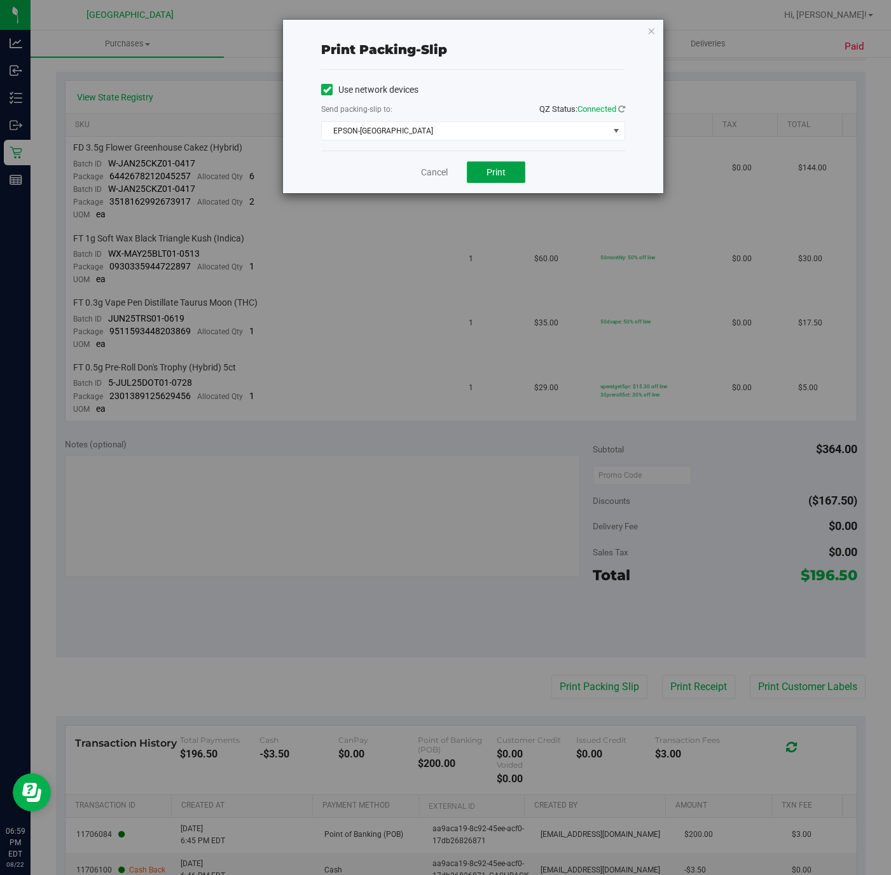
click at [484, 165] on button "Print" at bounding box center [496, 172] width 58 height 22
click at [650, 25] on icon "button" at bounding box center [651, 30] width 9 height 15
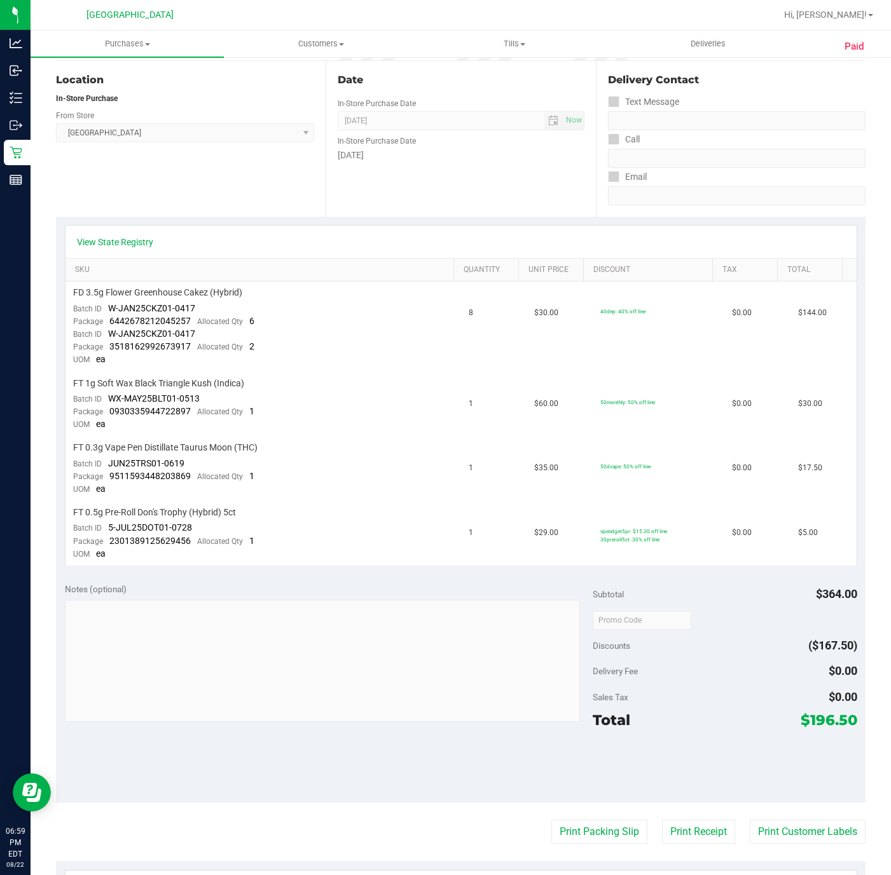
scroll to position [0, 0]
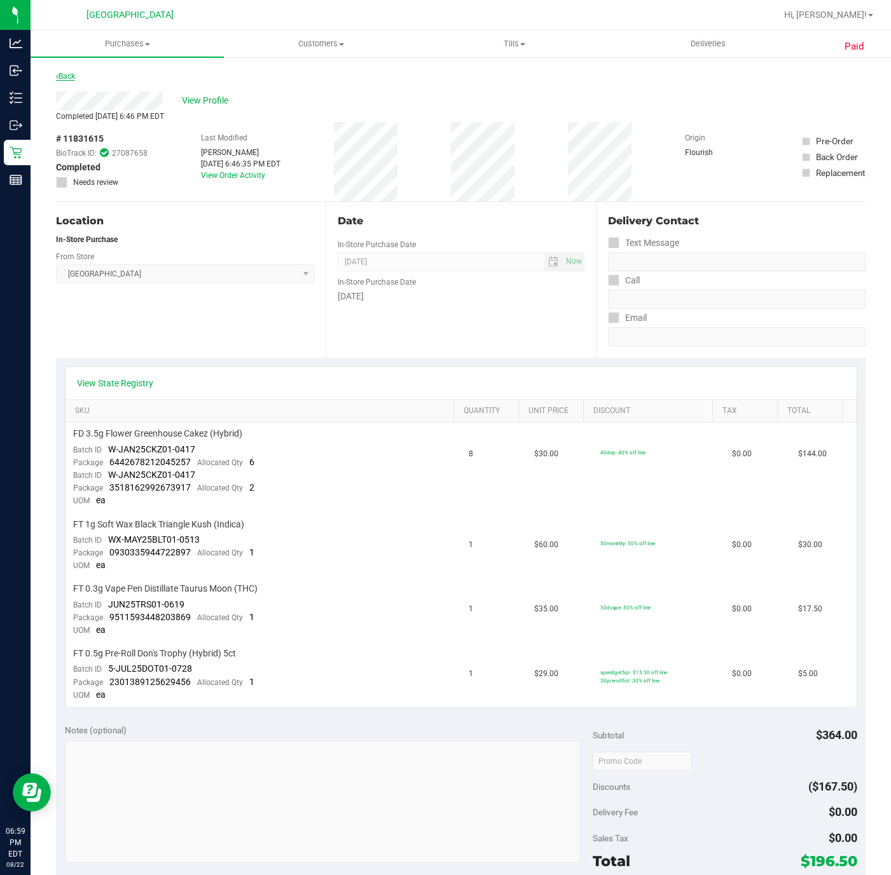
click at [75, 72] on link "Back" at bounding box center [65, 76] width 19 height 9
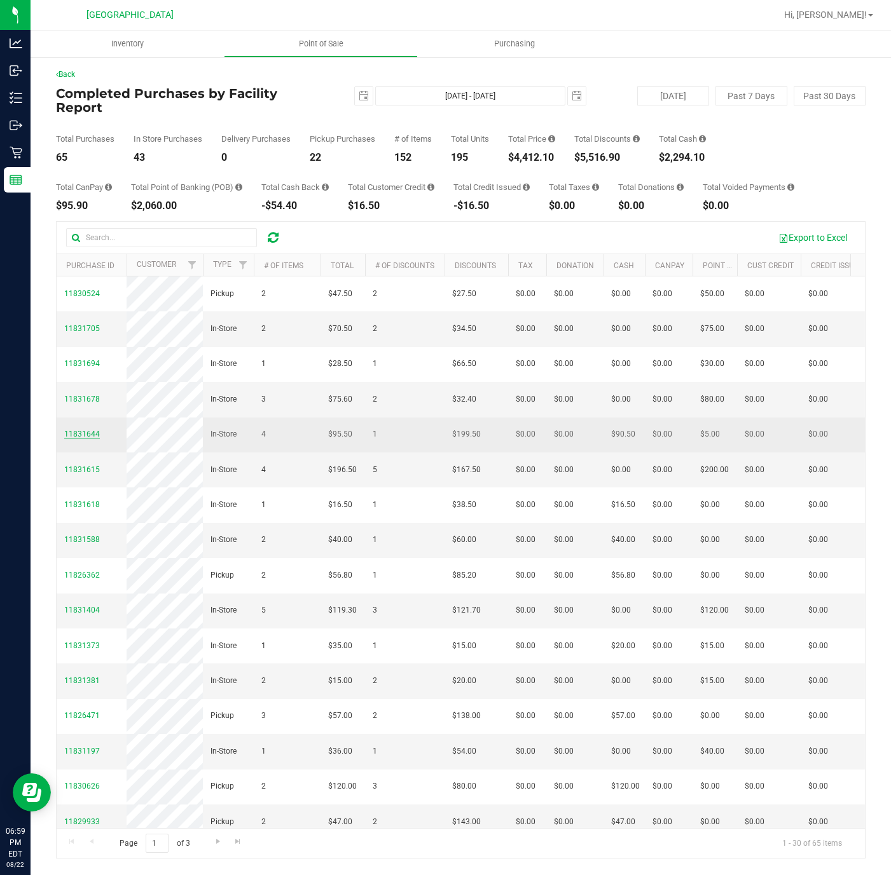
click at [85, 439] on span "11831644" at bounding box center [82, 434] width 36 height 9
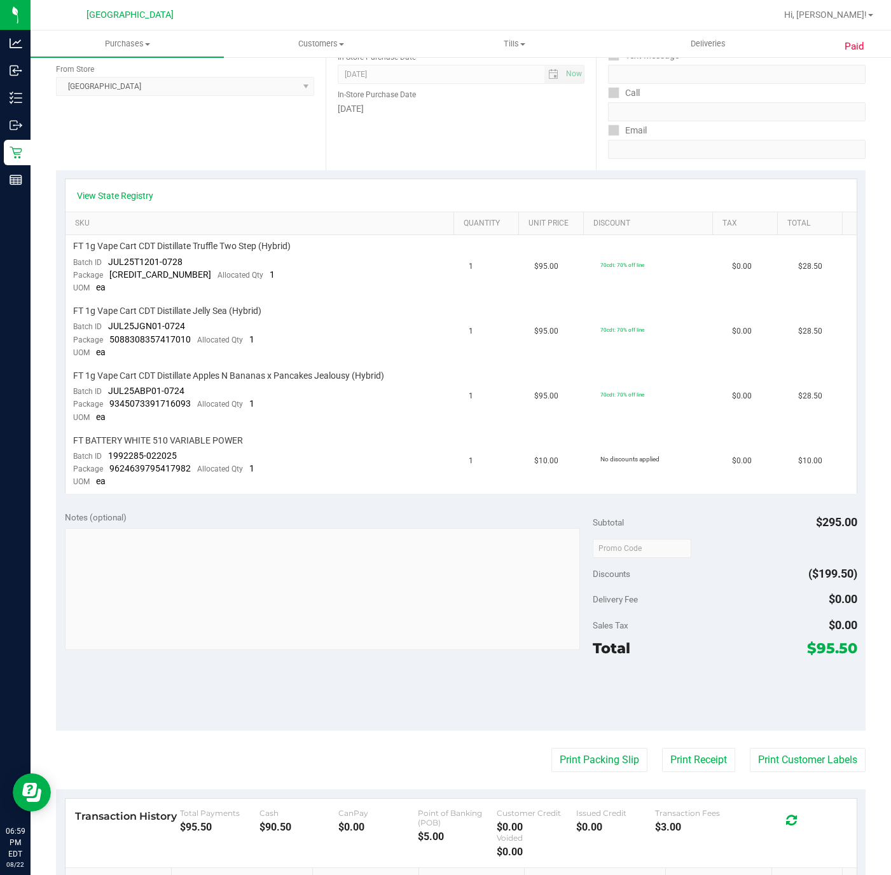
scroll to position [362, 0]
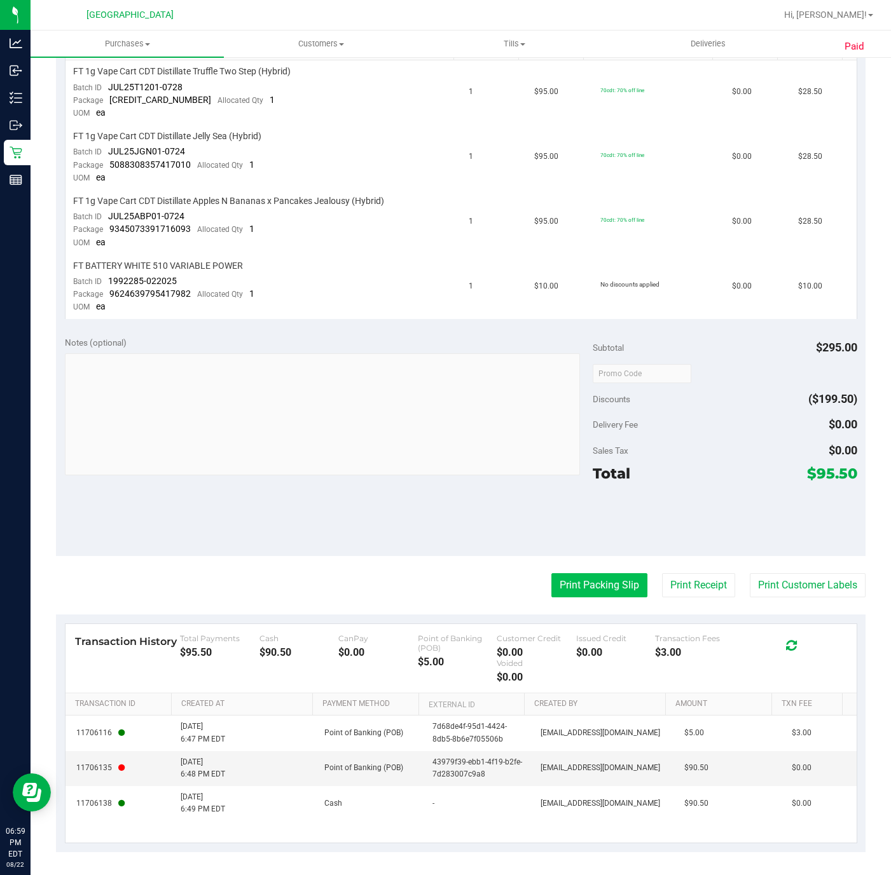
click at [569, 589] on button "Print Packing Slip" at bounding box center [599, 585] width 96 height 24
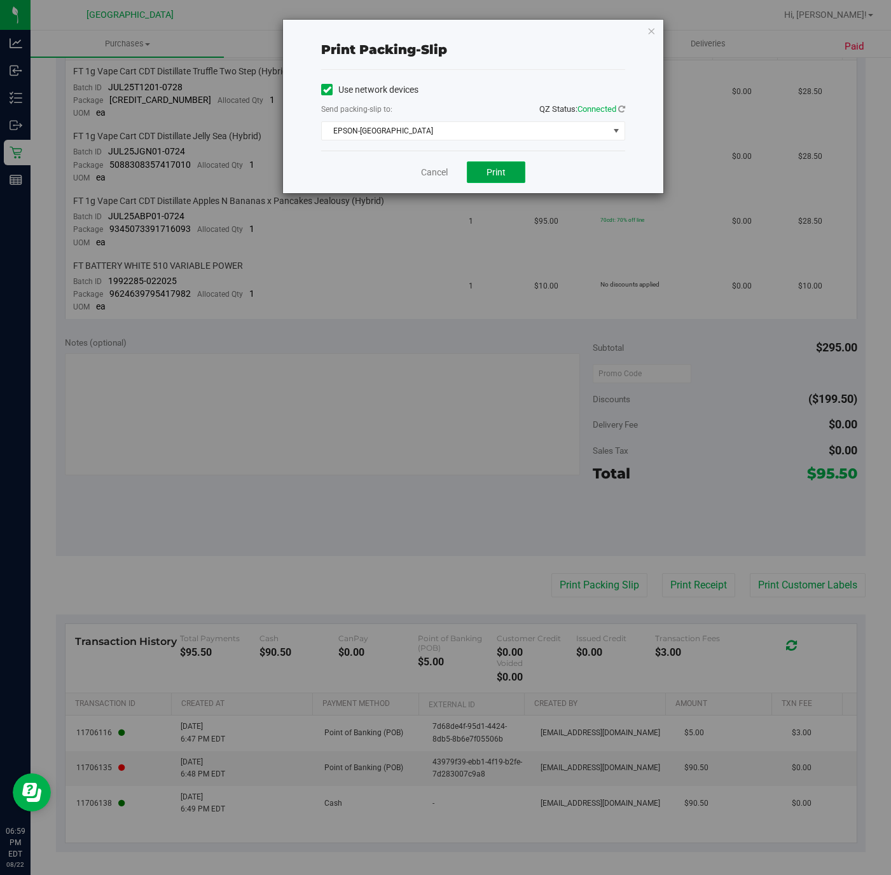
click at [492, 172] on span "Print" at bounding box center [495, 172] width 19 height 10
click at [648, 31] on icon "button" at bounding box center [651, 30] width 9 height 15
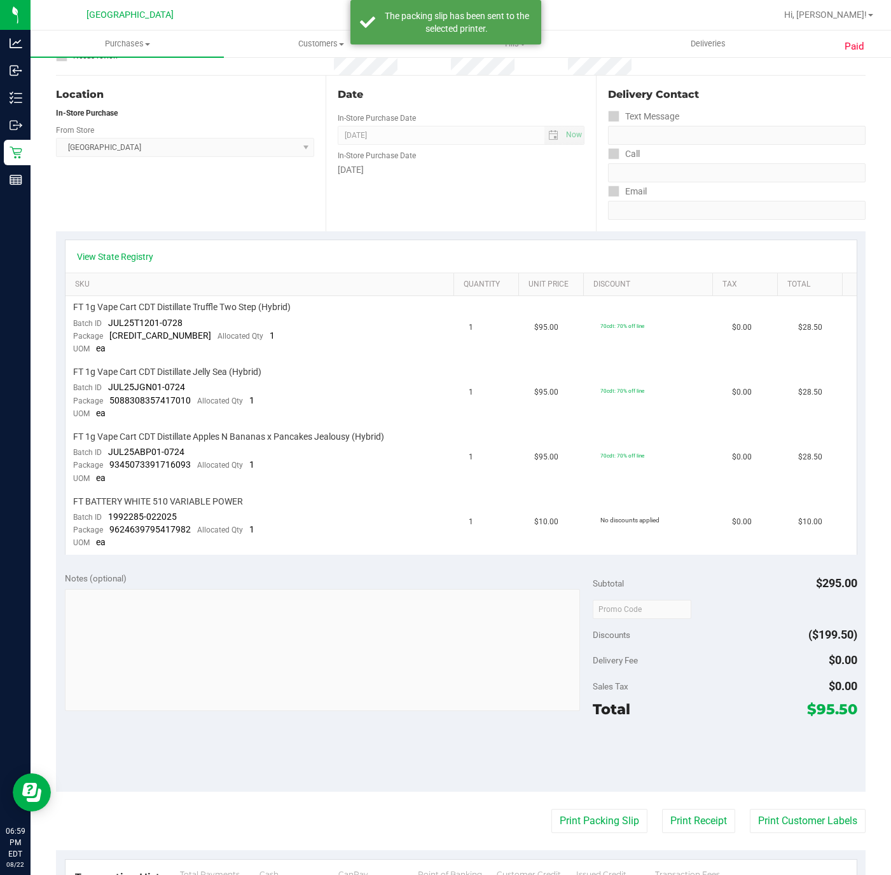
scroll to position [0, 0]
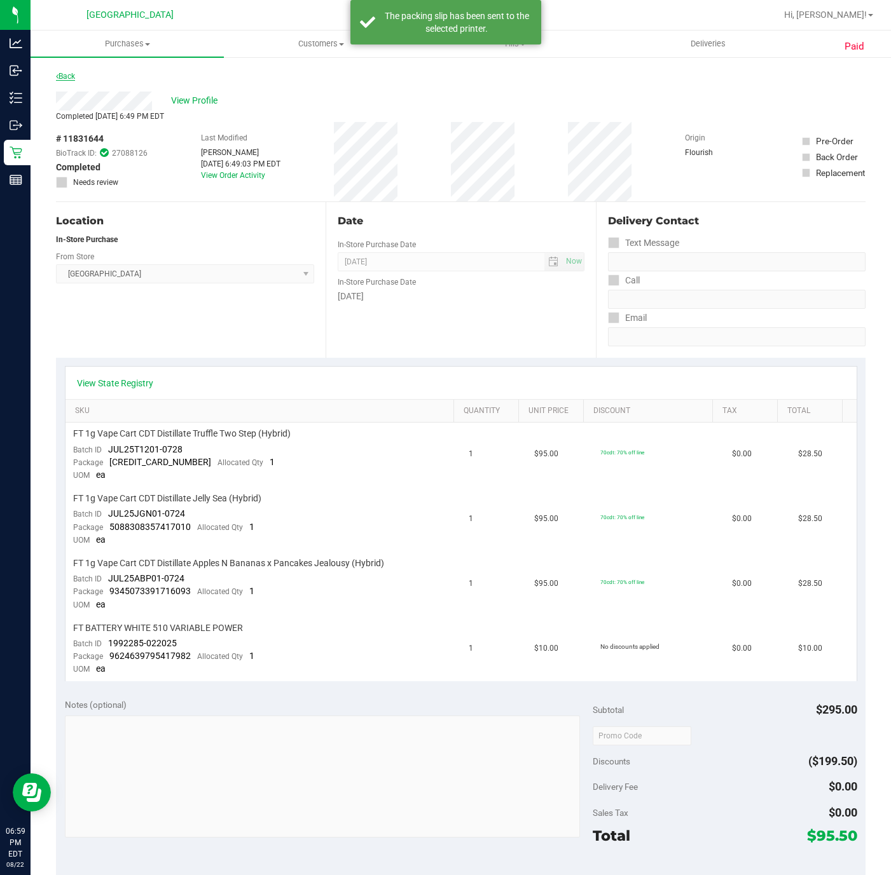
click at [65, 80] on link "Back" at bounding box center [65, 76] width 19 height 9
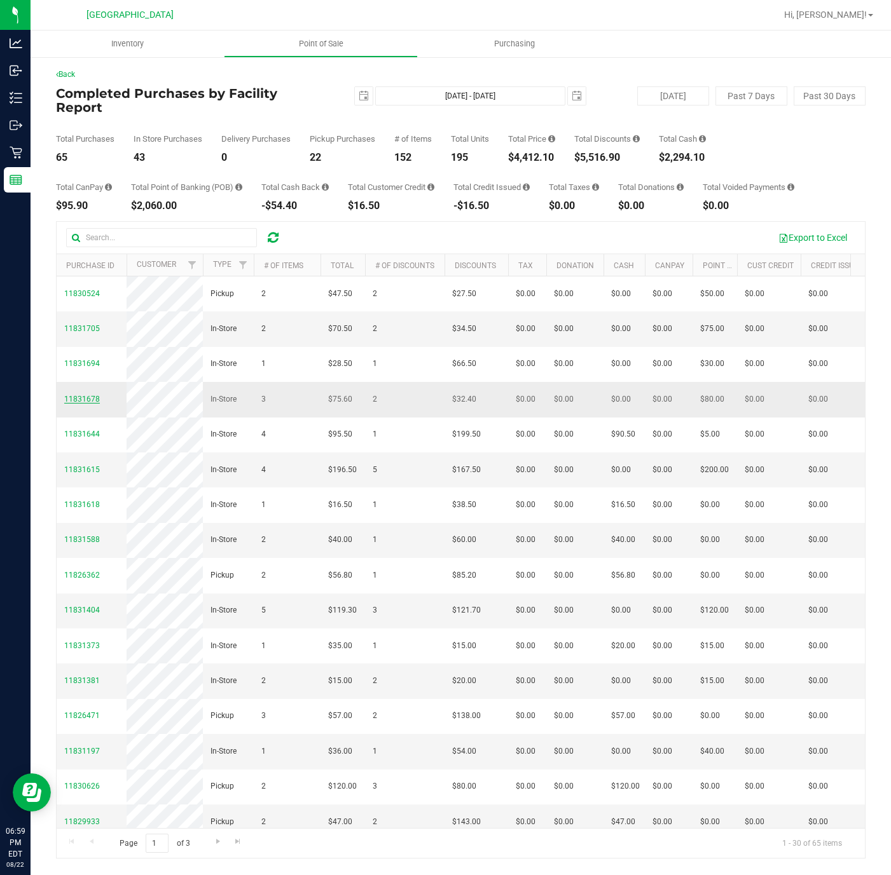
click at [85, 404] on span "11831678" at bounding box center [82, 399] width 36 height 9
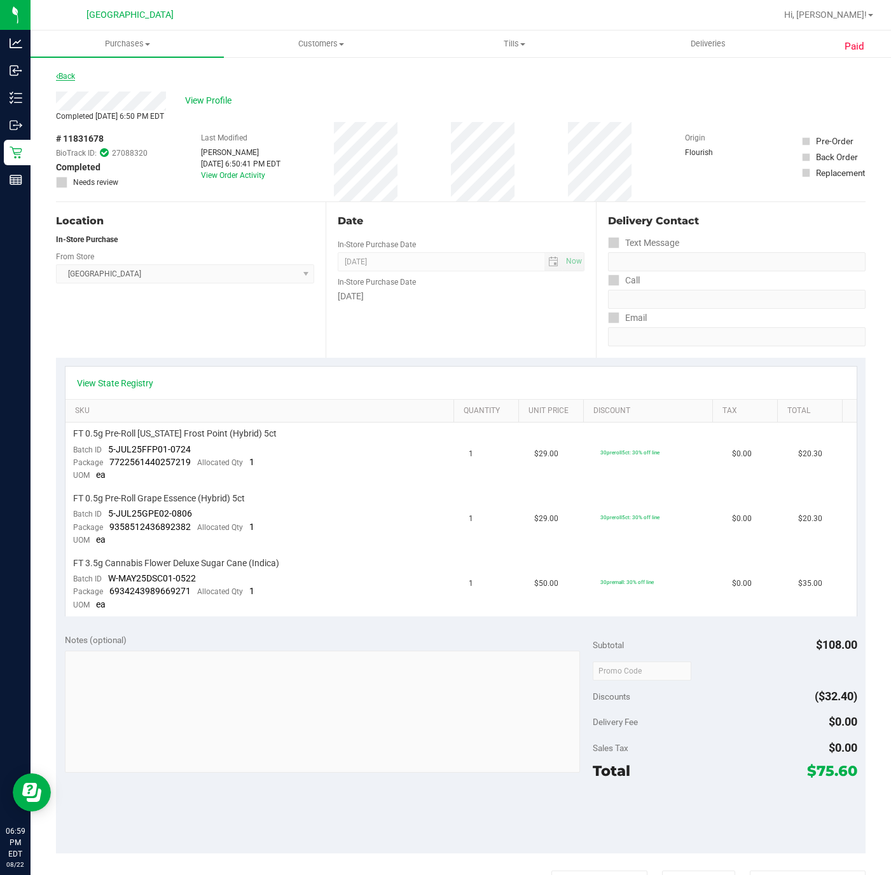
click at [75, 78] on link "Back" at bounding box center [65, 76] width 19 height 9
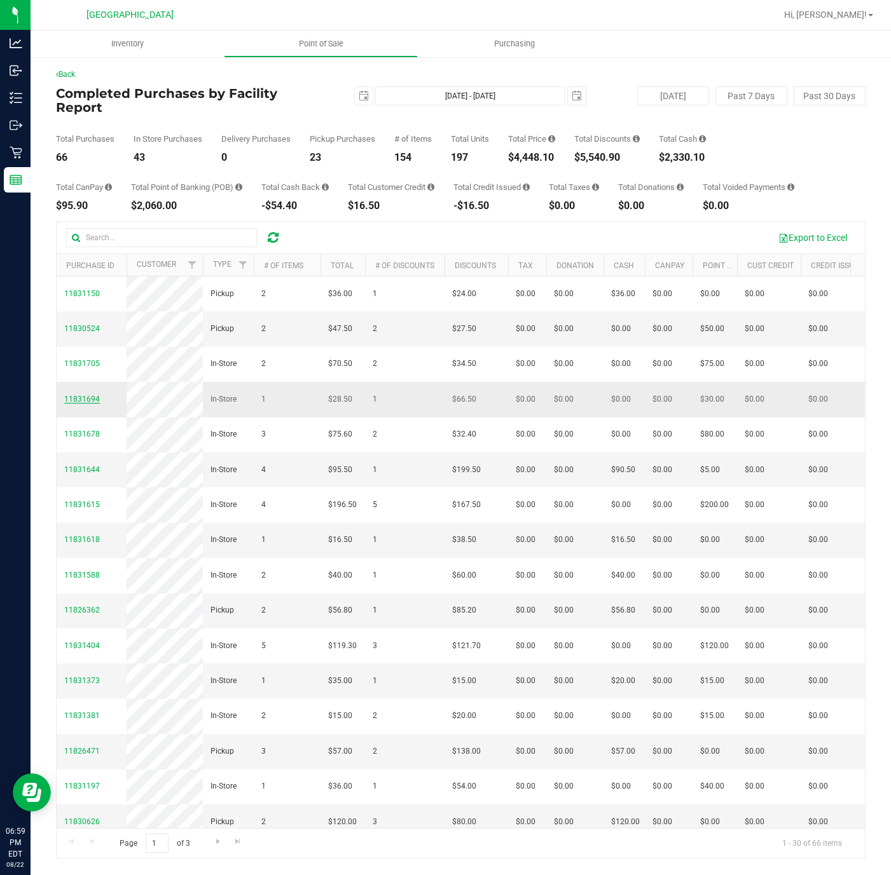
click at [88, 404] on span "11831694" at bounding box center [82, 399] width 36 height 9
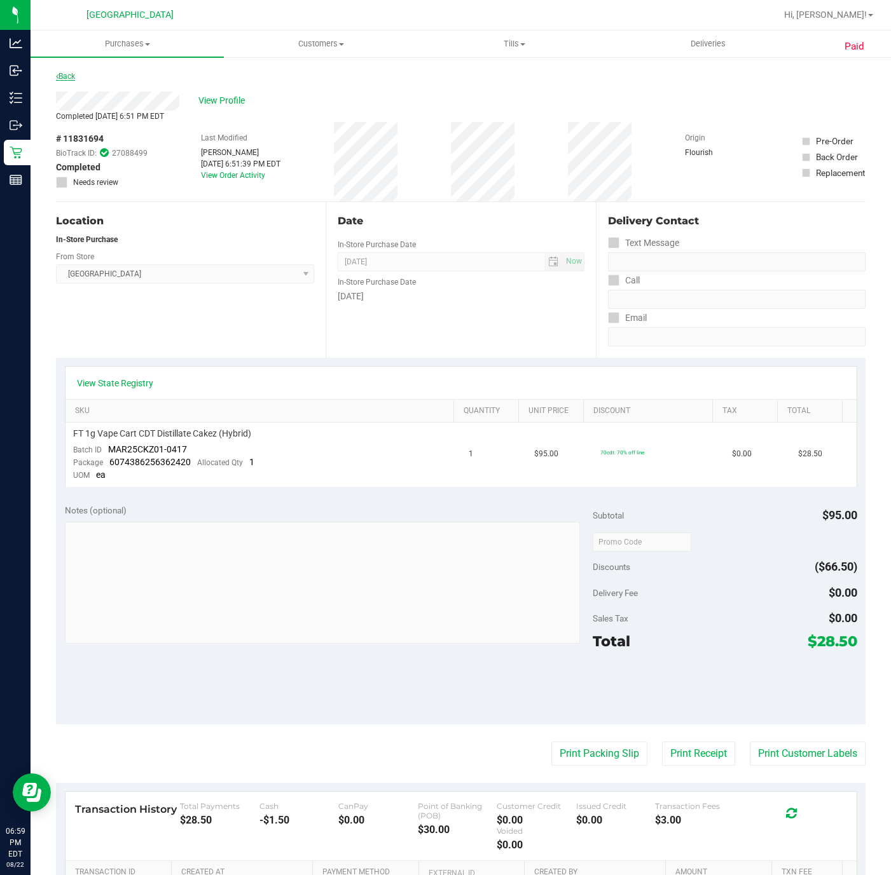
click at [73, 76] on link "Back" at bounding box center [65, 76] width 19 height 9
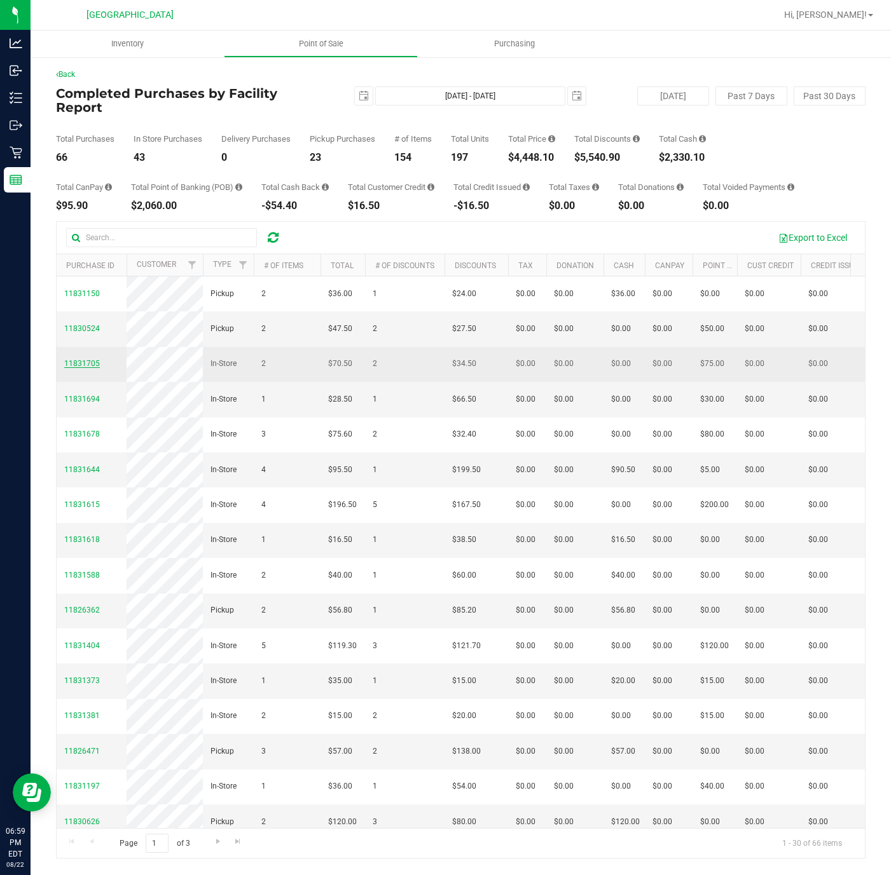
click at [83, 367] on span "11831705" at bounding box center [82, 363] width 36 height 9
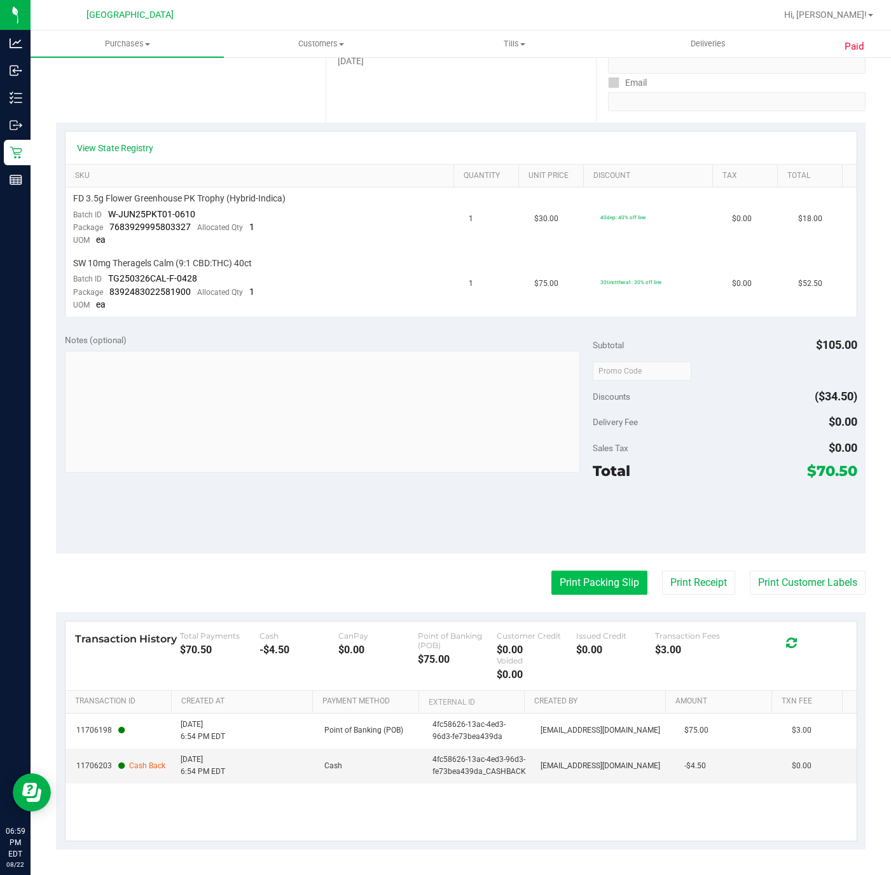
scroll to position [236, 0]
click at [598, 584] on button "Print Packing Slip" at bounding box center [599, 583] width 96 height 24
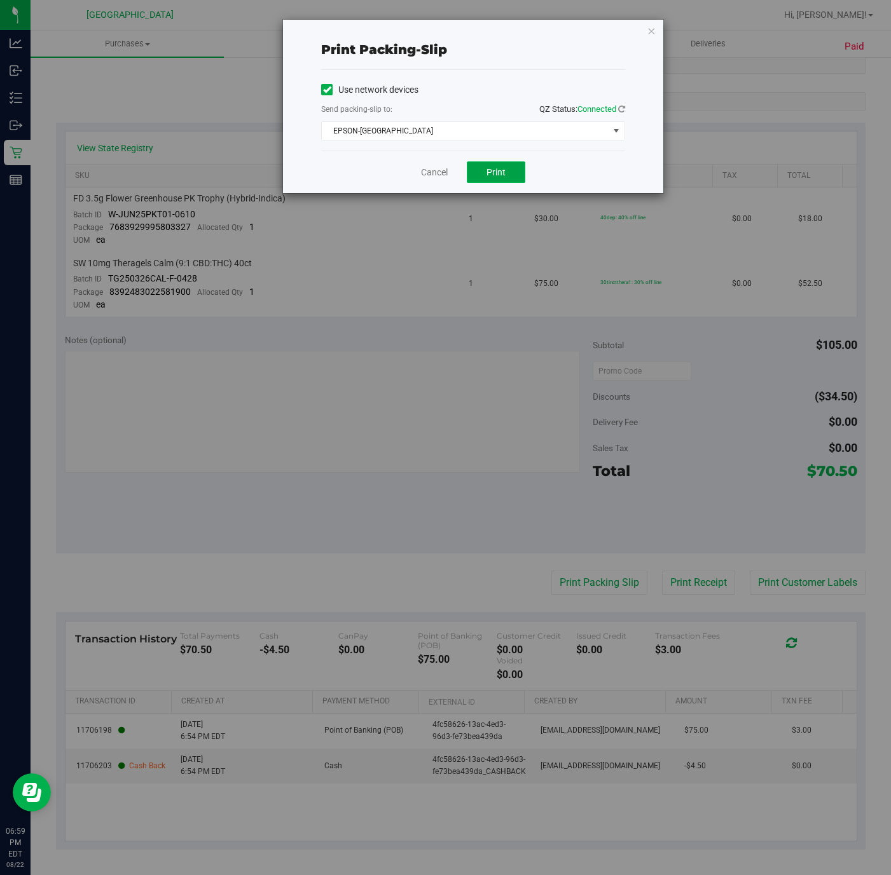
click at [484, 167] on button "Print" at bounding box center [496, 172] width 58 height 22
click at [648, 29] on icon "button" at bounding box center [651, 30] width 9 height 15
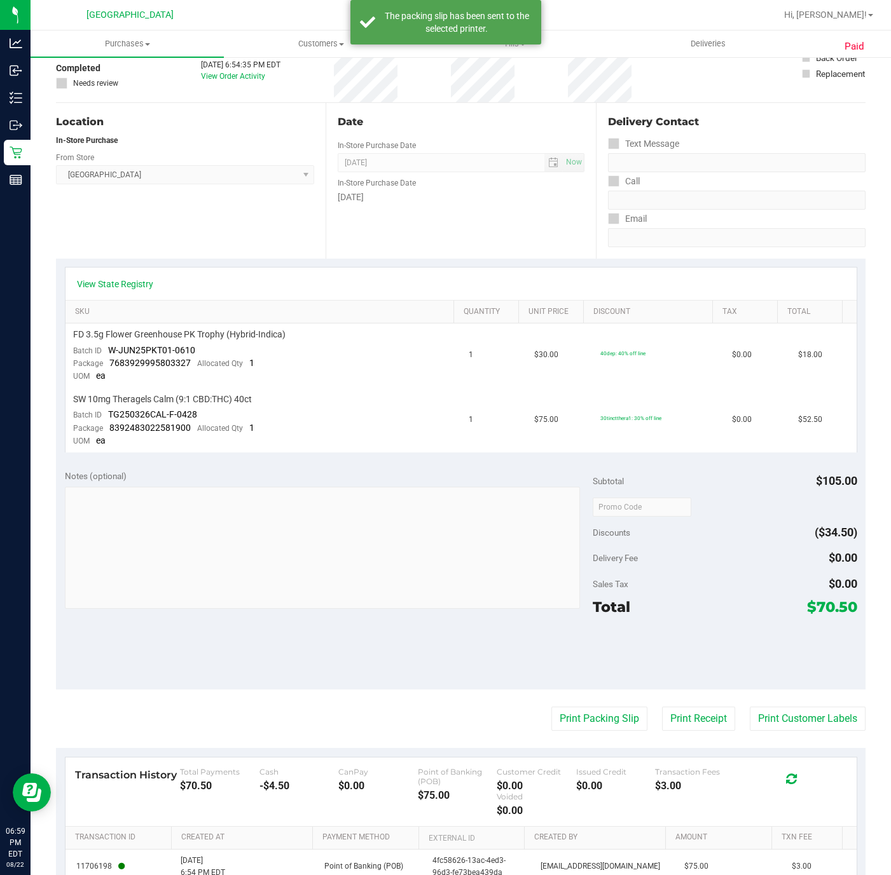
scroll to position [0, 0]
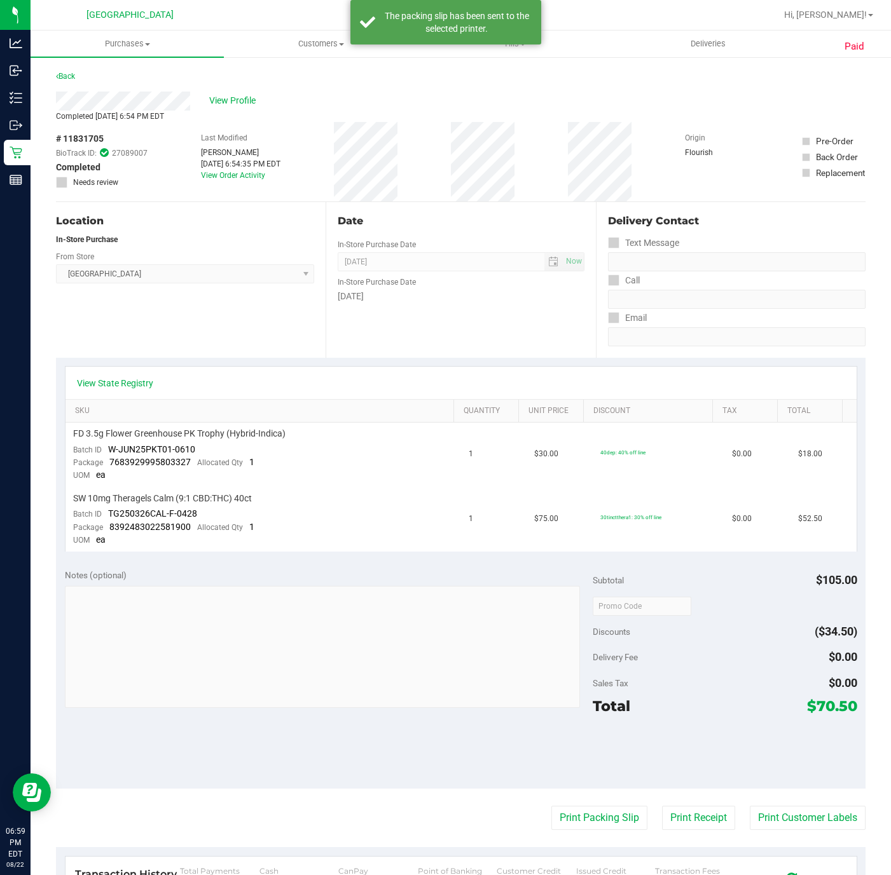
click at [74, 71] on div "Back" at bounding box center [65, 76] width 19 height 15
click at [75, 75] on link "Back" at bounding box center [65, 76] width 19 height 9
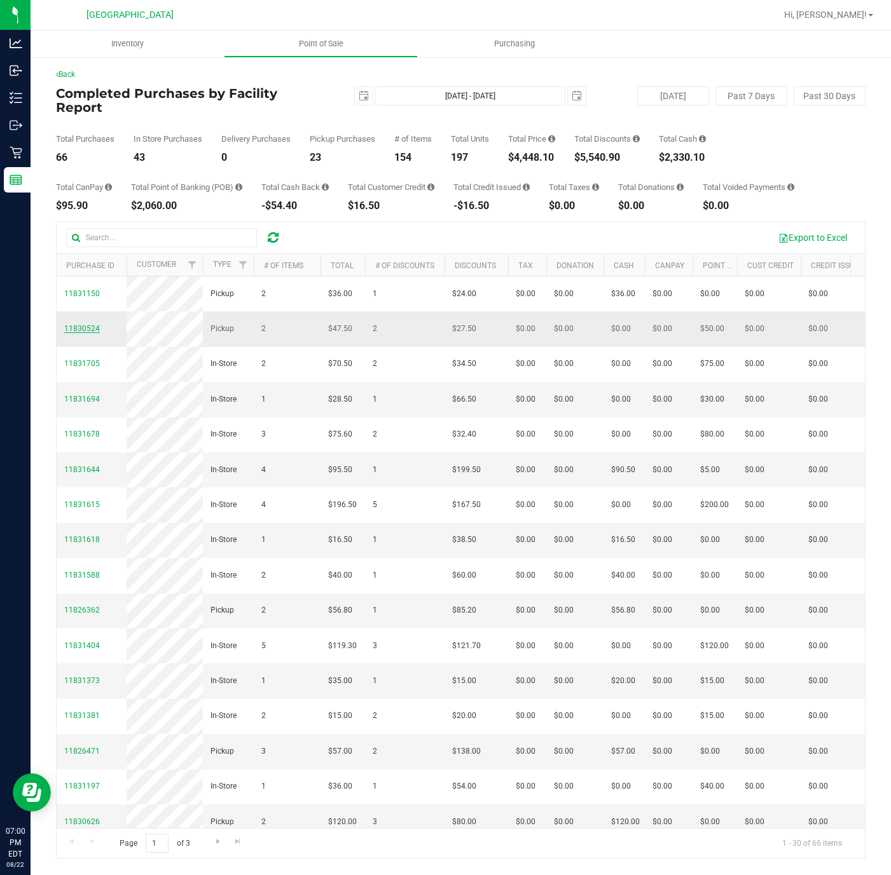
click at [86, 324] on span "11830524" at bounding box center [82, 328] width 36 height 9
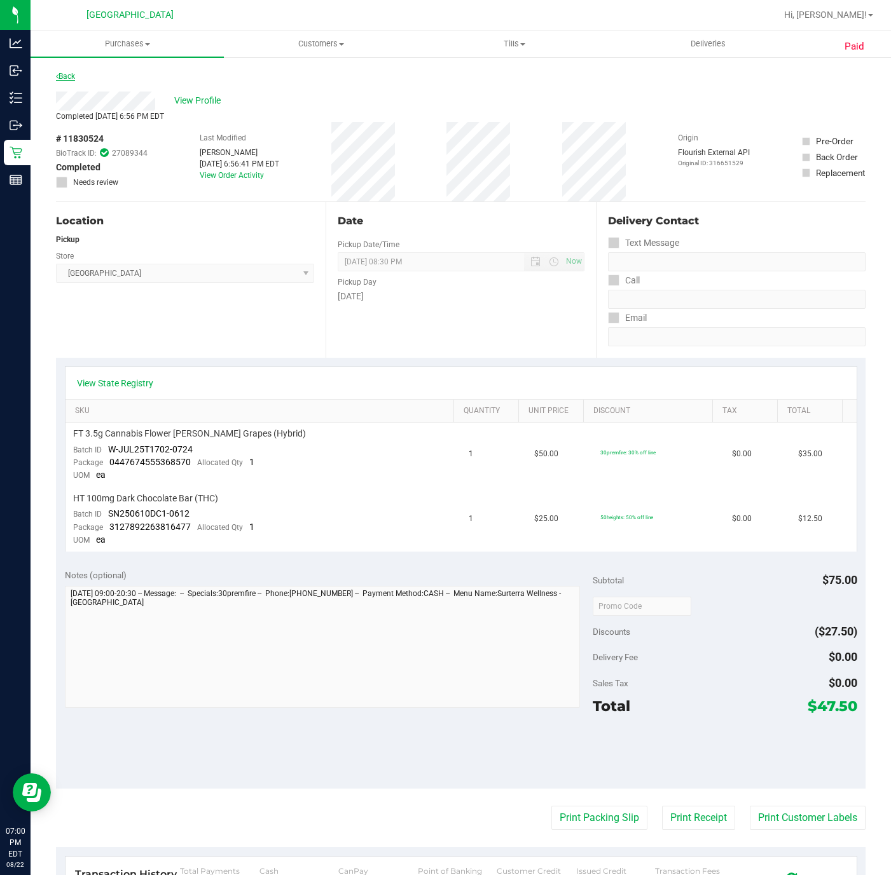
click at [71, 74] on link "Back" at bounding box center [65, 76] width 19 height 9
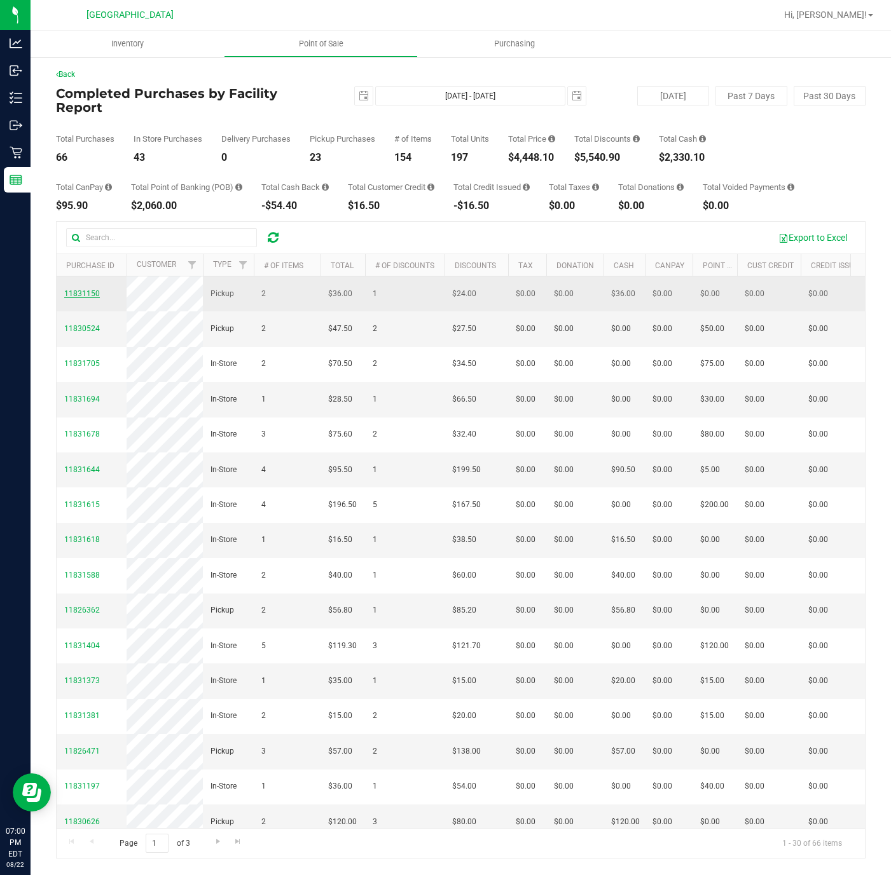
click at [83, 289] on span "11831150" at bounding box center [82, 293] width 36 height 9
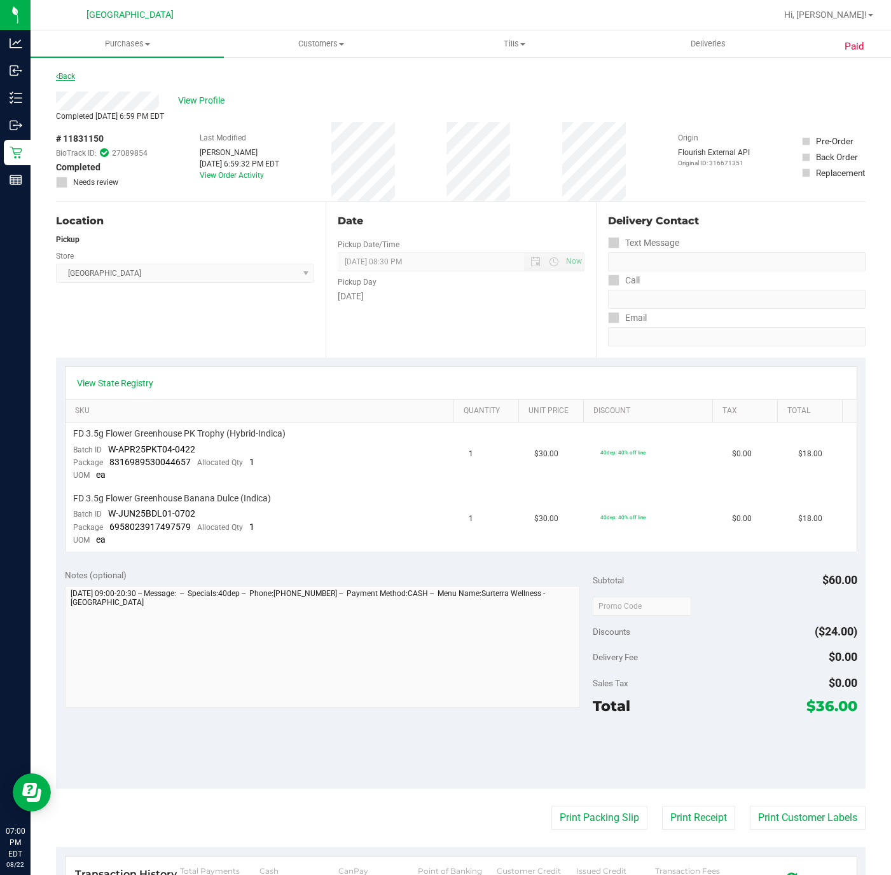
click at [72, 79] on link "Back" at bounding box center [65, 76] width 19 height 9
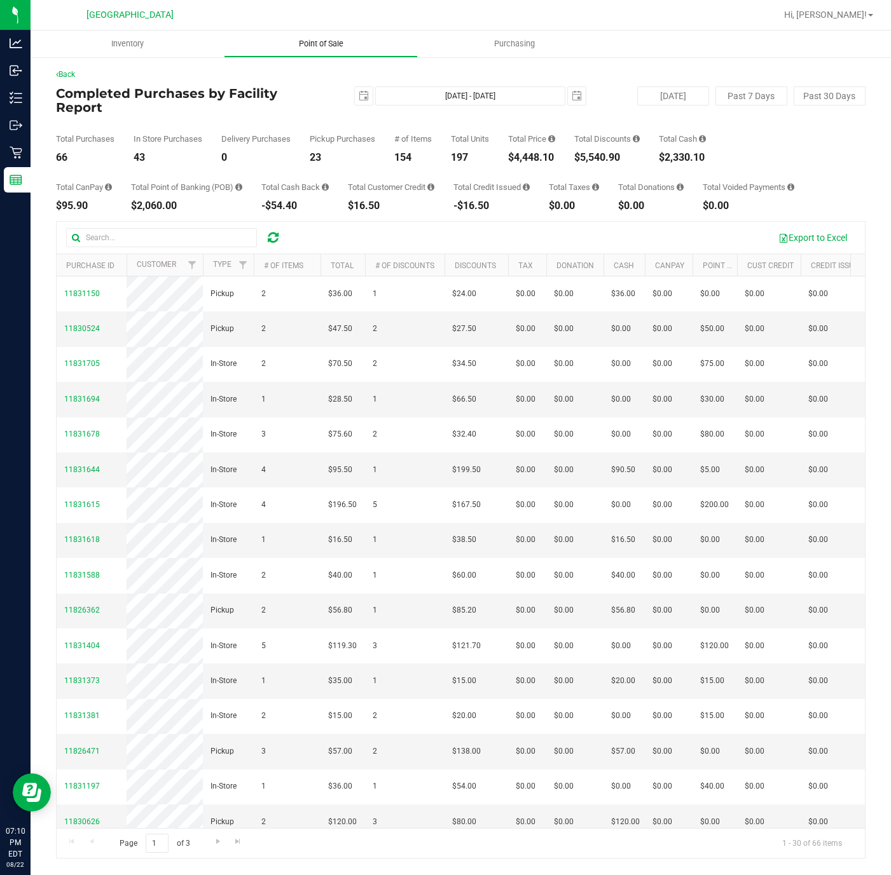
click at [327, 41] on span "Point of Sale" at bounding box center [321, 43] width 79 height 11
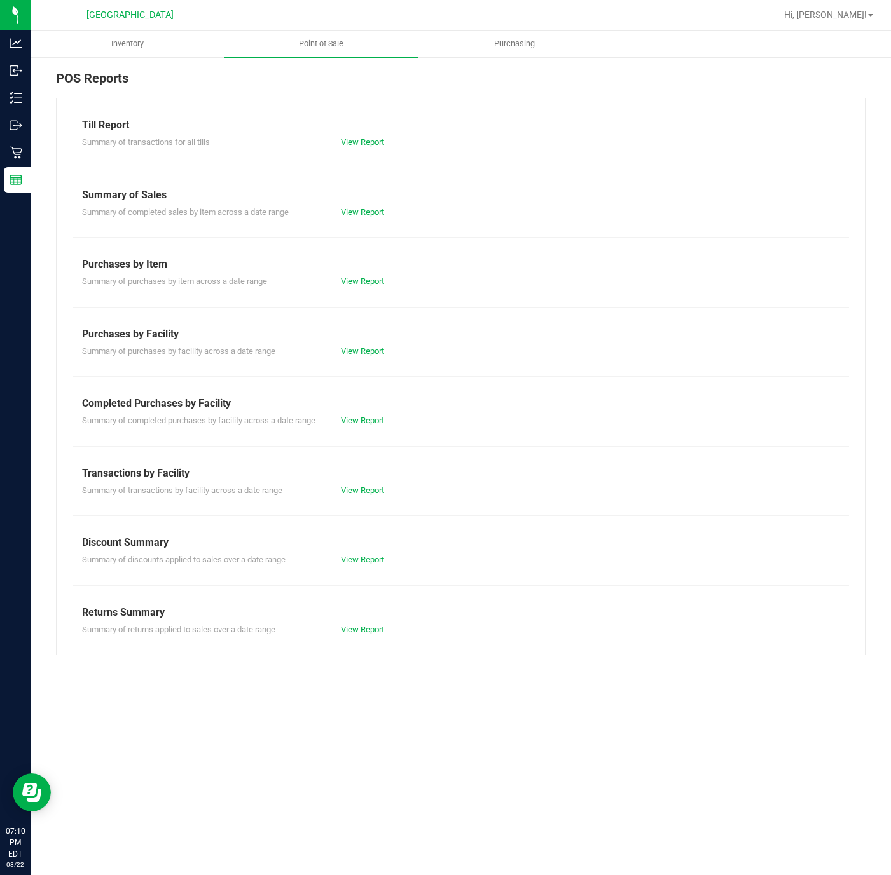
click at [369, 421] on link "View Report" at bounding box center [362, 421] width 43 height 10
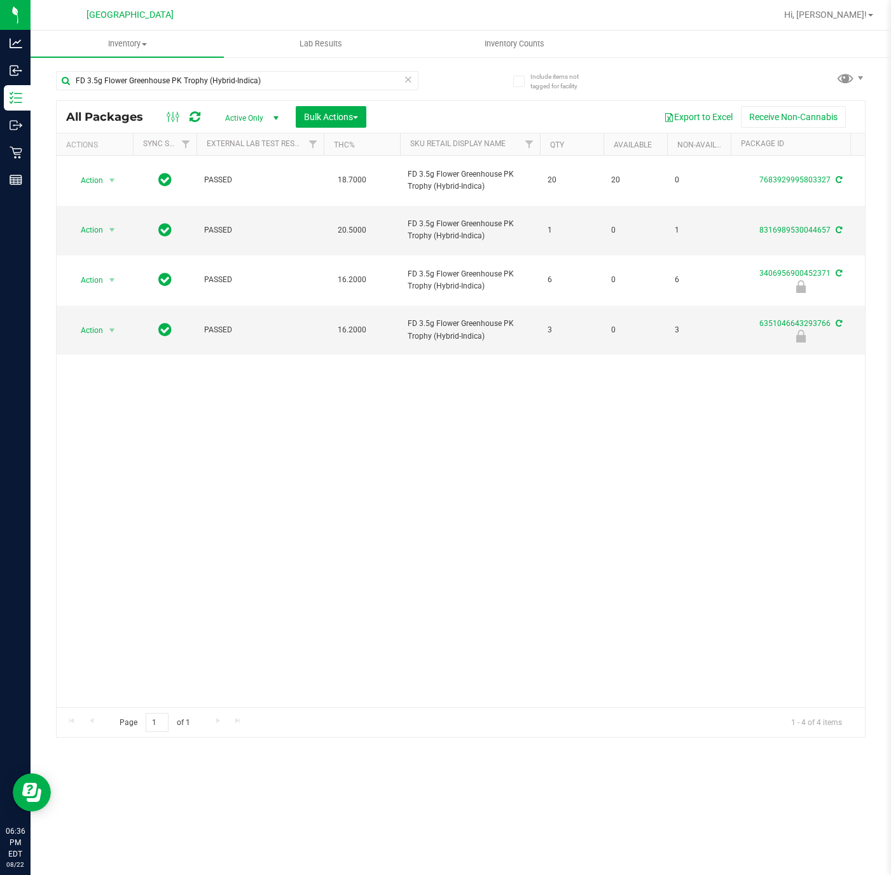
scroll to position [0, 261]
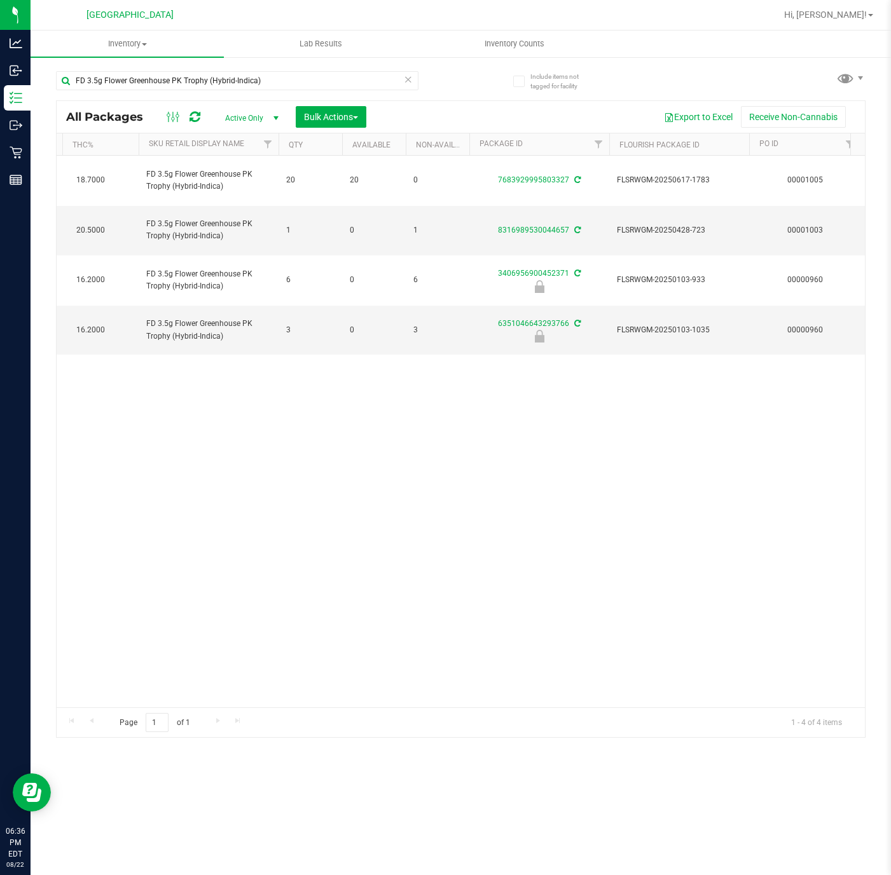
click at [408, 78] on icon at bounding box center [408, 78] width 9 height 15
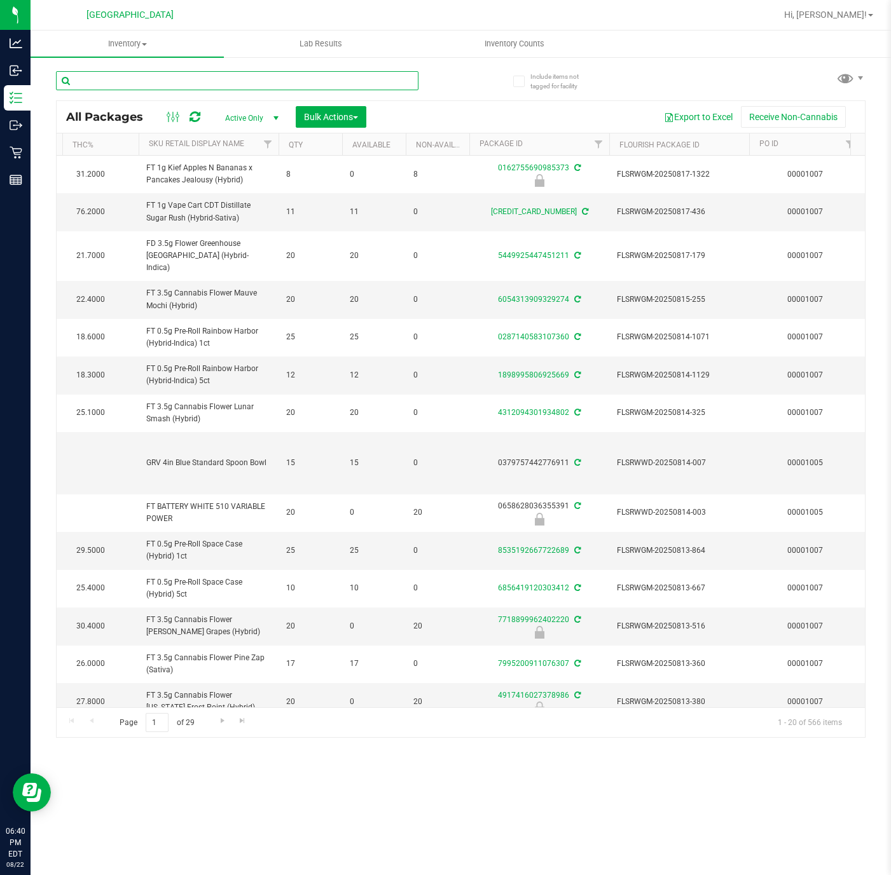
click at [220, 83] on input "text" at bounding box center [237, 80] width 362 height 19
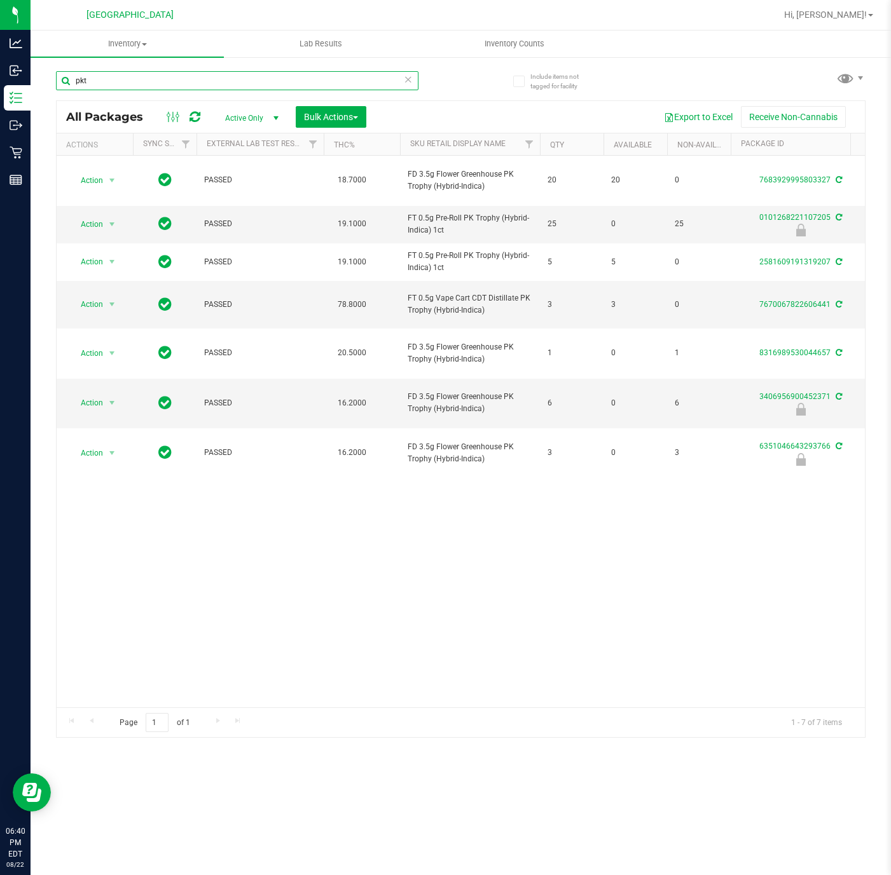
click at [90, 78] on input "pkt" at bounding box center [237, 80] width 362 height 19
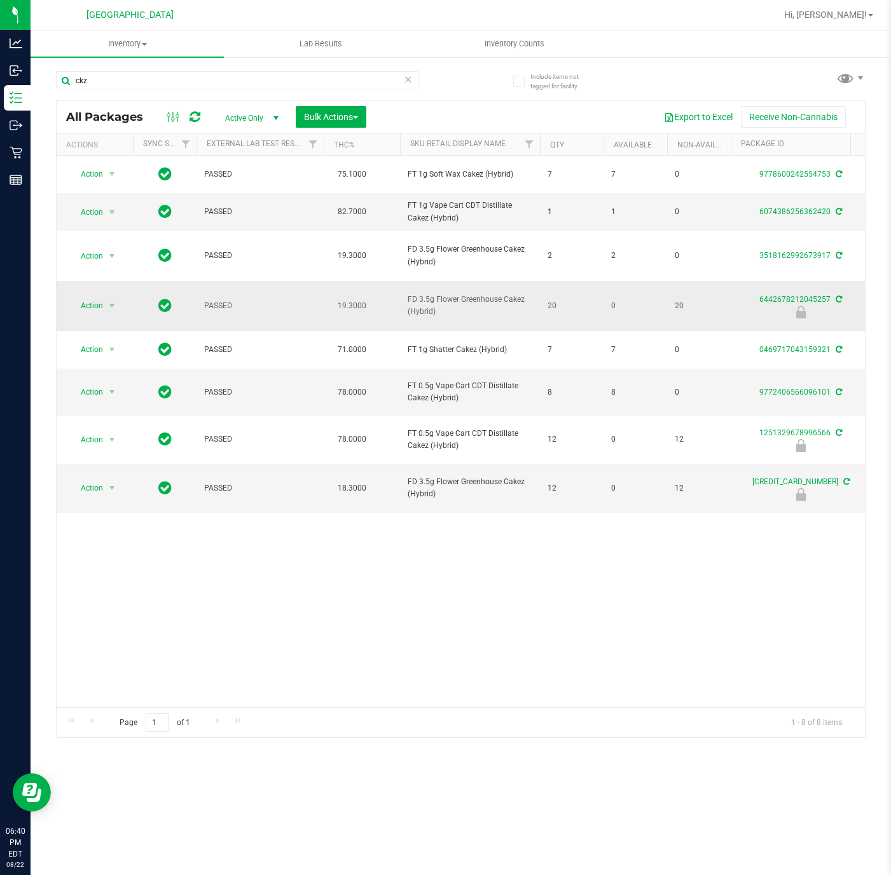
click at [424, 296] on span "FD 3.5g Flower Greenhouse Cakez (Hybrid)" at bounding box center [469, 306] width 125 height 24
copy tr "FD 3.5g Flower Greenhouse Cakez (Hybrid)"
click at [336, 73] on input "ckz" at bounding box center [237, 80] width 362 height 19
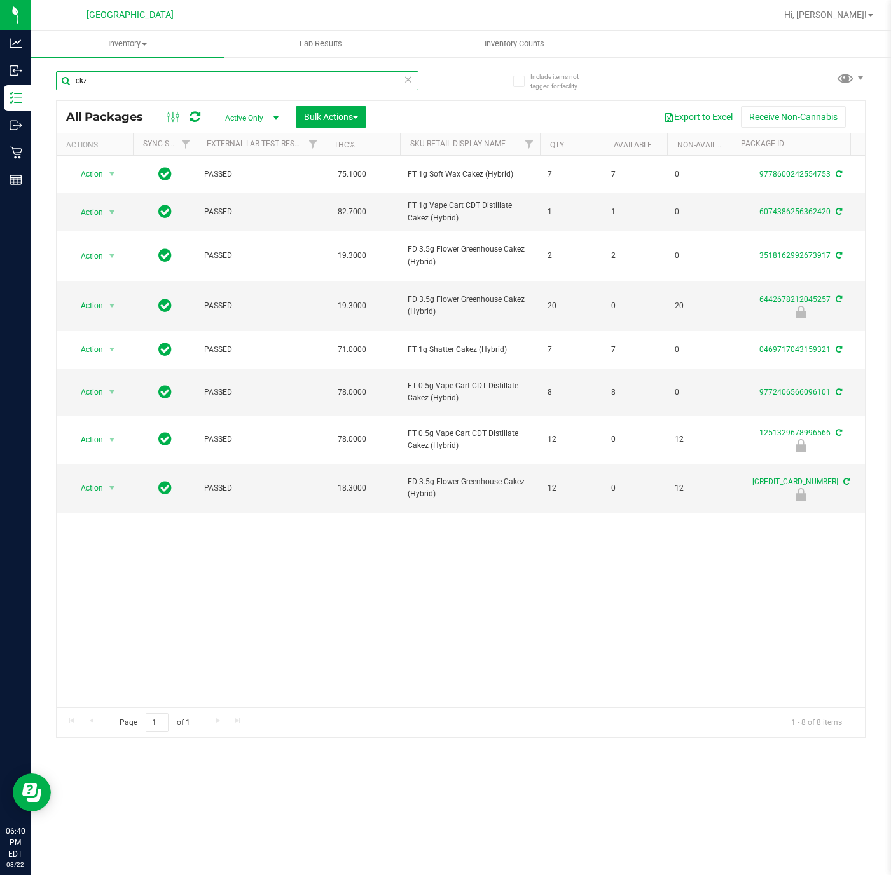
click at [336, 73] on input "ckz" at bounding box center [237, 80] width 362 height 19
paste input "FD 3.5g Flower Greenhouse Cakez (Hybrid)"
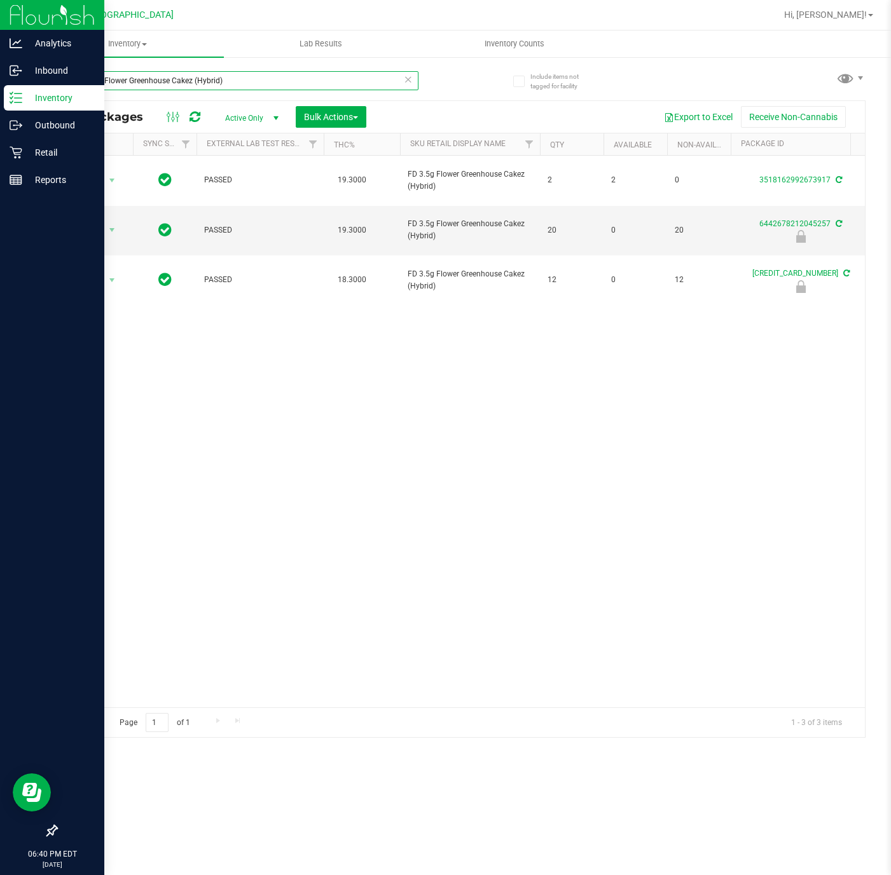
type input "FD 3.5g Flower Greenhouse Cakez (Hybrid)"
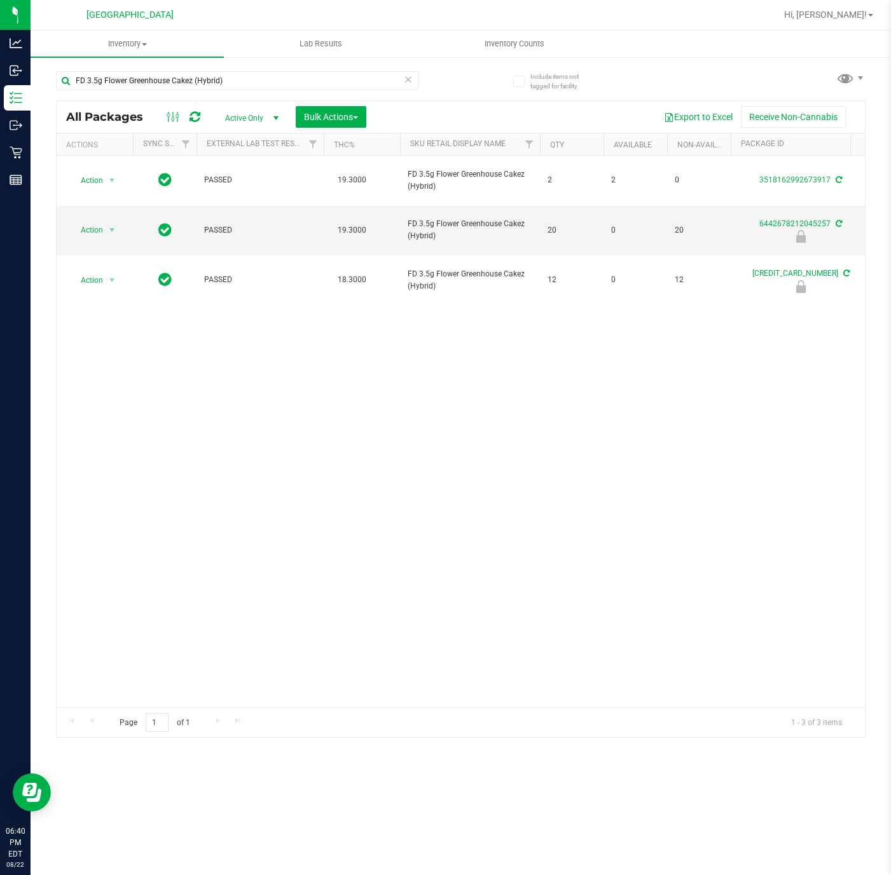
click at [496, 487] on div "Action Action Adjust qty Create package Edit attributes Global inventory Locate…" at bounding box center [461, 432] width 808 height 552
click at [113, 225] on span "select" at bounding box center [112, 230] width 10 height 10
click at [124, 348] on li "Unlock package" at bounding box center [111, 348] width 83 height 19
click at [364, 495] on div "Action Action Adjust qty Create package Edit attributes Global inventory Locate…" at bounding box center [461, 432] width 808 height 552
click at [165, 80] on input "FD 3.5g Flower Greenhouse Cakez (Hybrid)" at bounding box center [237, 80] width 362 height 19
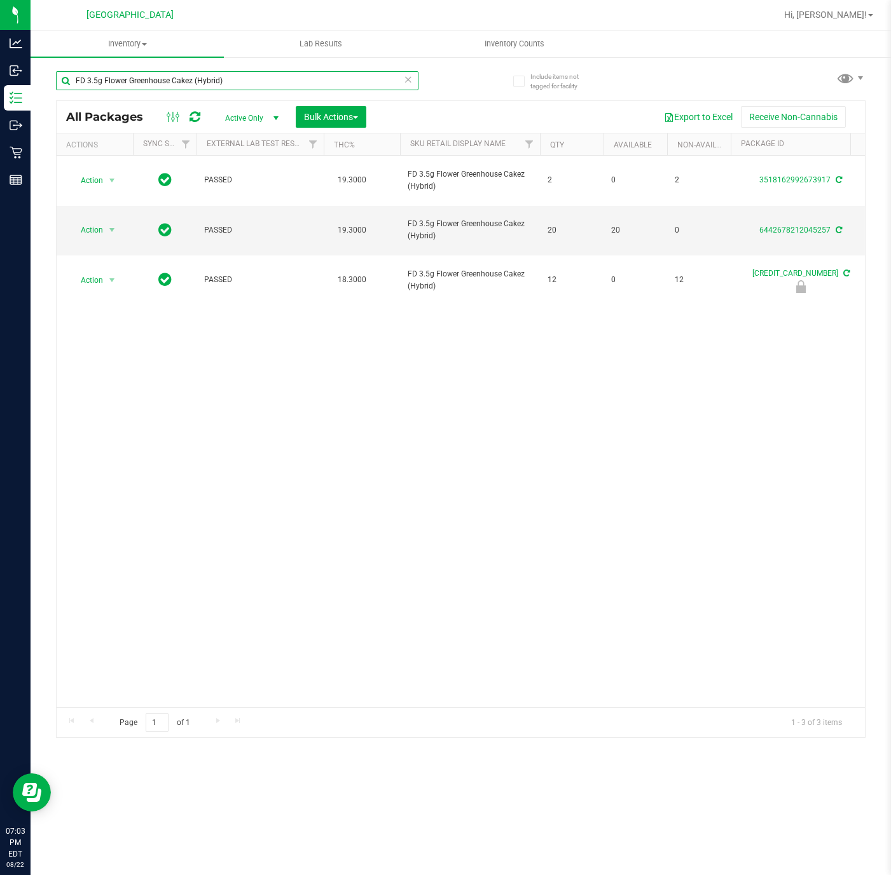
click at [165, 80] on input "FD 3.5g Flower Greenhouse Cakez (Hybrid)" at bounding box center [237, 80] width 362 height 19
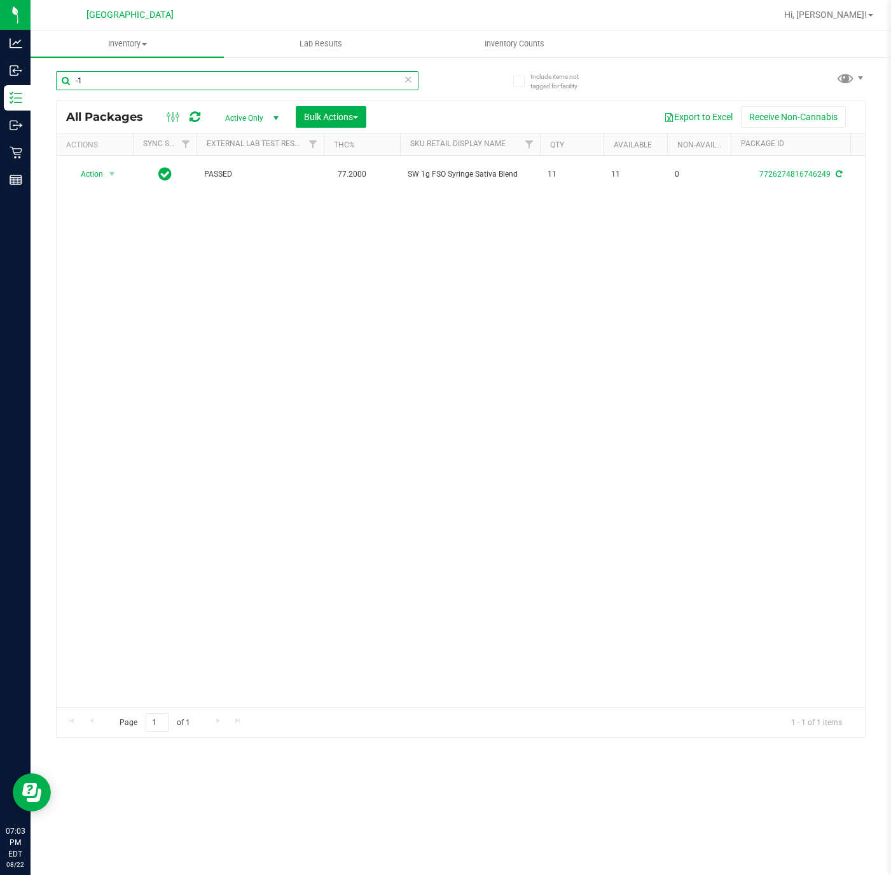
type input "-"
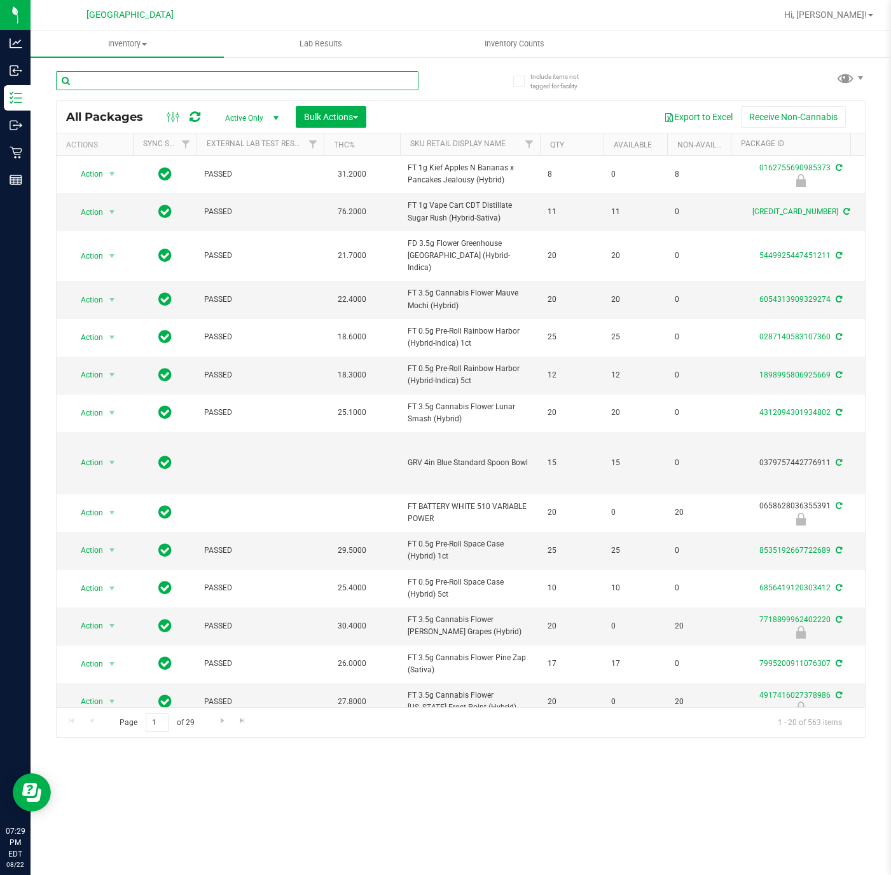
click at [160, 82] on input "text" at bounding box center [237, 80] width 362 height 19
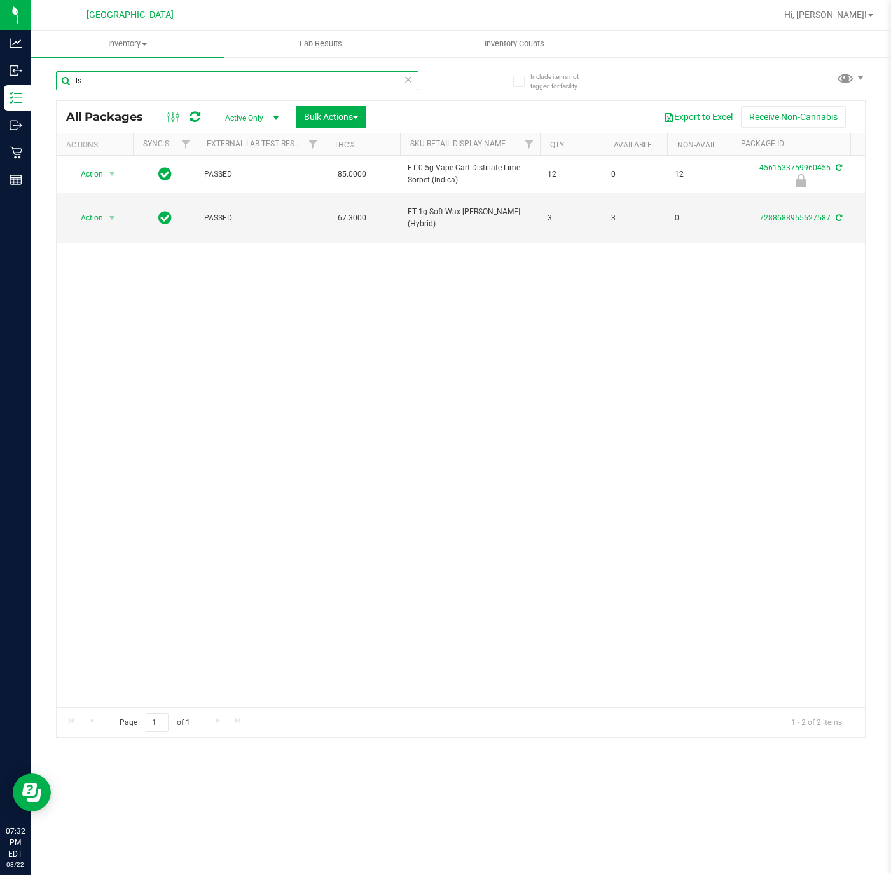
type input "l"
type input "pkt"
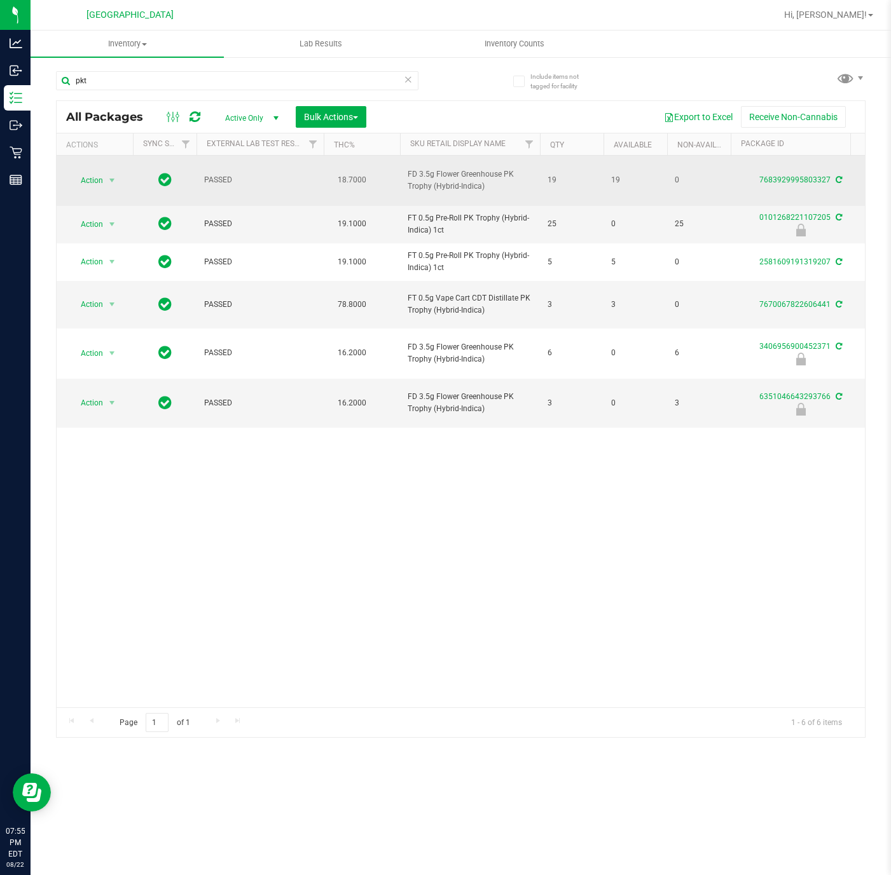
click at [412, 182] on span "FD 3.5g Flower Greenhouse PK Trophy (Hybrid-Indica)" at bounding box center [469, 180] width 125 height 24
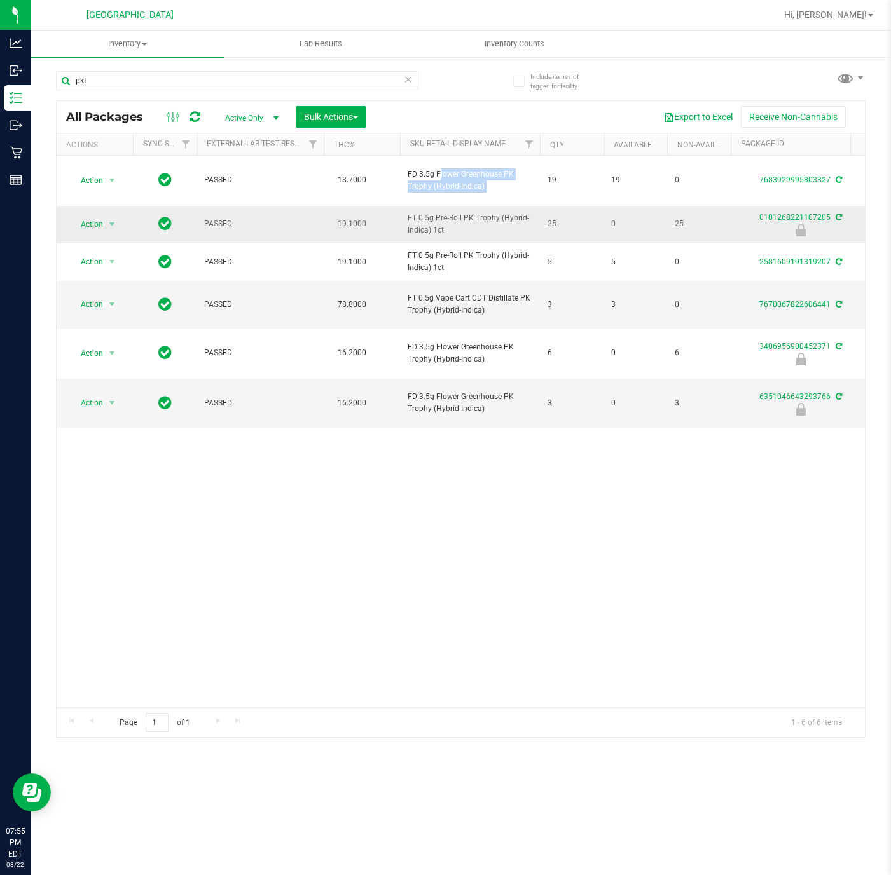
copy tr "FD 3.5g Flower Greenhouse PK Trophy (Hybrid-Indica)"
click at [320, 77] on input "pkt" at bounding box center [237, 80] width 362 height 19
paste input "FD 3.5g Flower Greenhouse PK Trophy (Hybrid-Indica)"
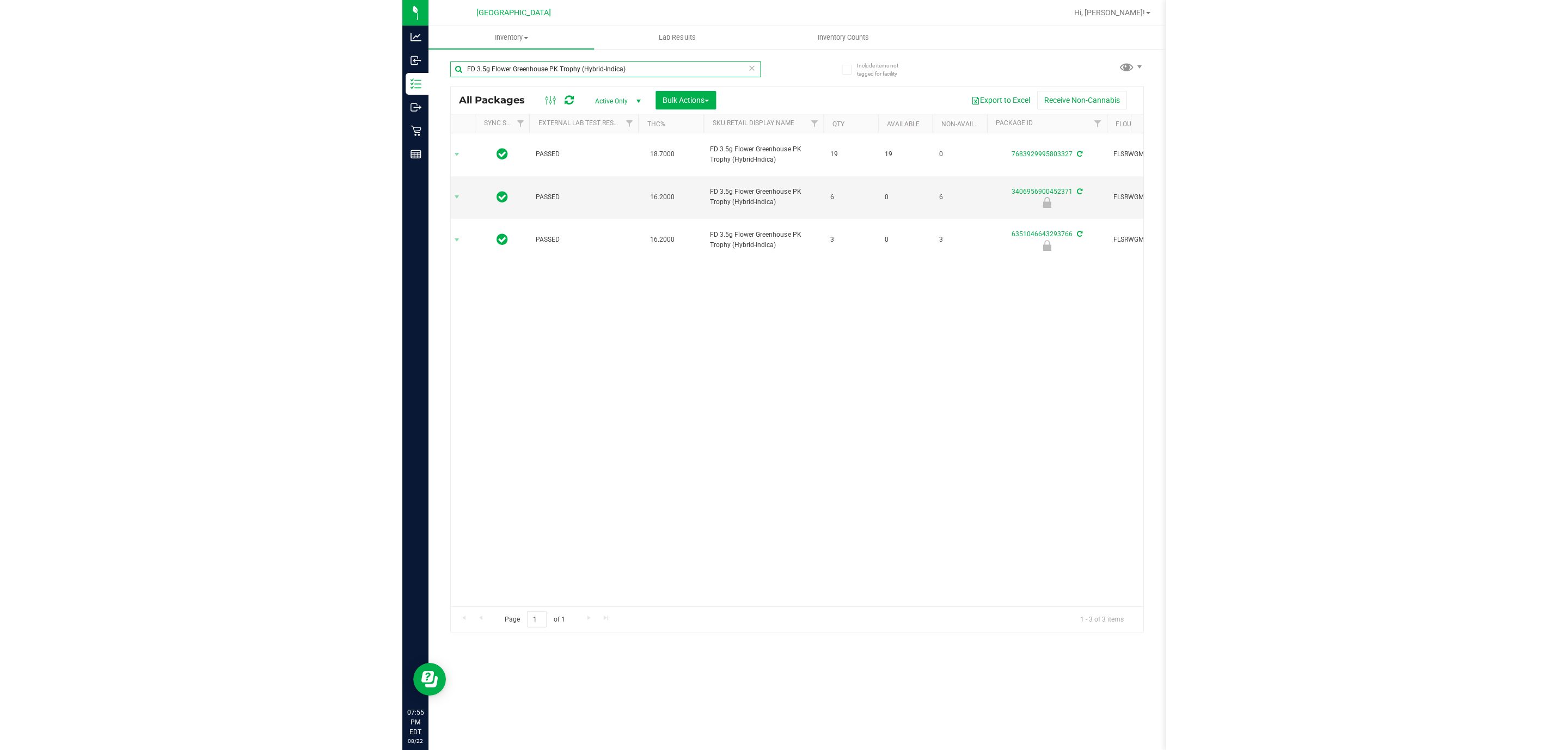
scroll to position [0, 164]
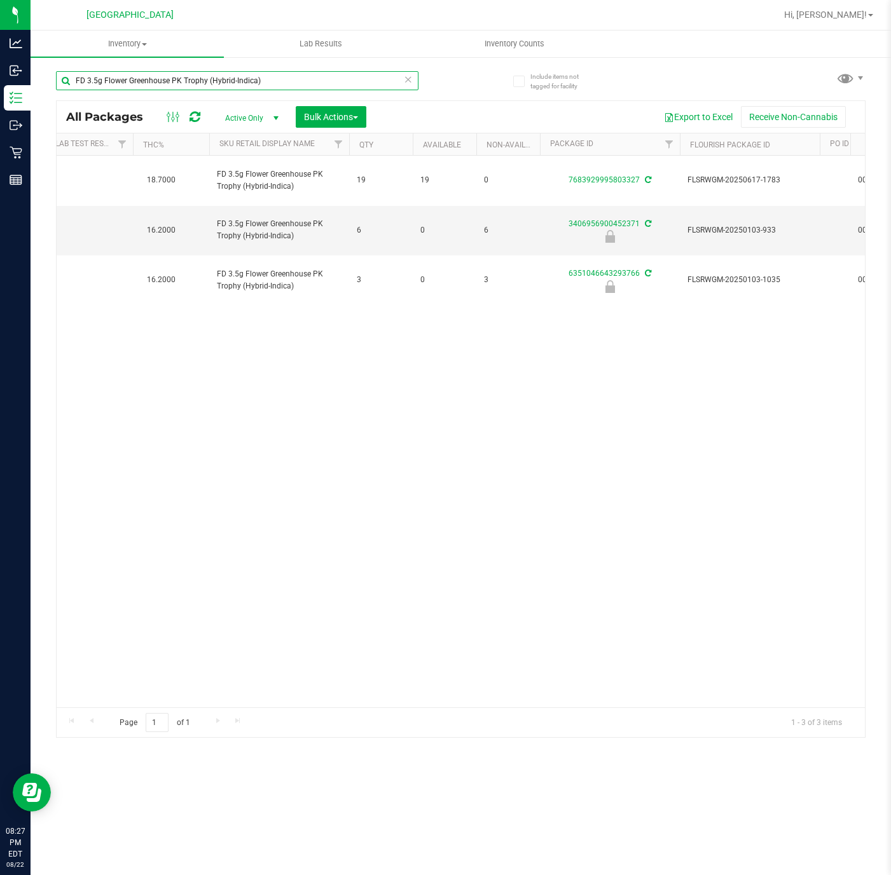
click at [193, 79] on input "FD 3.5g Flower Greenhouse PK Trophy (Hybrid-Indica)" at bounding box center [237, 80] width 362 height 19
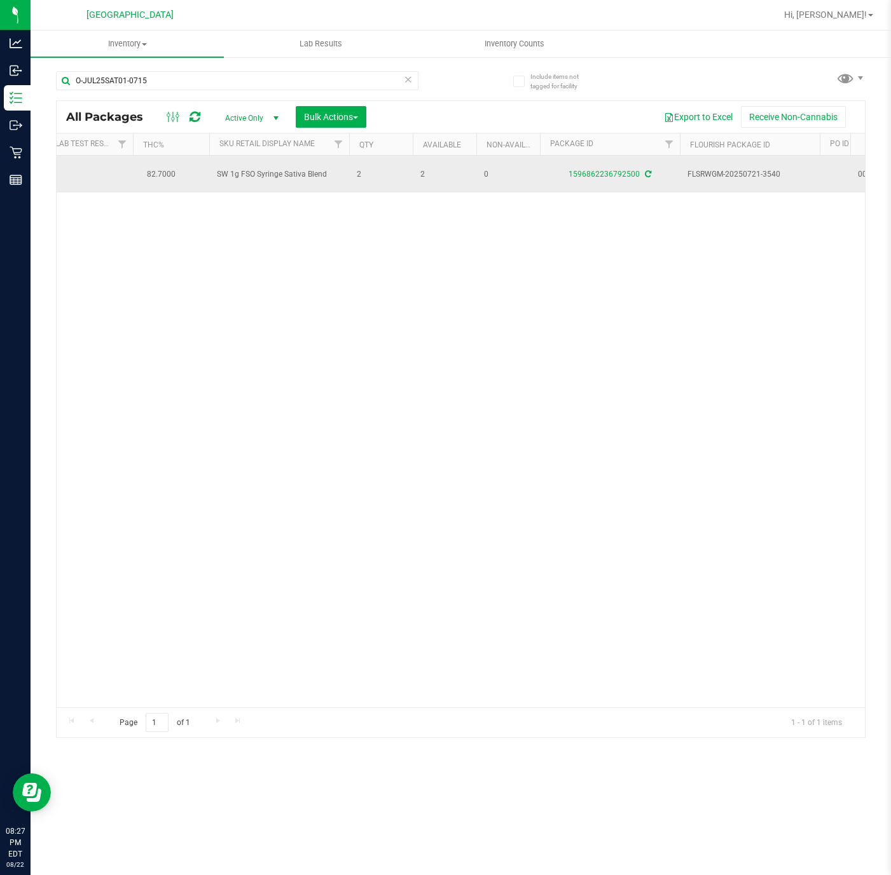
click at [261, 172] on span "SW 1g FSO Syringe Sativa Blend" at bounding box center [279, 174] width 125 height 12
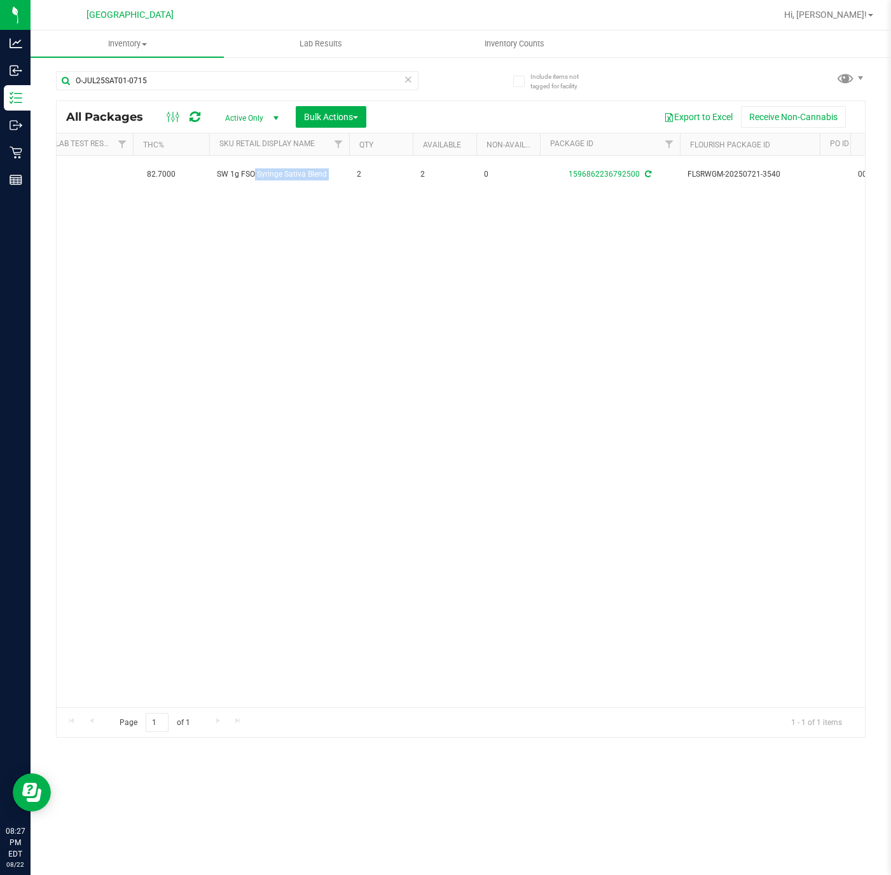
copy tr "SW 1g FSO Syringe Sativa Blend"
click at [203, 71] on input "O-JUL25SAT01-0715" at bounding box center [237, 80] width 362 height 19
paste input "SW 1g FSO Syringe Sativa Blend"
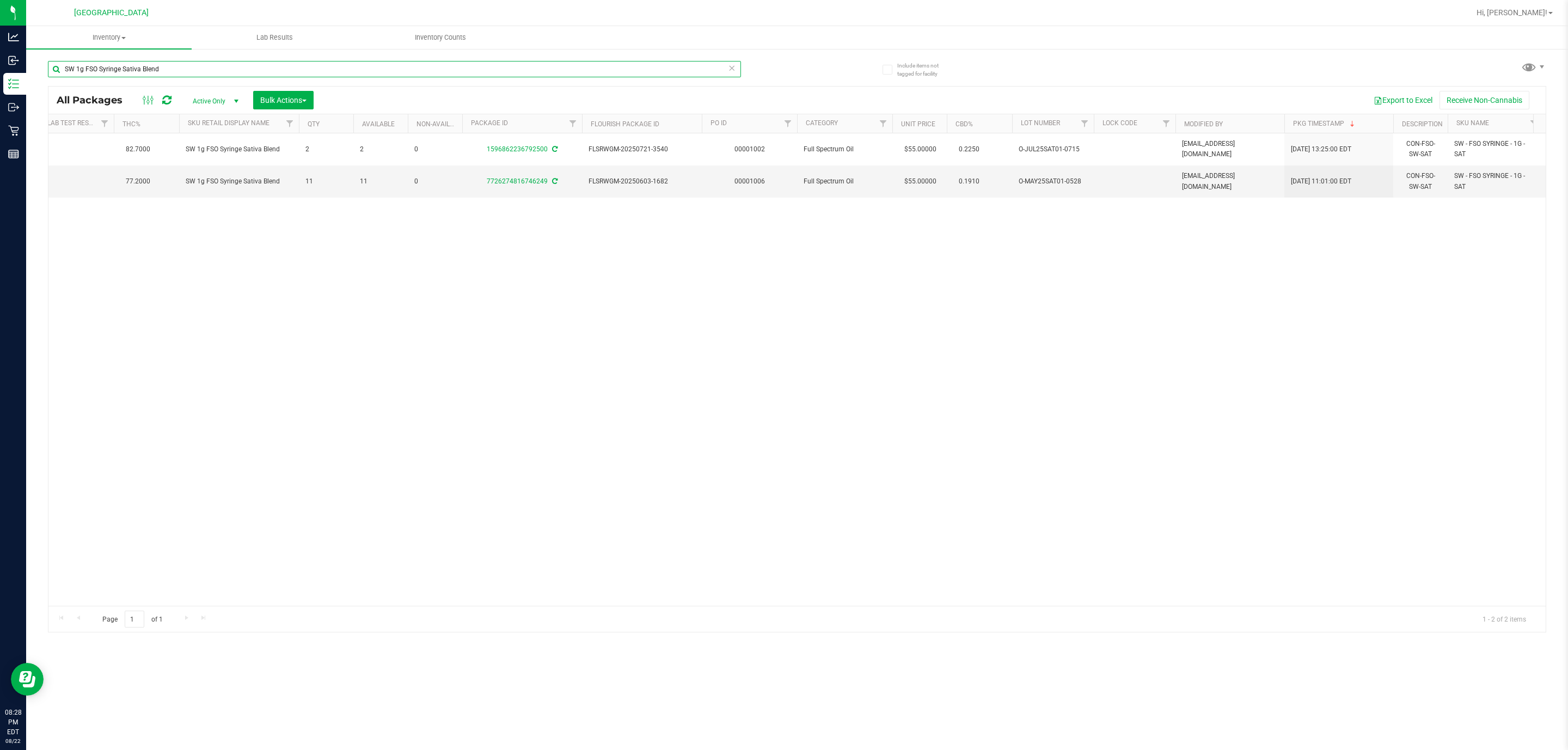
type input "SW 1g FSO Syringe Sativa Blend"
click at [762, 372] on div "Action Action Adjust qty Create package Edit attributes Global inventory Locate…" at bounding box center [797, 370] width 1497 height 473
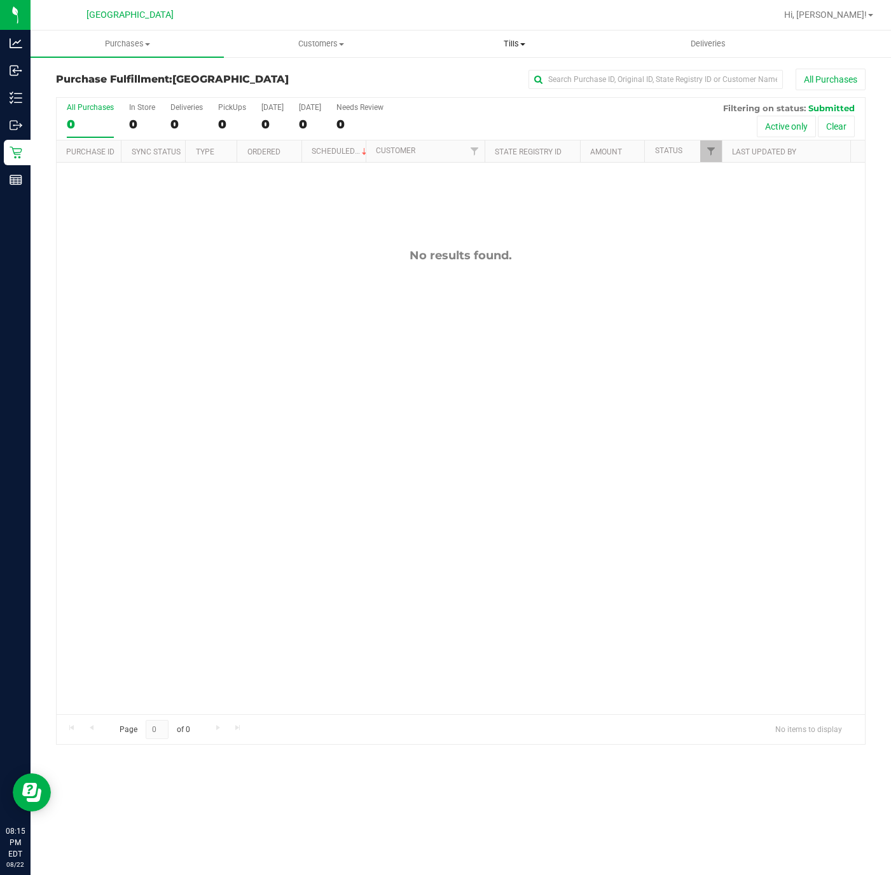
click at [503, 38] on span "Tills" at bounding box center [514, 43] width 192 height 11
click at [442, 71] on span "Manage tills" at bounding box center [461, 76] width 86 height 11
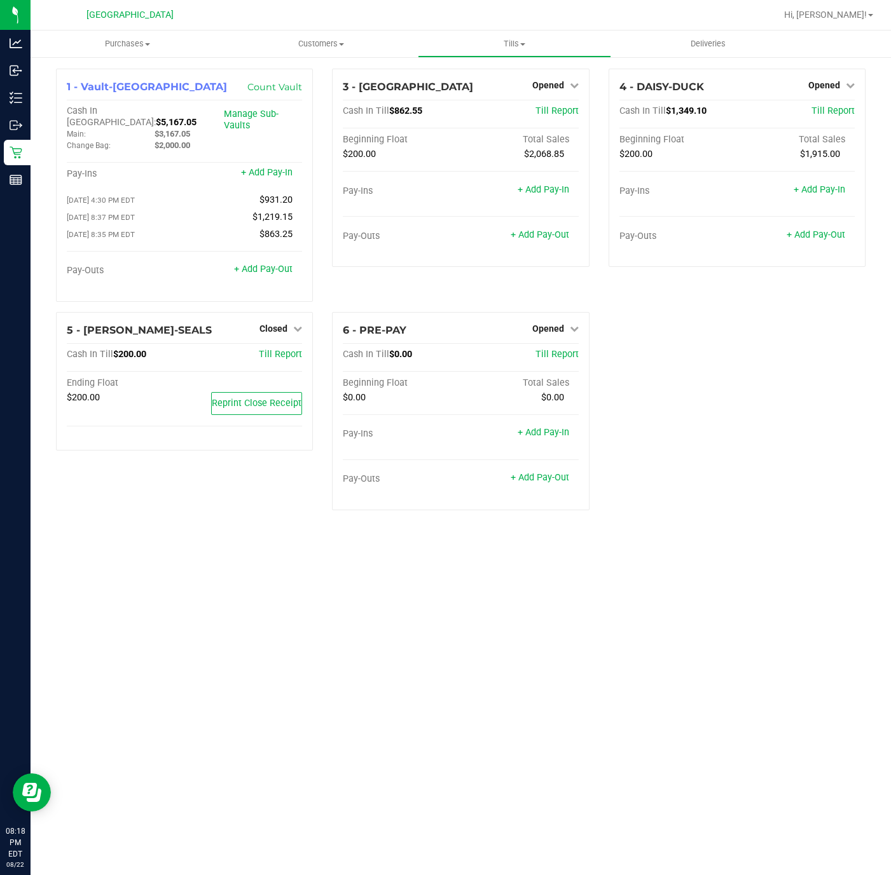
click at [695, 493] on div "1 - Vault-Deerfield Beach Count Vault Cash In Vault: $5,167.05 Main: $3,167.05 …" at bounding box center [460, 295] width 828 height 452
drag, startPoint x: 462, startPoint y: 778, endPoint x: 121, endPoint y: 82, distance: 775.0
click at [462, 711] on div "Purchases Summary of purchases Fulfillment All purchases Customers All customer…" at bounding box center [461, 453] width 860 height 845
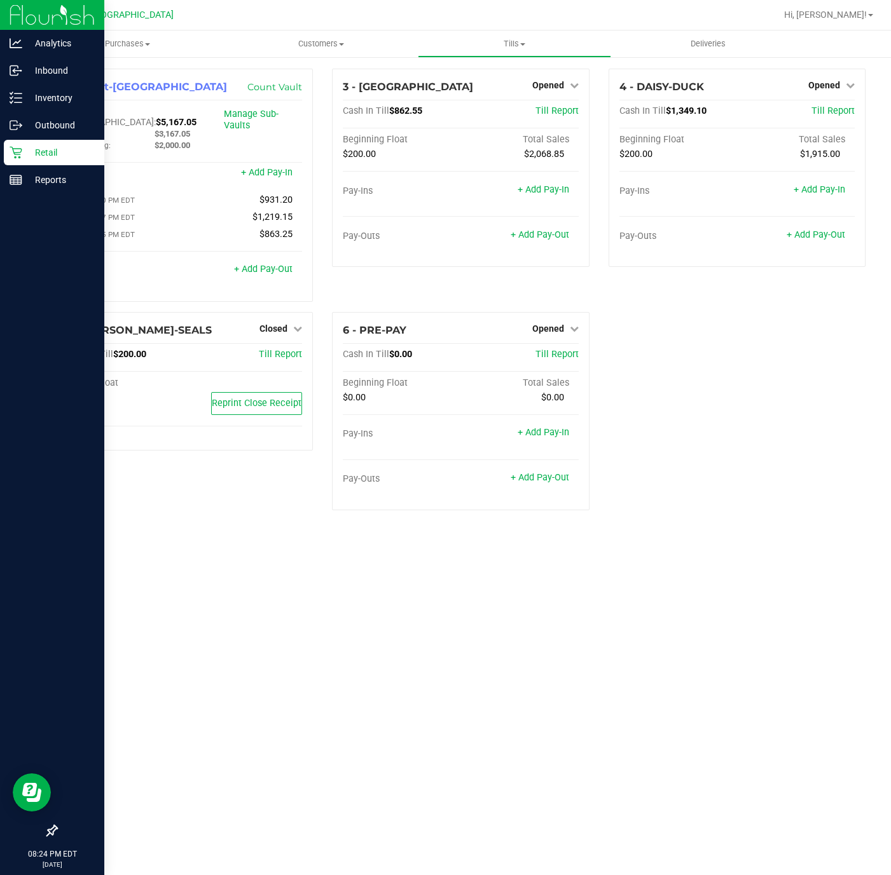
click at [16, 157] on icon at bounding box center [16, 153] width 12 height 12
